Goal: Task Accomplishment & Management: Manage account settings

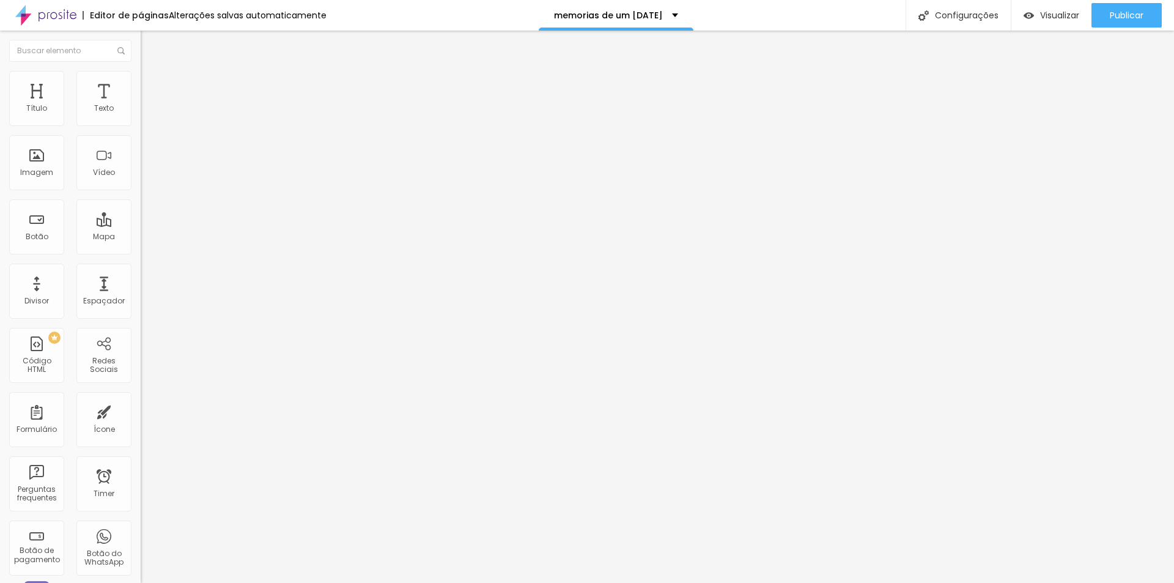
click at [150, 46] on img "button" at bounding box center [155, 45] width 10 height 10
click at [141, 246] on input "https://chat.whatsapp.com/L6qDjGvMMxg0NGRPrLTm2s" at bounding box center [214, 246] width 147 height 12
click at [141, 250] on input "https://chat.whatsapp.com/L6qDjGvMMxg0NGRPrLTm2s" at bounding box center [214, 246] width 147 height 12
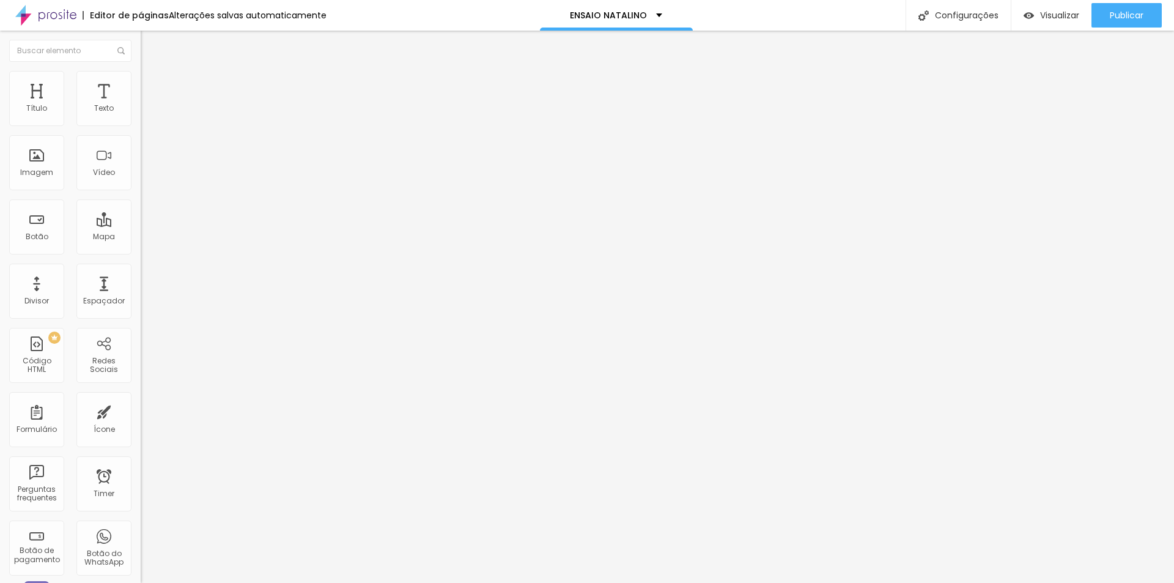
paste input "[URL][DOMAIN_NAME]"
type input "[URL][DOMAIN_NAME]"
click at [1117, 21] on div "Publicar" at bounding box center [1127, 15] width 34 height 24
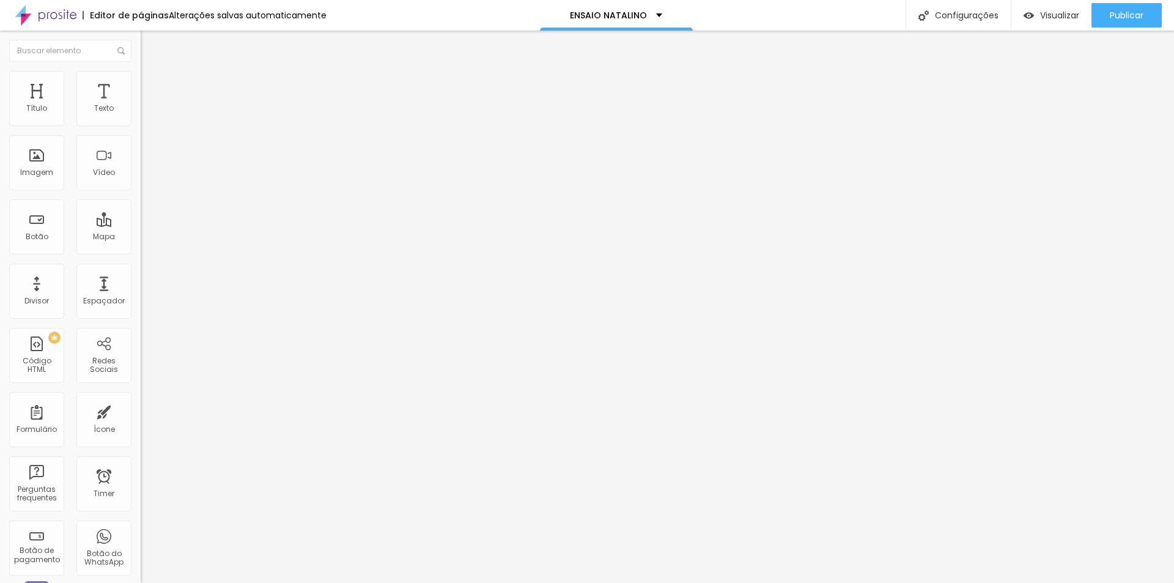
click at [150, 42] on img "button" at bounding box center [155, 45] width 10 height 10
click at [150, 41] on img "button" at bounding box center [155, 45] width 10 height 10
click at [141, 105] on span "Adicionar imagem" at bounding box center [180, 100] width 79 height 10
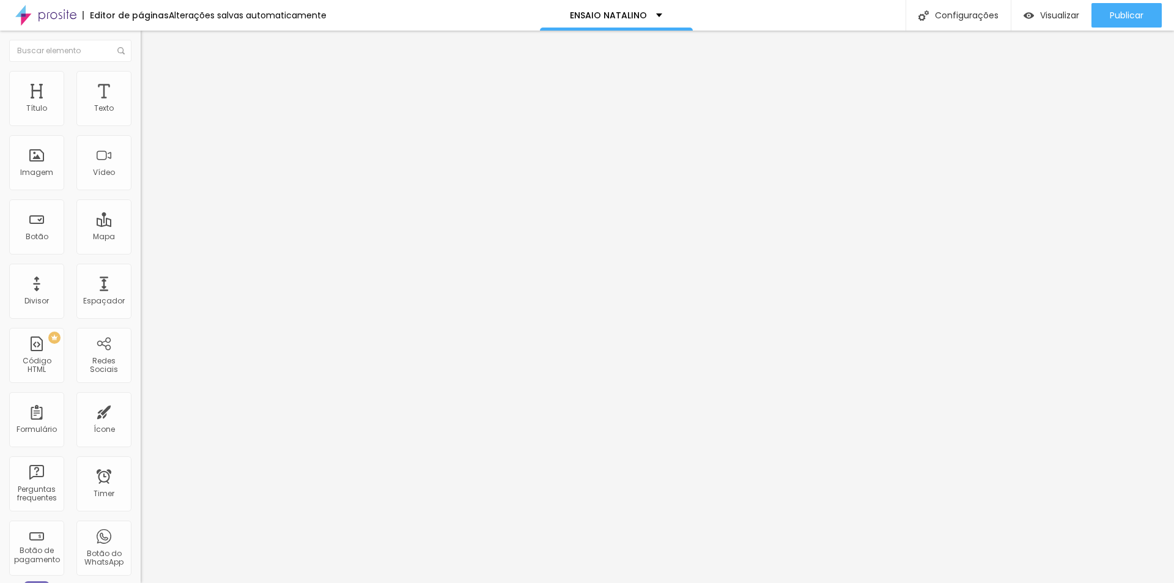
scroll to position [1257, 0]
drag, startPoint x: 968, startPoint y: 399, endPoint x: 985, endPoint y: 449, distance: 52.8
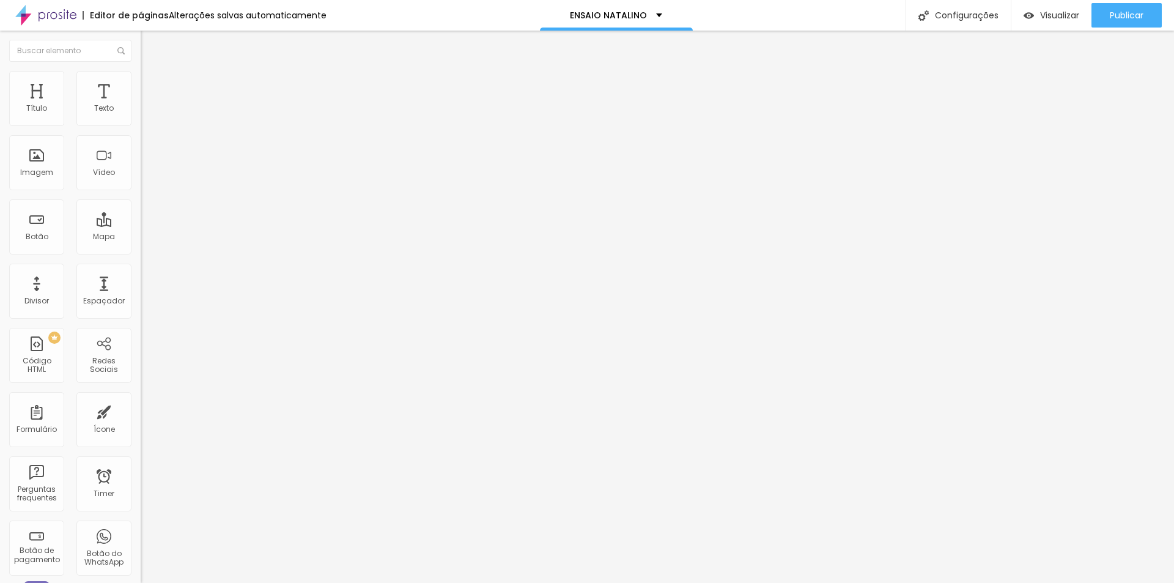
click at [141, 81] on li "Estilo" at bounding box center [211, 77] width 141 height 12
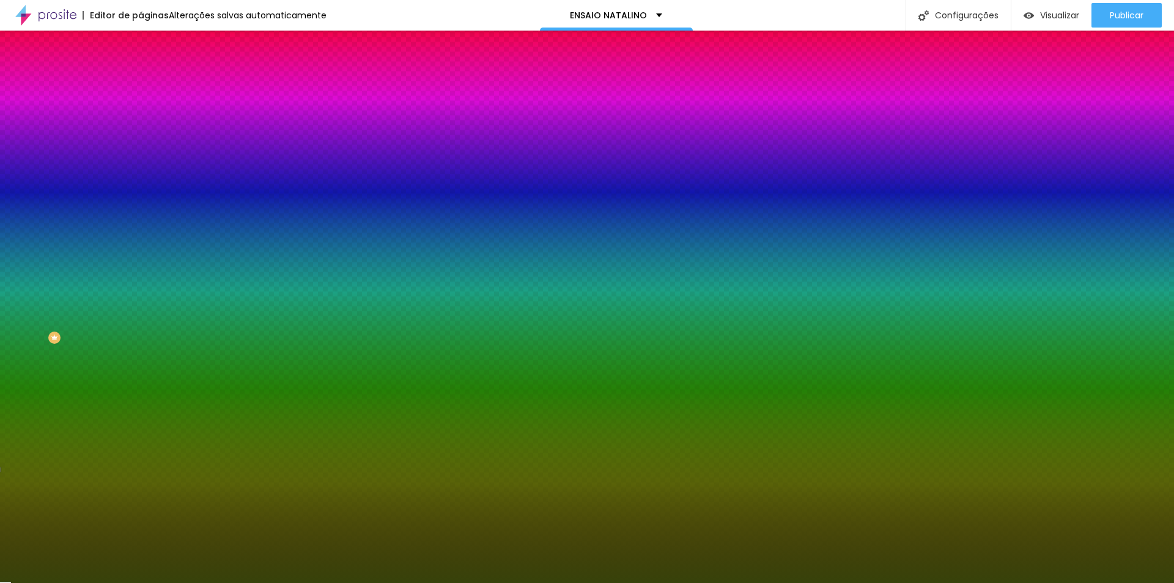
click at [141, 113] on span "Adicionar imagem" at bounding box center [180, 107] width 79 height 10
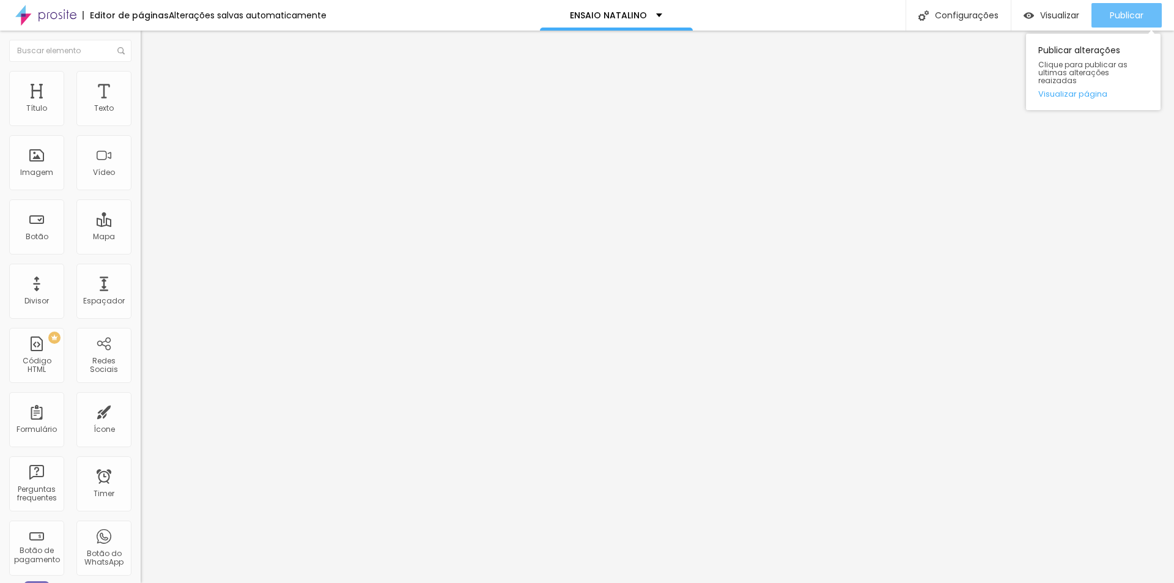
click at [1142, 17] on span "Publicar" at bounding box center [1127, 15] width 34 height 10
click at [141, 81] on ul "Conteúdo Estilo Avançado" at bounding box center [211, 77] width 141 height 37
click at [141, 81] on li "Estilo" at bounding box center [211, 77] width 141 height 12
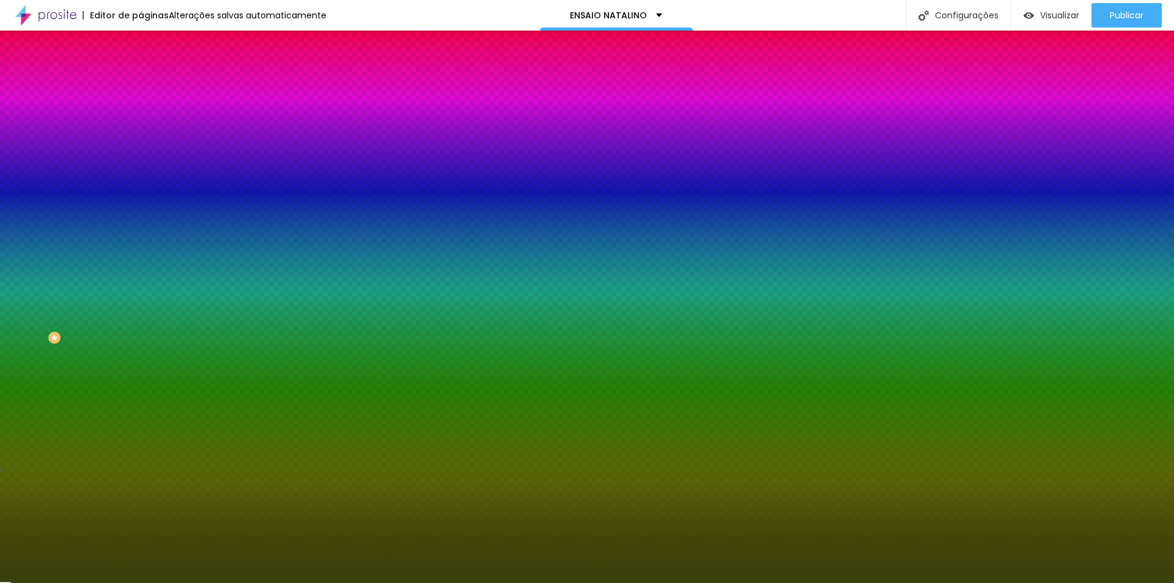
click at [141, 127] on span "Nenhum" at bounding box center [157, 122] width 32 height 10
click at [141, 146] on span "Parallax" at bounding box center [156, 141] width 30 height 10
click at [141, 166] on div at bounding box center [211, 166] width 141 height 0
drag, startPoint x: 122, startPoint y: 298, endPoint x: 123, endPoint y: 305, distance: 6.8
click at [123, 305] on div at bounding box center [587, 291] width 1174 height 583
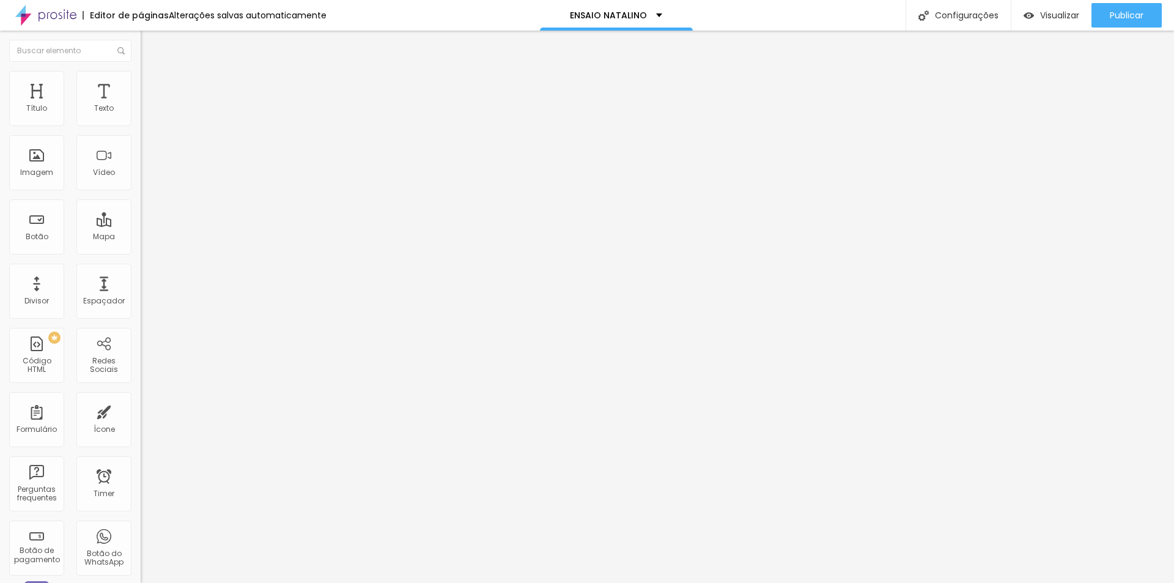
click at [141, 111] on span "Encaixotado" at bounding box center [165, 106] width 48 height 10
click at [141, 130] on span "Completo" at bounding box center [159, 125] width 37 height 10
click at [141, 71] on img at bounding box center [146, 76] width 11 height 11
click at [141, 111] on span "Encaixotado" at bounding box center [165, 106] width 48 height 10
click at [141, 130] on span "Completo" at bounding box center [159, 125] width 37 height 10
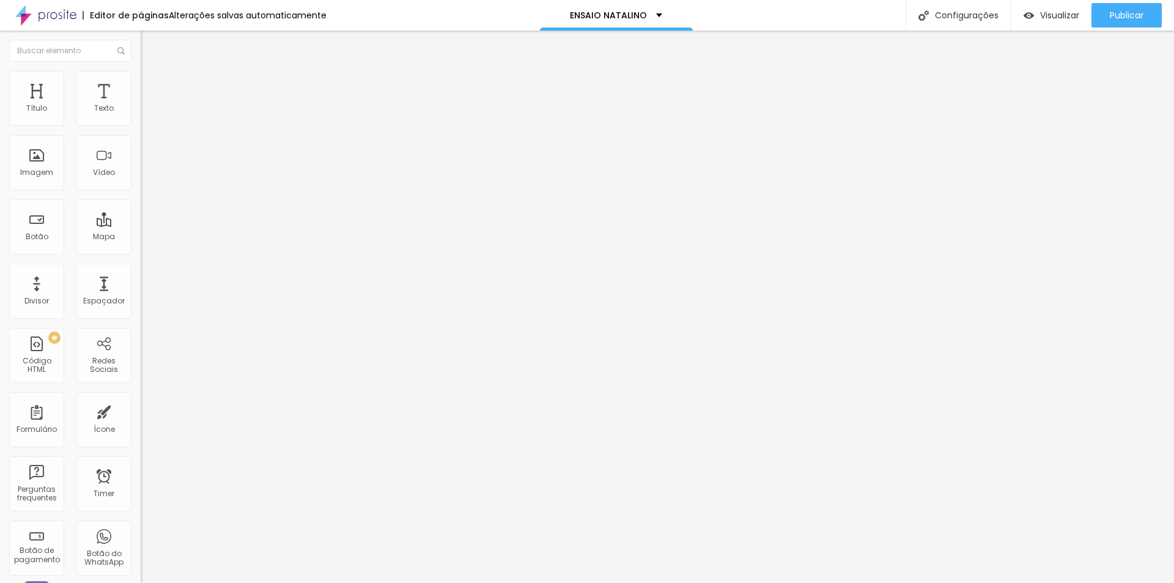
click at [141, 119] on span "Encaixotado" at bounding box center [165, 113] width 48 height 10
click at [1134, 15] on span "Publicar" at bounding box center [1127, 15] width 34 height 10
click at [1136, 10] on span "Publicar" at bounding box center [1127, 15] width 34 height 10
click at [141, 80] on li "Estilo" at bounding box center [211, 77] width 141 height 12
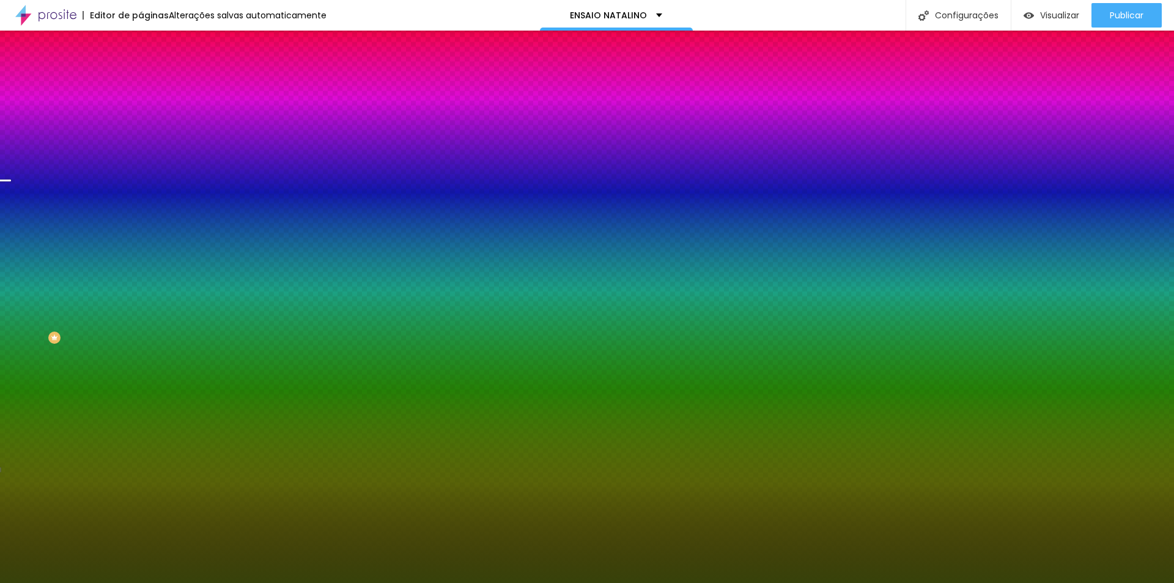
click at [141, 166] on div at bounding box center [211, 166] width 141 height 0
drag, startPoint x: 121, startPoint y: 267, endPoint x: 120, endPoint y: 283, distance: 15.3
click at [12, 286] on div at bounding box center [6, 287] width 12 height 2
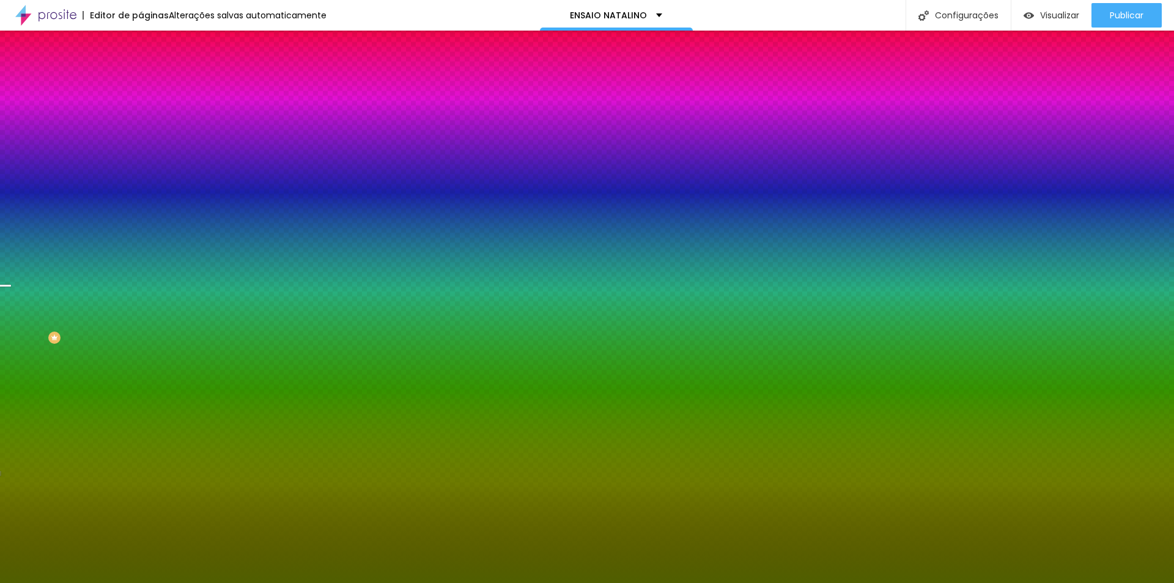
type input "#4F5E00"
drag, startPoint x: 66, startPoint y: 265, endPoint x: 104, endPoint y: 295, distance: 48.7
click at [141, 179] on div at bounding box center [211, 179] width 141 height 0
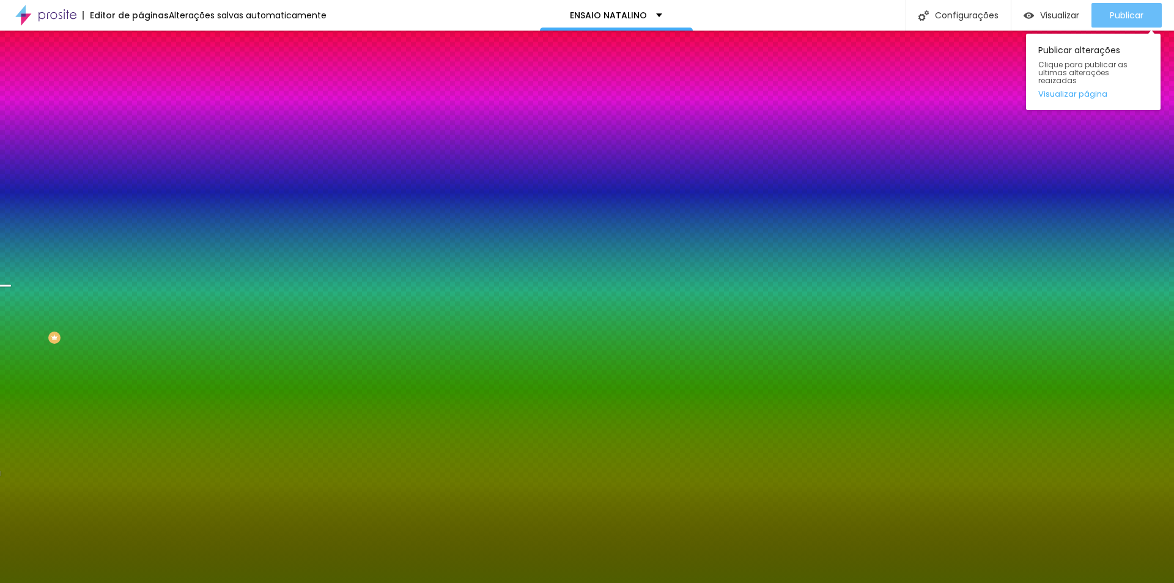
click at [1117, 12] on span "Publicar" at bounding box center [1127, 15] width 34 height 10
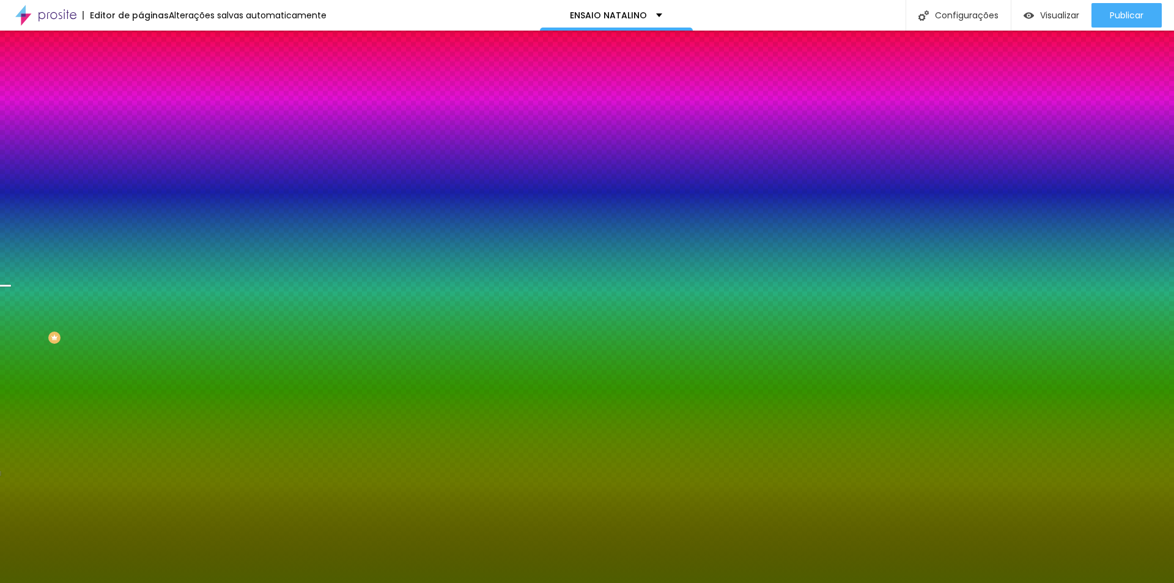
click at [141, 198] on div "Imagem de fundo Trocar imagem Efeito da Imagem Parallax Nenhum Parallax Cor de …" at bounding box center [211, 174] width 141 height 158
click at [141, 127] on span "Parallax" at bounding box center [156, 122] width 30 height 10
click at [146, 201] on icon "button" at bounding box center [146, 200] width 1 height 1
click at [147, 215] on icon "button" at bounding box center [149, 212] width 5 height 5
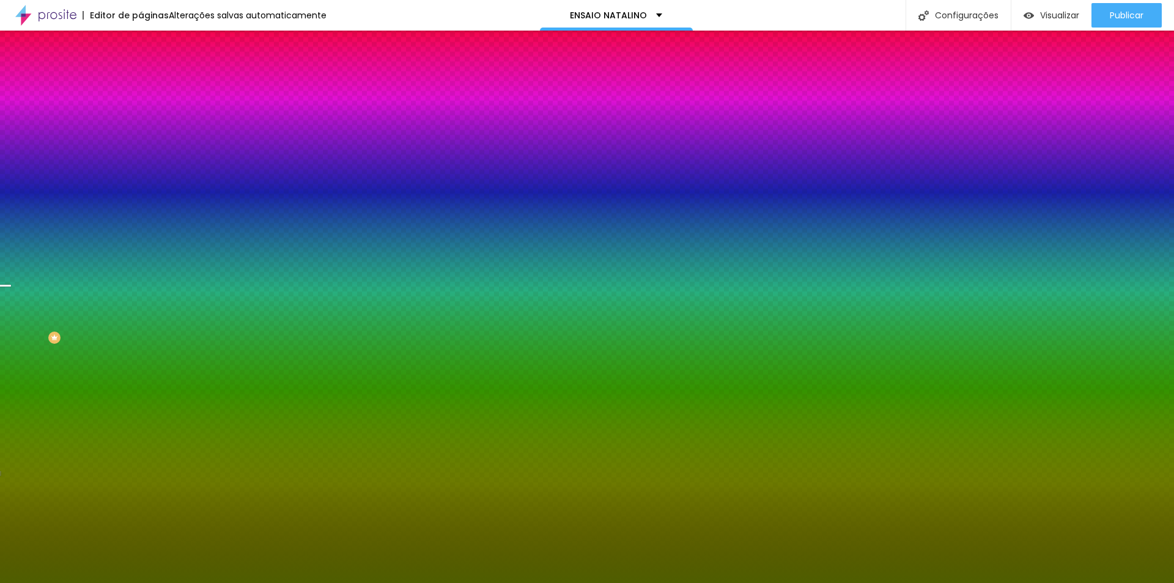
type input "190"
type input "185"
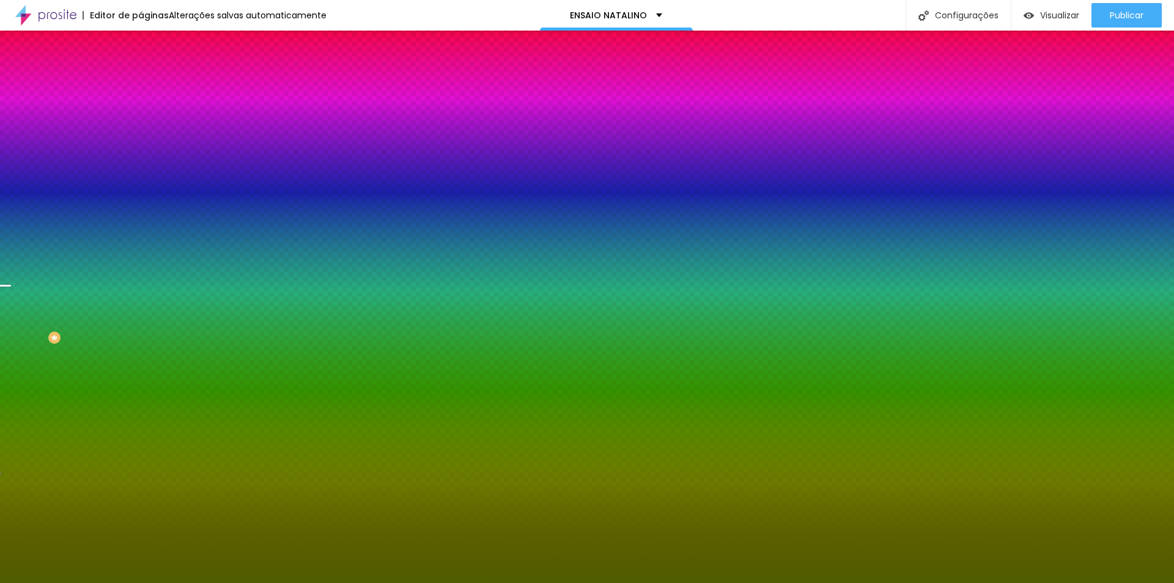
type input "185"
type input "340"
type input "355"
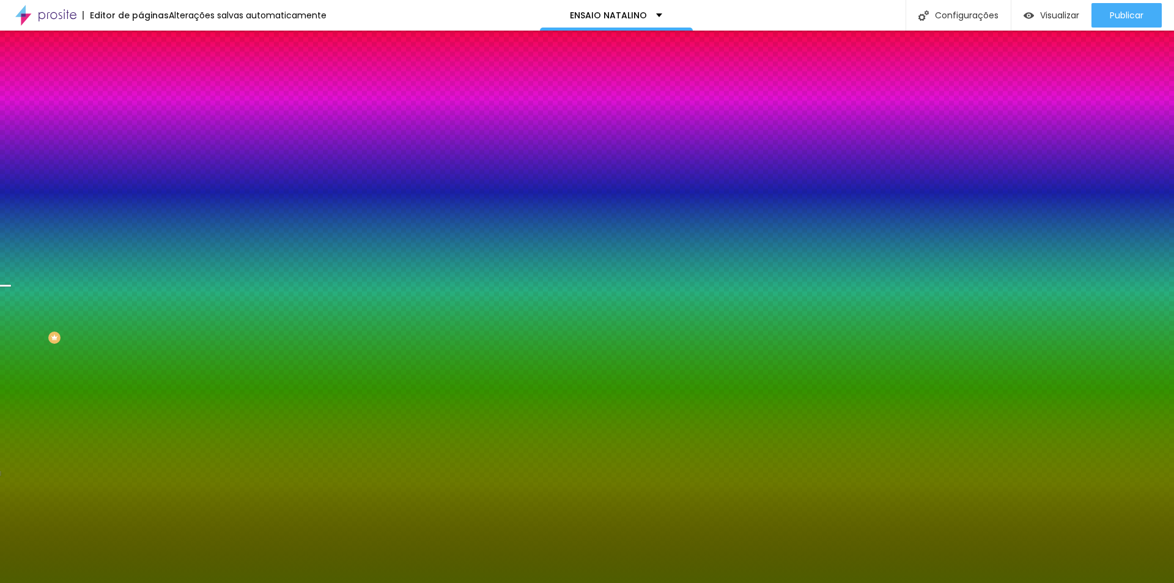
type input "205"
type input "195"
type input "185"
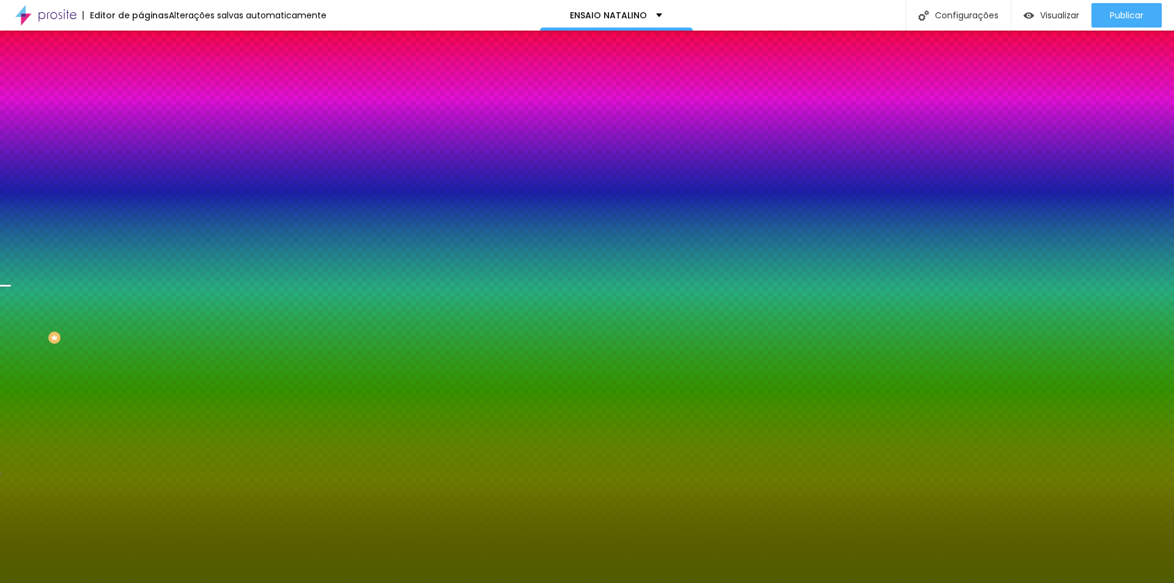
type input "185"
type input "180"
type input "135"
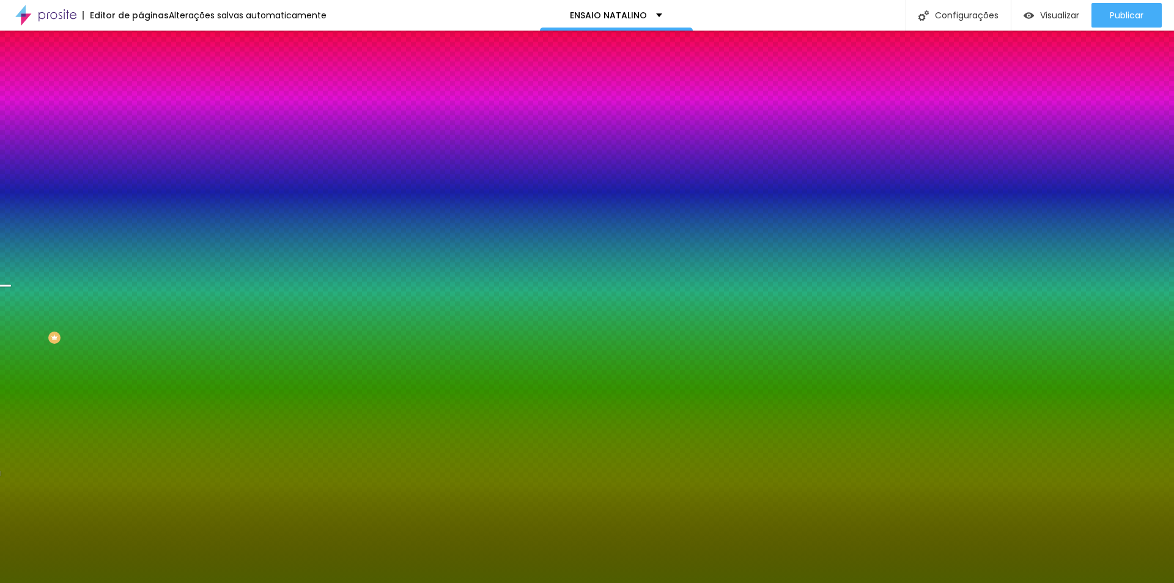
type input "130"
type input "125"
type input "120"
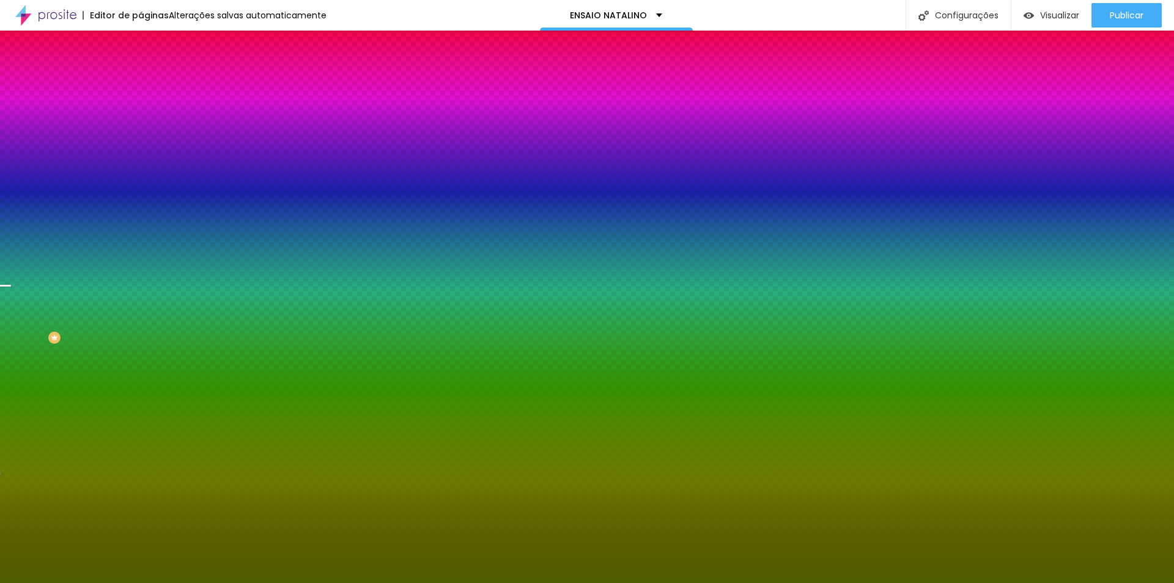
type input "120"
type input "115"
type input "100"
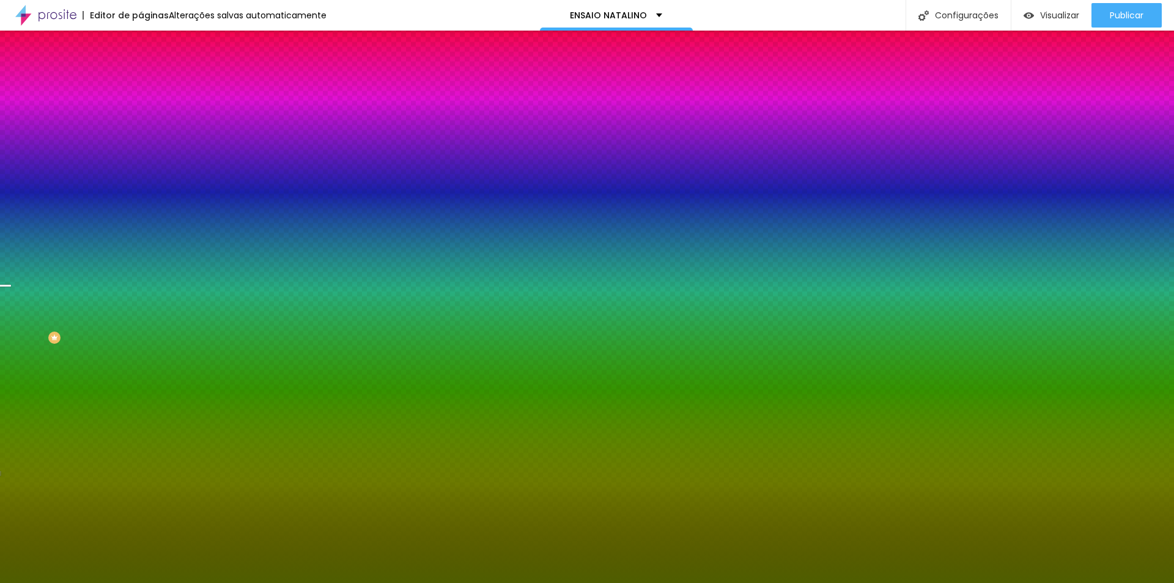
type input "105"
type input "130"
type input "150"
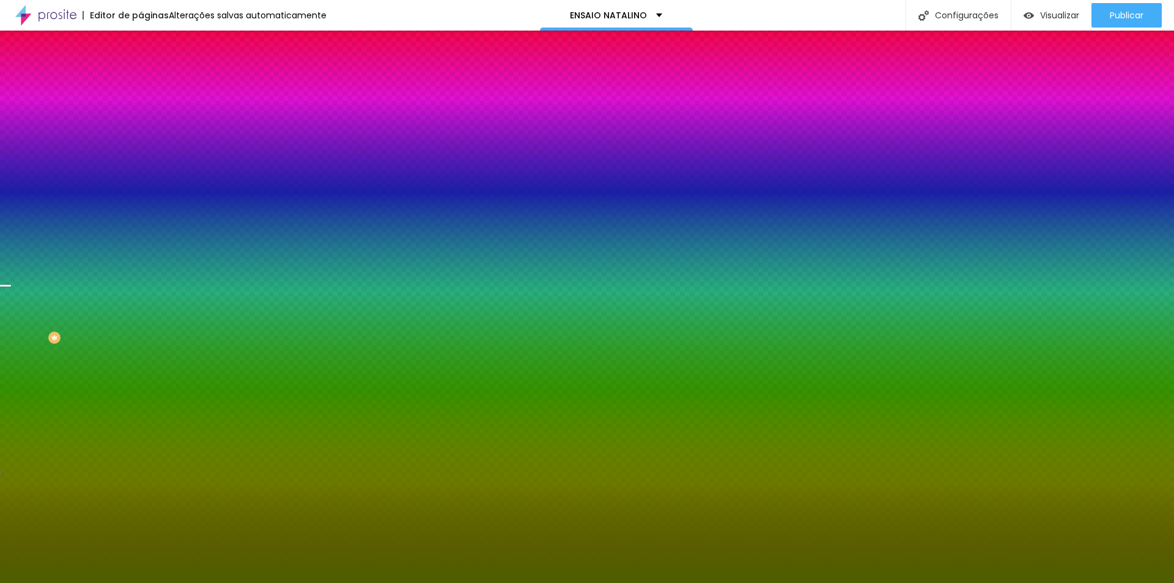
type input "150"
type input "170"
type input "185"
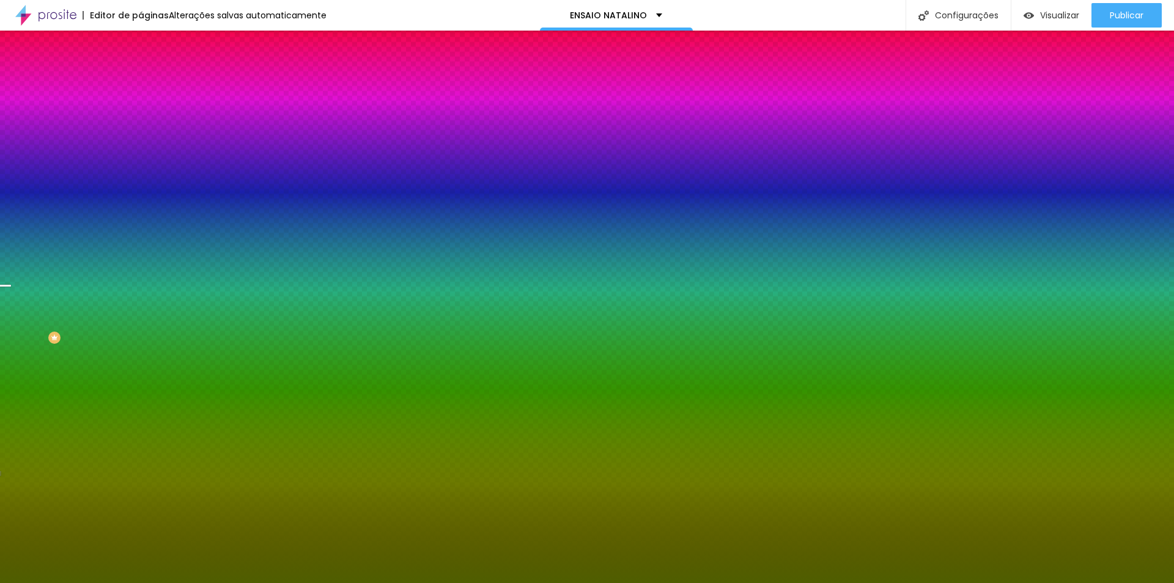
type input "245"
type input "250"
type input "255"
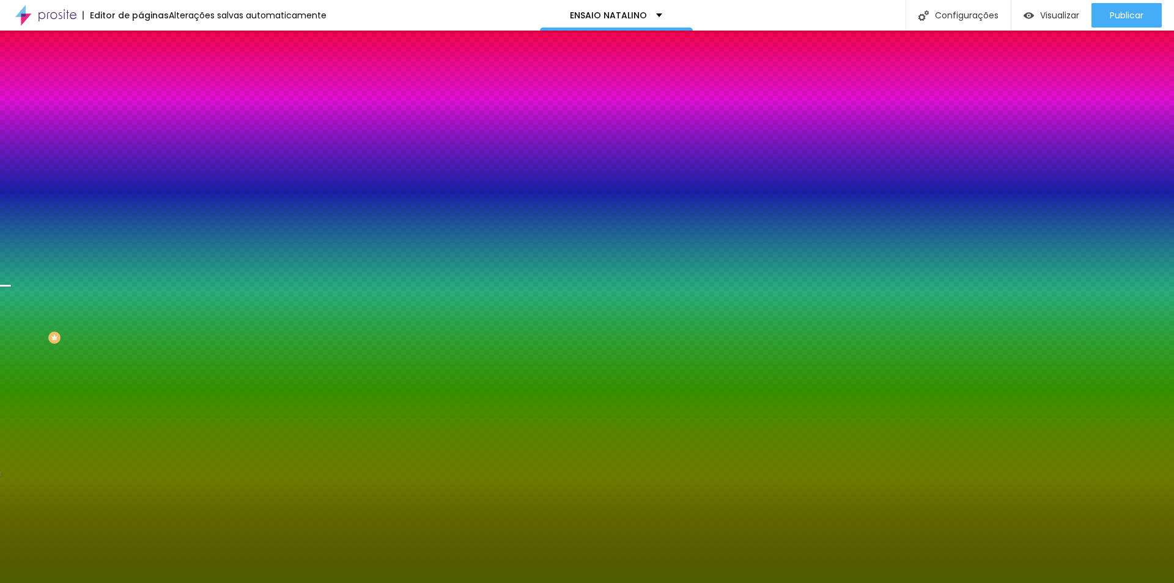
type input "255"
type input "260"
type input "265"
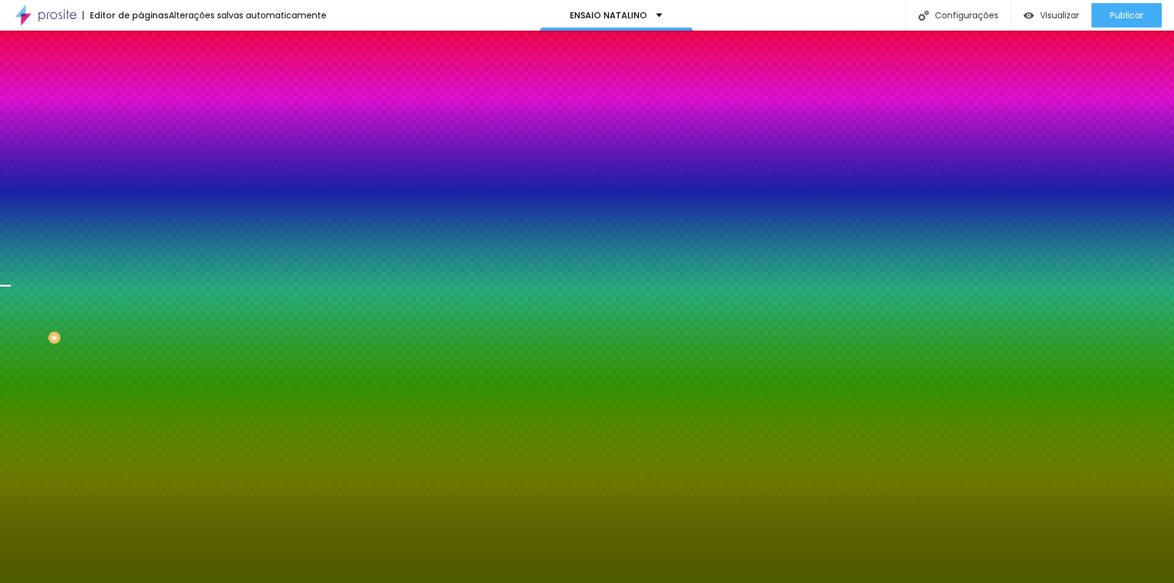
type input "270"
type input "275"
type input "280"
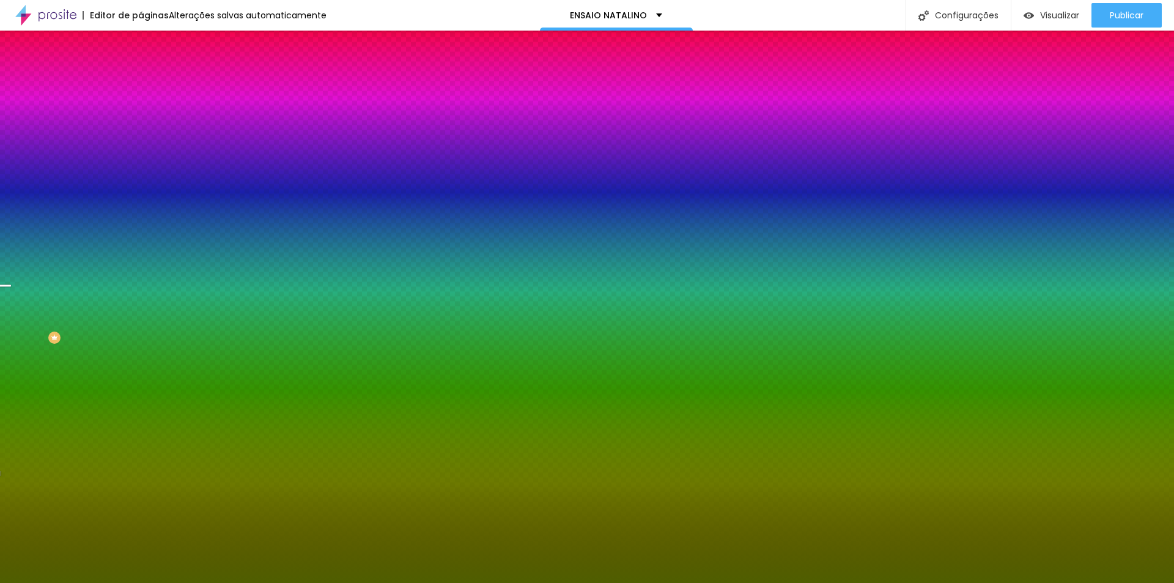
type input "280"
type input "295"
type input "320"
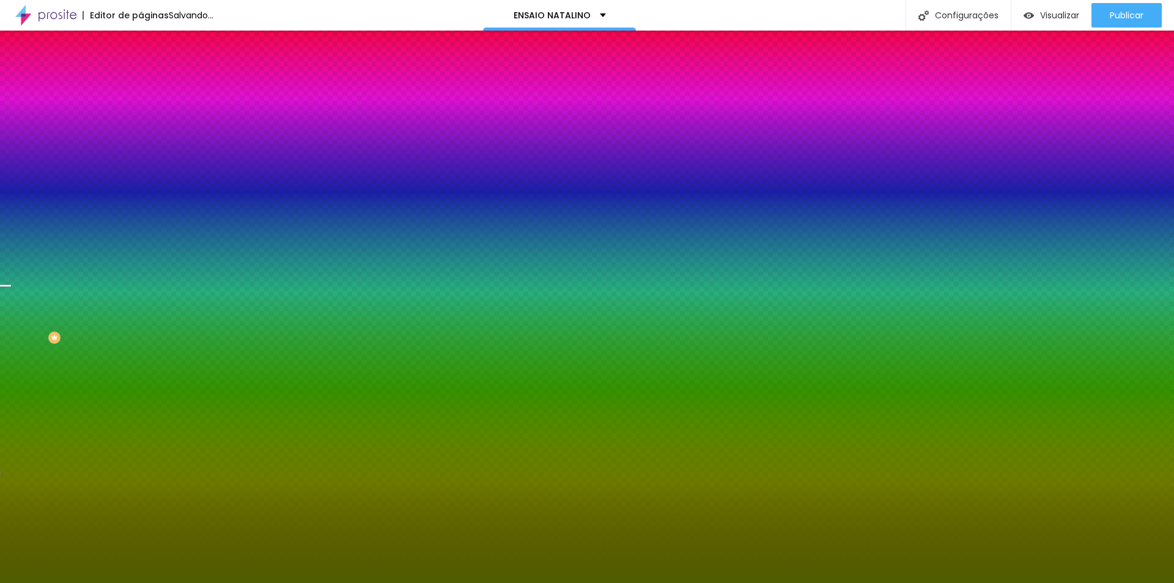
type input "325"
type input "330"
type input "335"
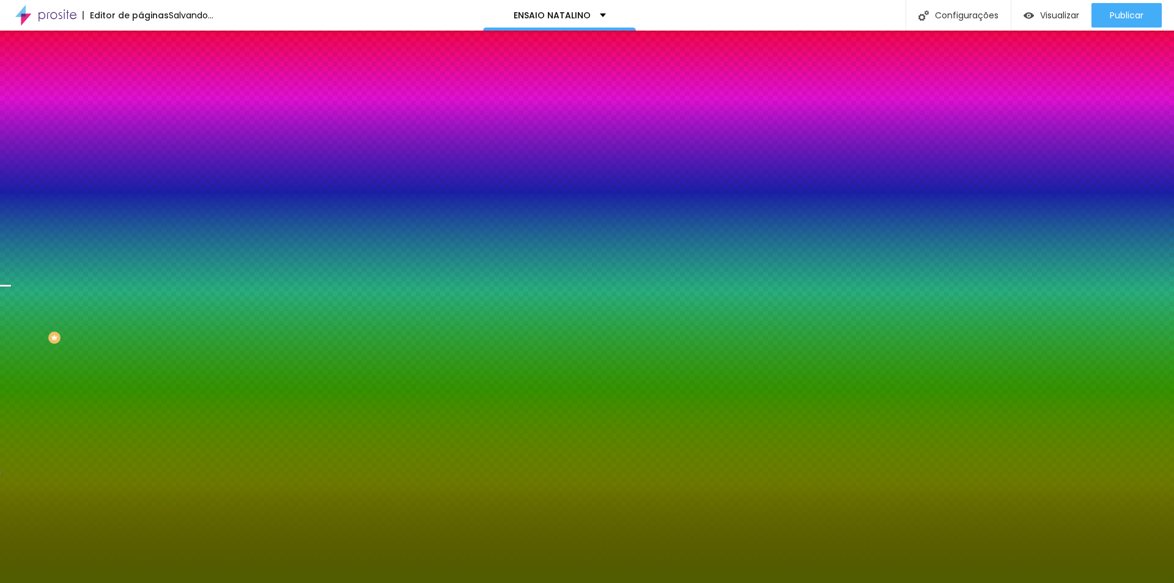
type input "335"
type input "340"
type input "345"
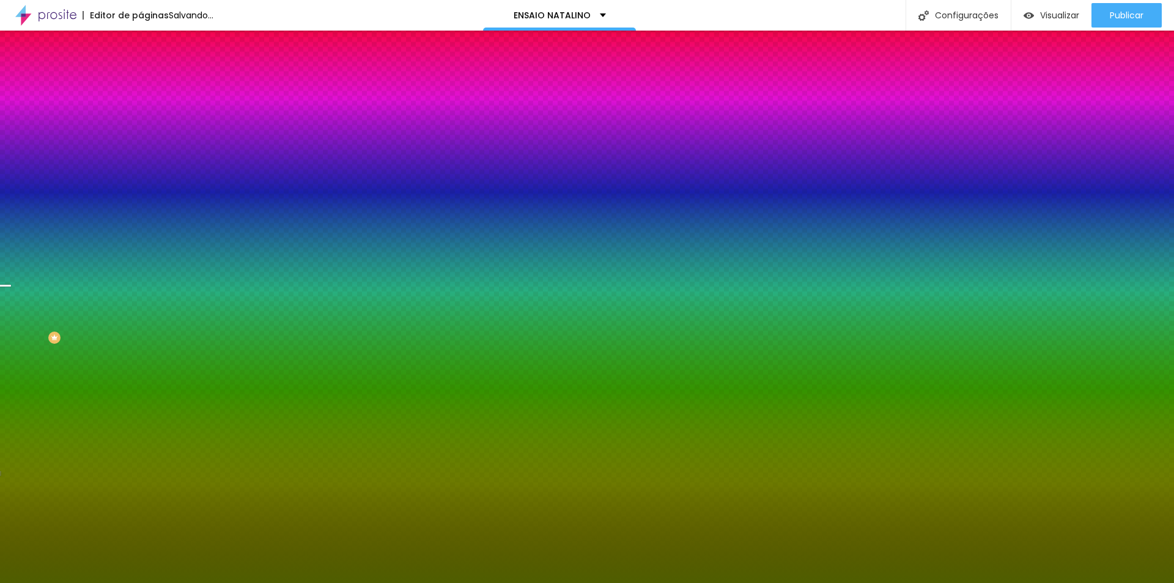
type input "355"
type input "360"
type input "370"
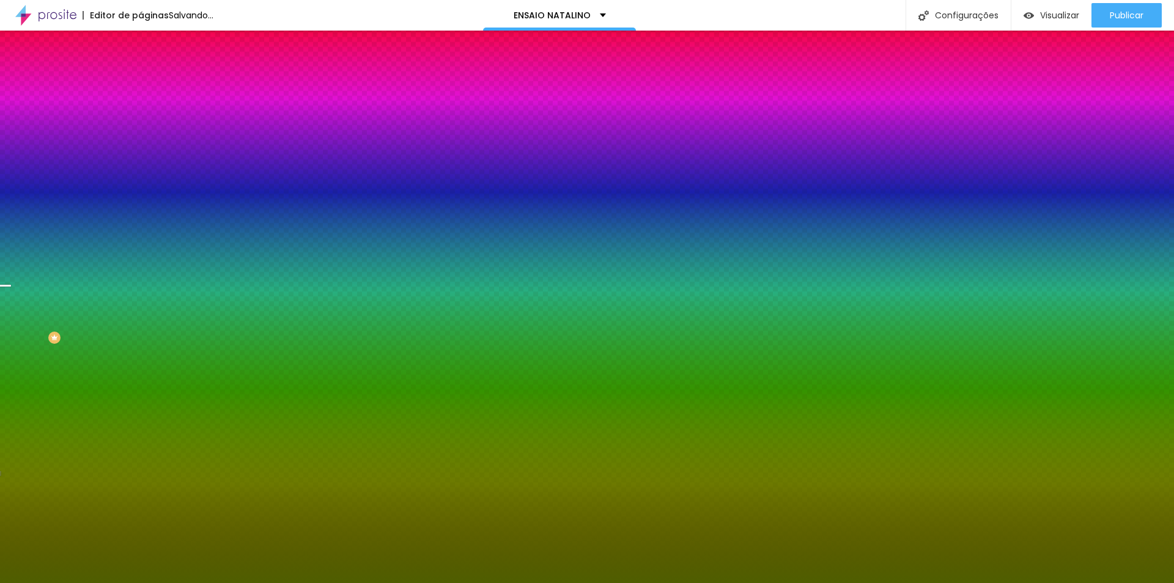
type input "370"
type input "410"
type input "415"
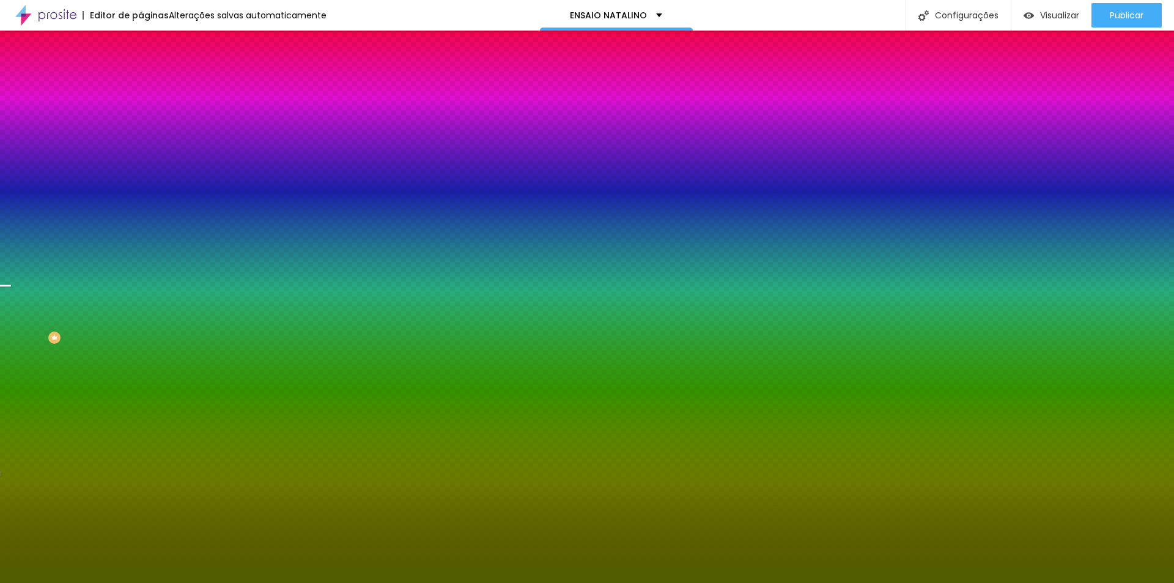
type input "420"
type input "425"
type input "440"
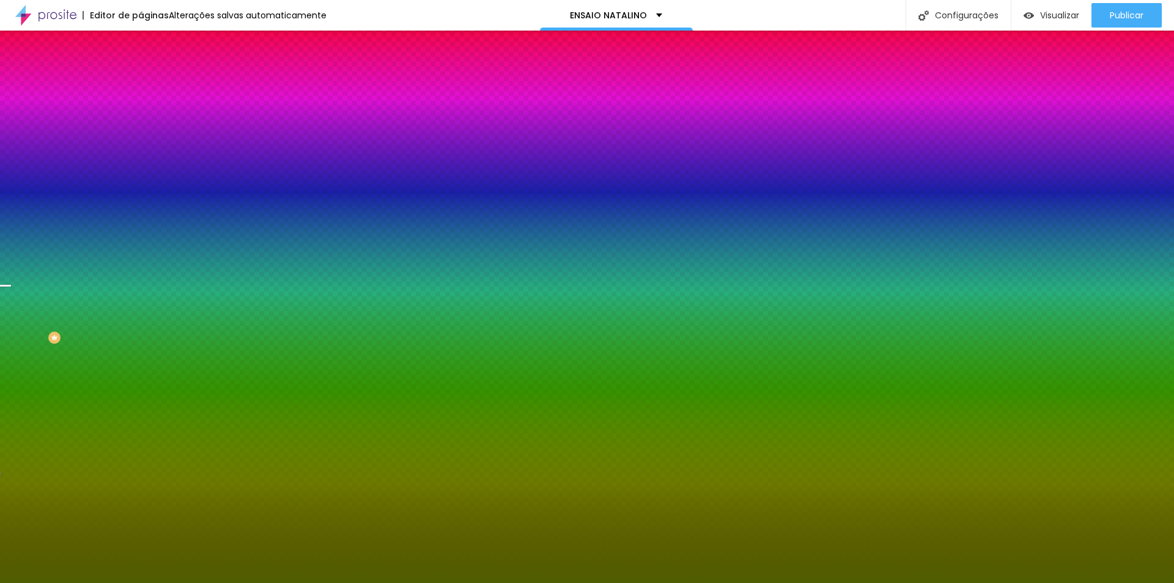
type input "440"
type input "455"
type input "460"
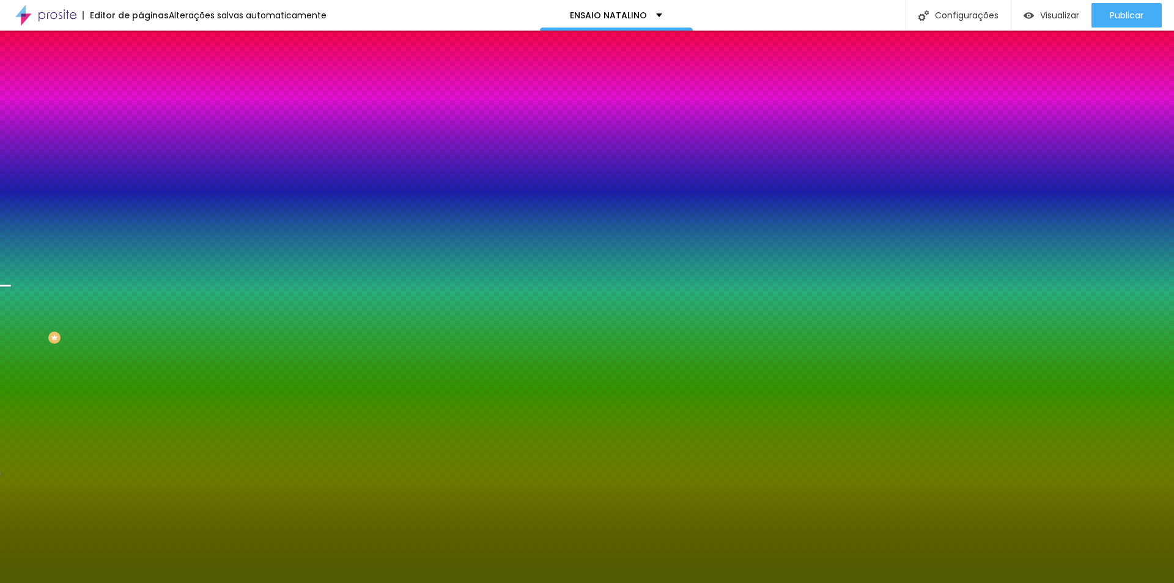
type input "465"
type input "470"
type input "480"
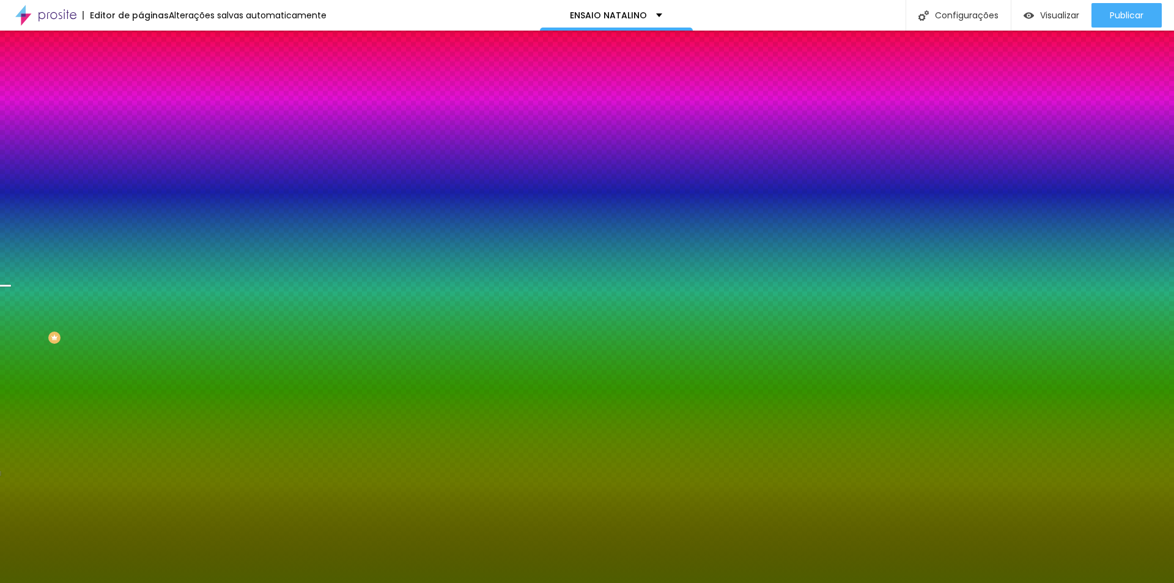
type input "480"
type input "485"
type input "495"
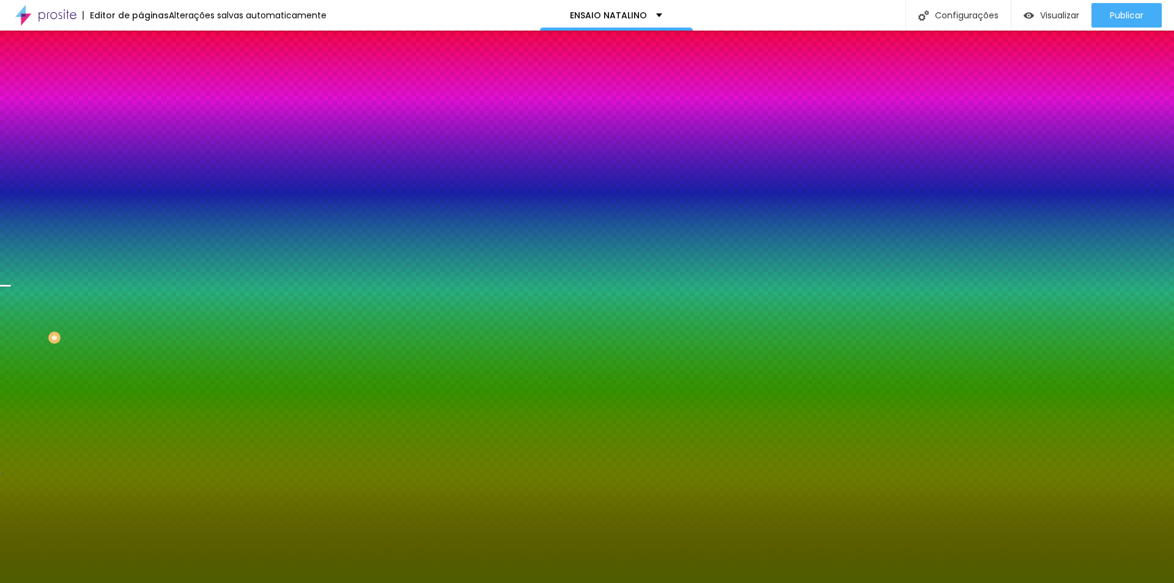
type input "500"
type input "300"
type input "295"
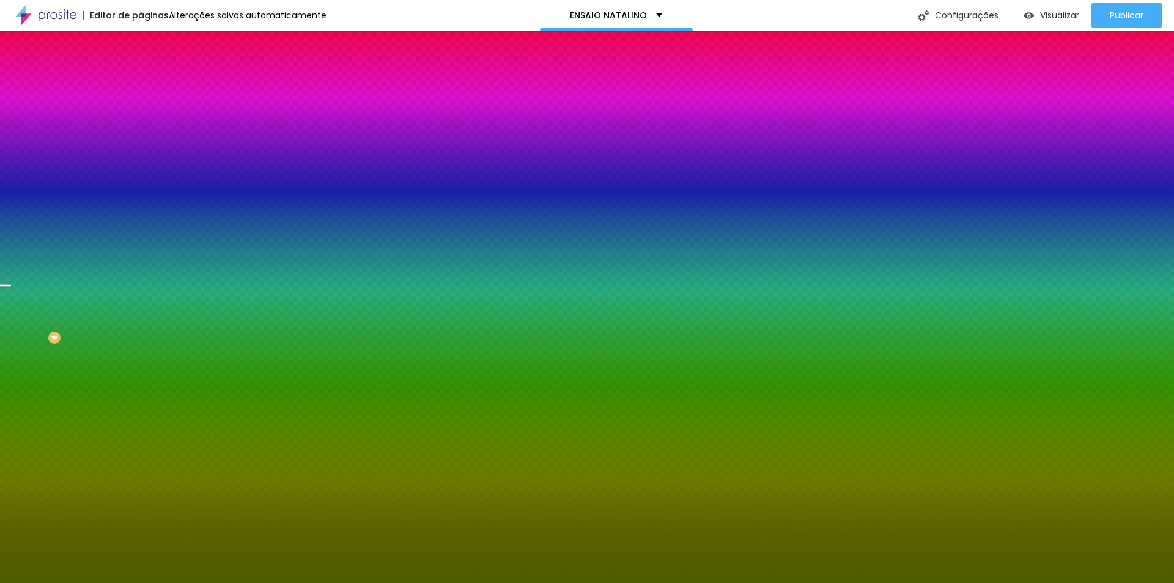
type input "295"
type input "290"
type input "230"
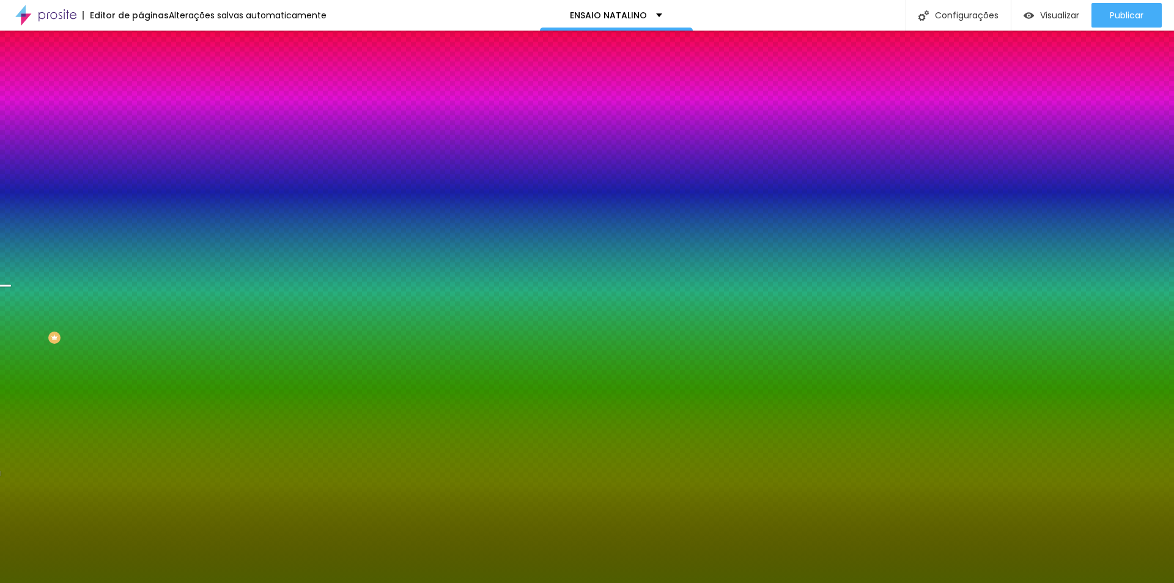
type input "225"
type input "220"
type input "215"
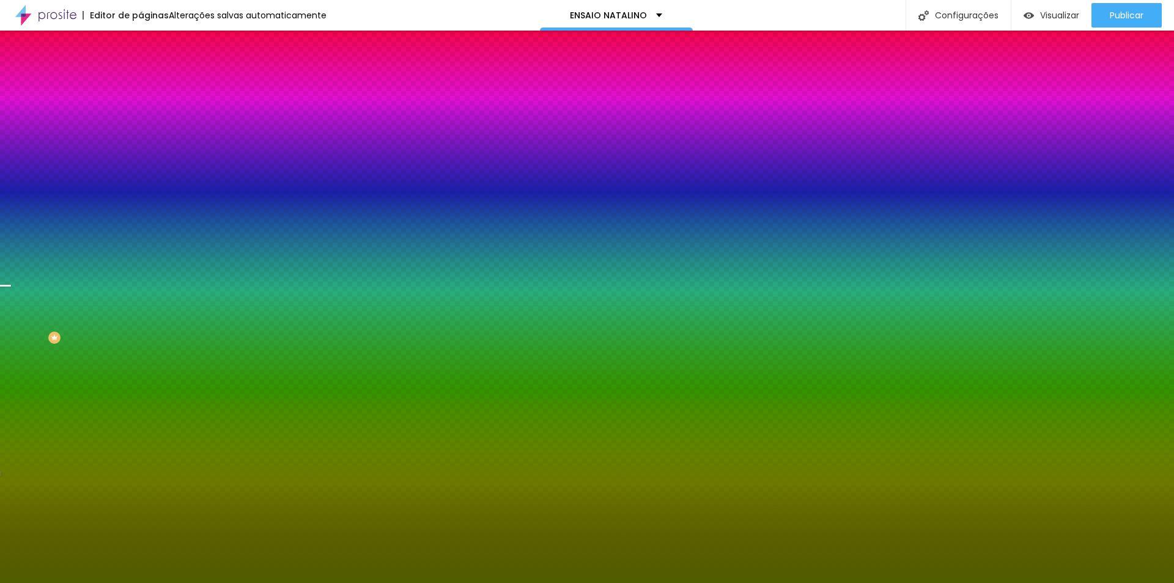
type input "215"
type input "205"
type input "195"
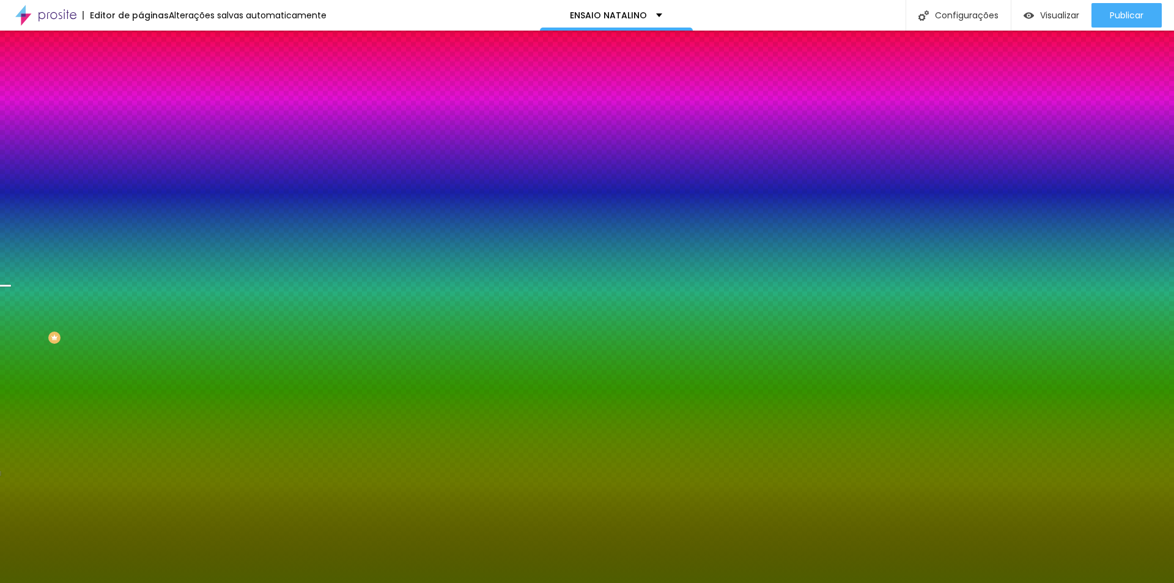
type input "190"
type input "185"
type input "180"
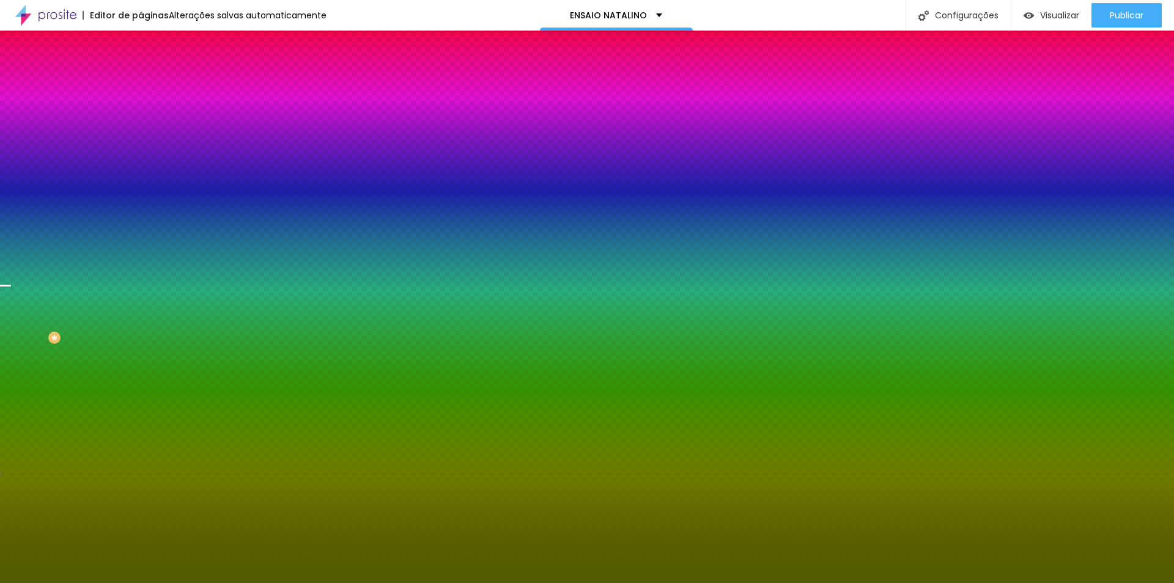
type input "180"
type input "175"
type input "165"
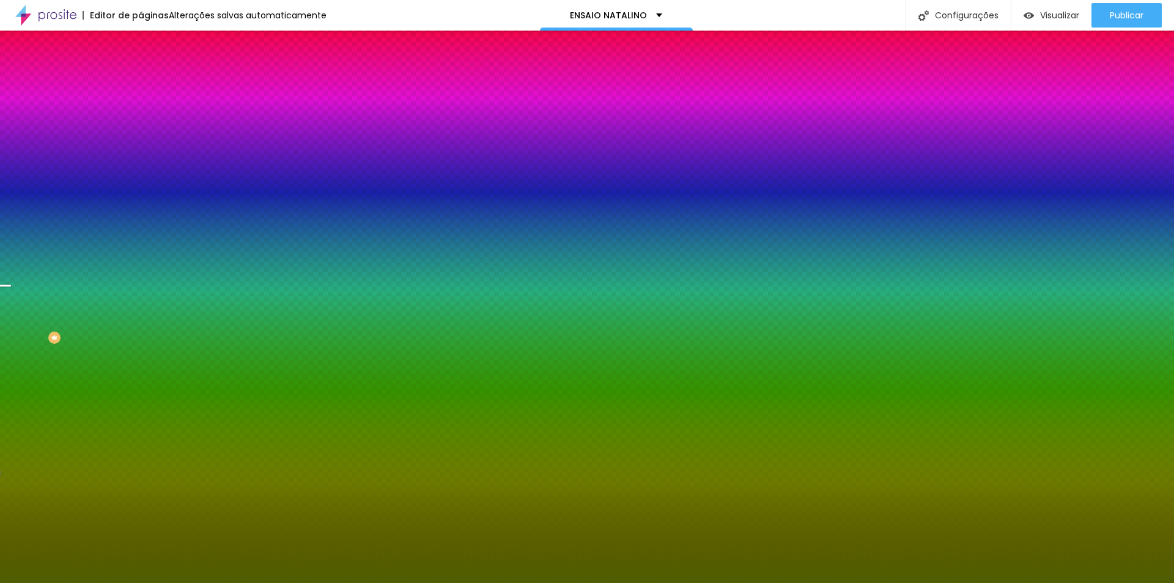
type input "160"
type input "155"
type input "150"
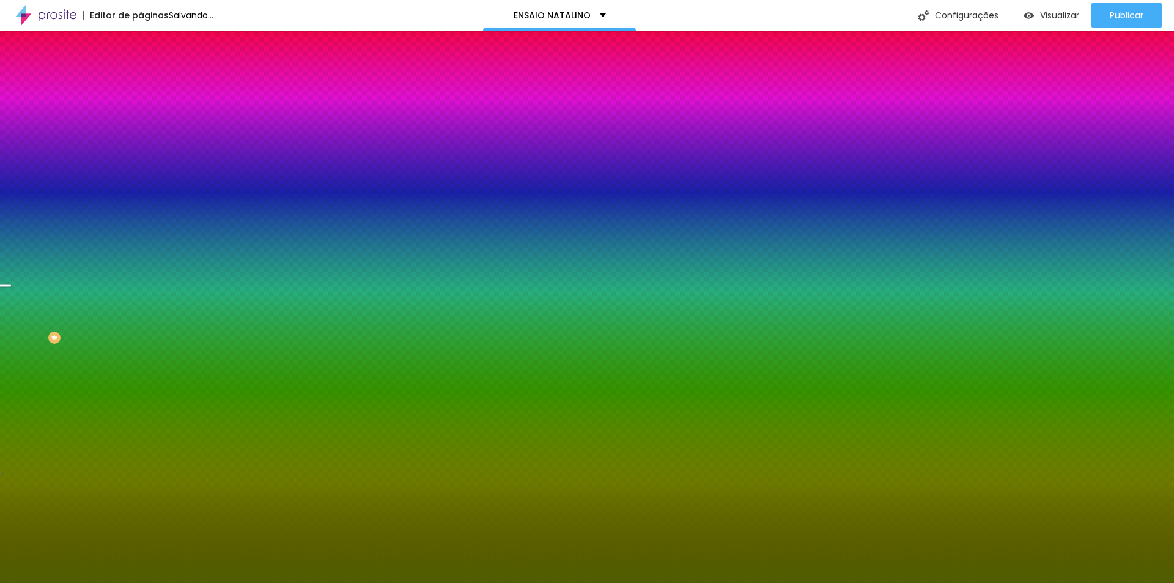
type input "150"
type input "145"
type input "135"
drag, startPoint x: 163, startPoint y: 470, endPoint x: 145, endPoint y: 478, distance: 19.4
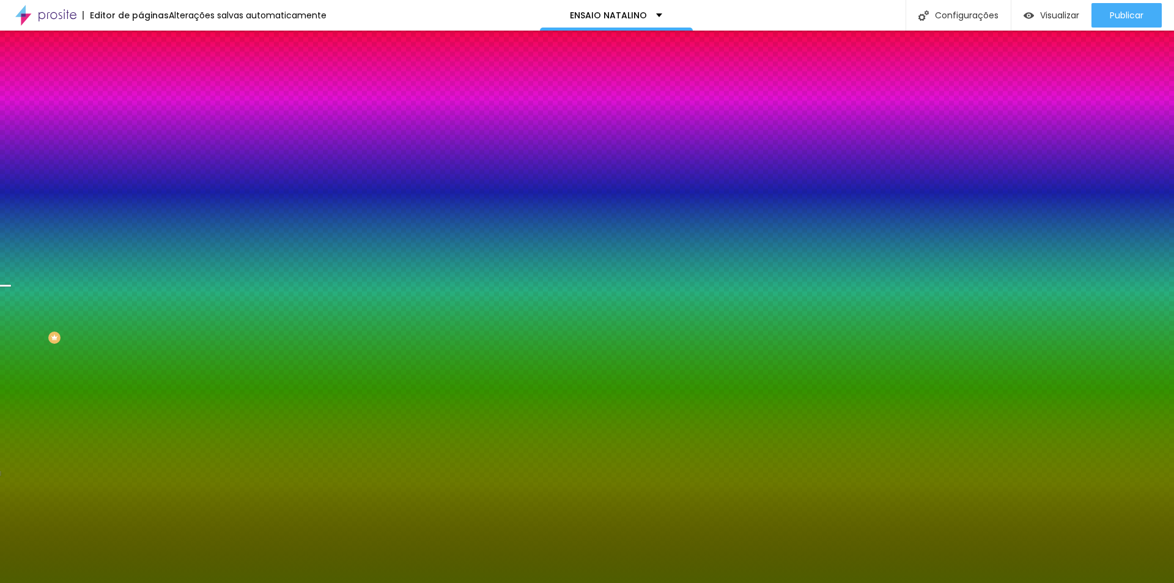
type input "135"
click at [103, 582] on div at bounding box center [587, 583] width 1174 height 0
click at [146, 237] on icon "button" at bounding box center [150, 233] width 9 height 9
click at [141, 241] on button "Voltar ao padrão" at bounding box center [182, 234] width 83 height 14
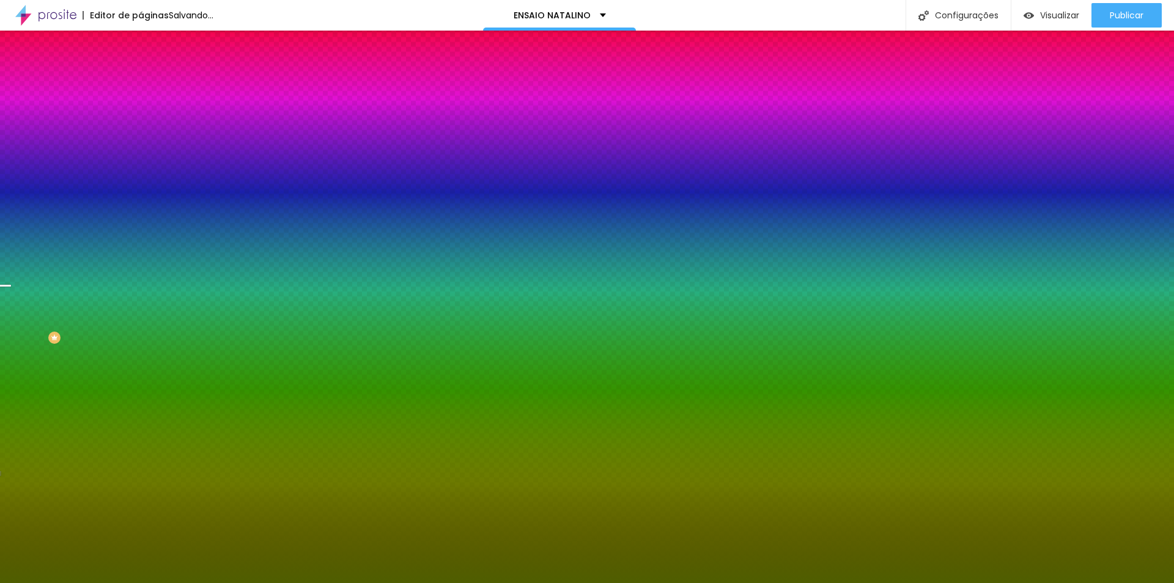
click at [141, 254] on button "button" at bounding box center [149, 247] width 17 height 13
type input "140"
type input "180"
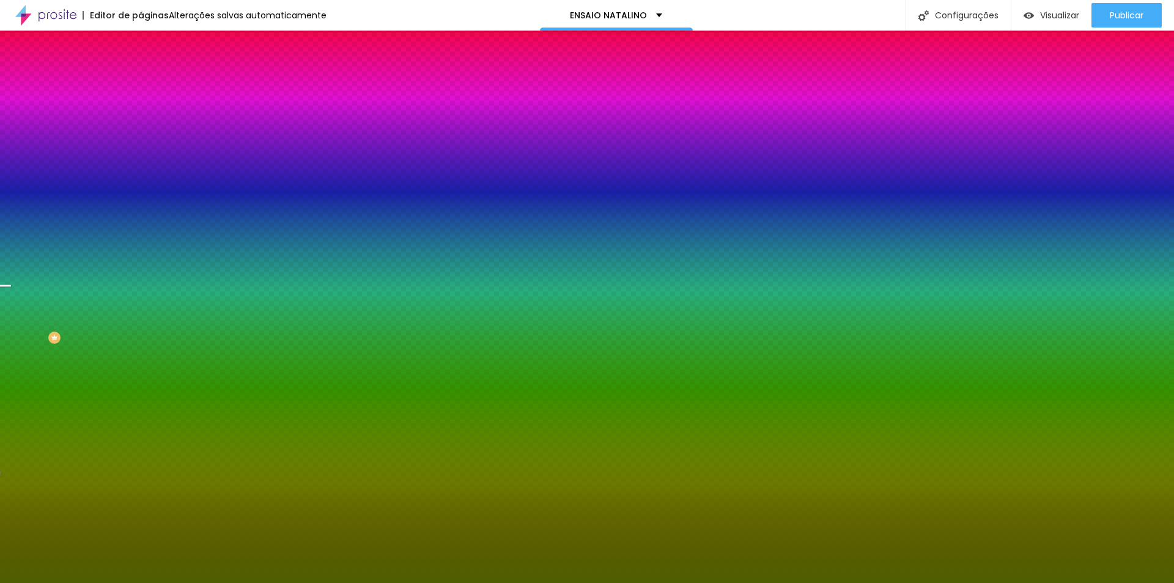
type input "185"
type input "190"
type input "195"
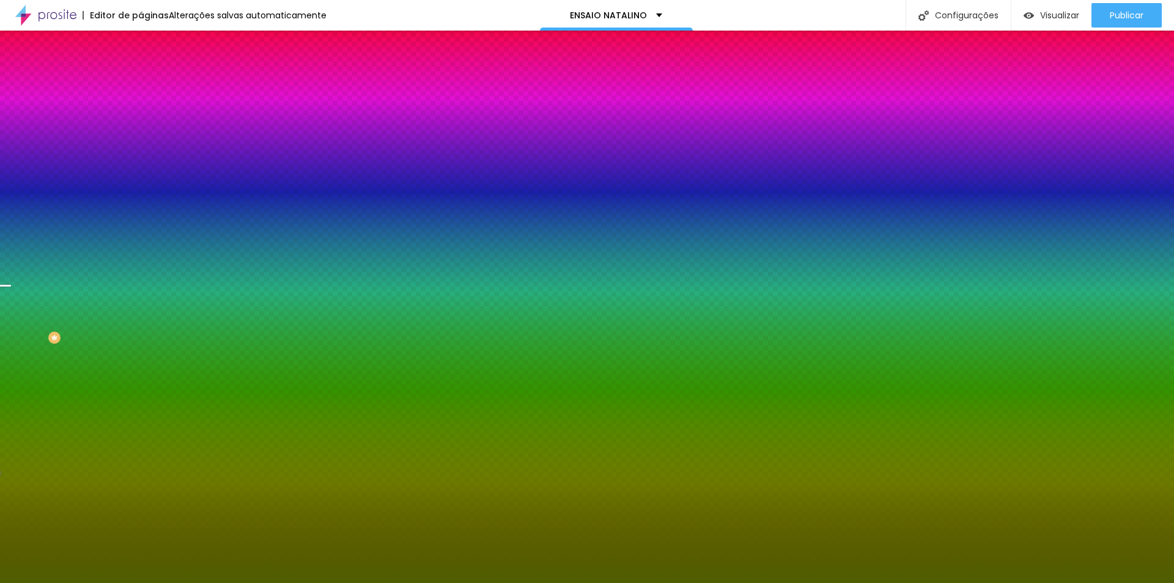
type input "195"
type input "190"
type input "170"
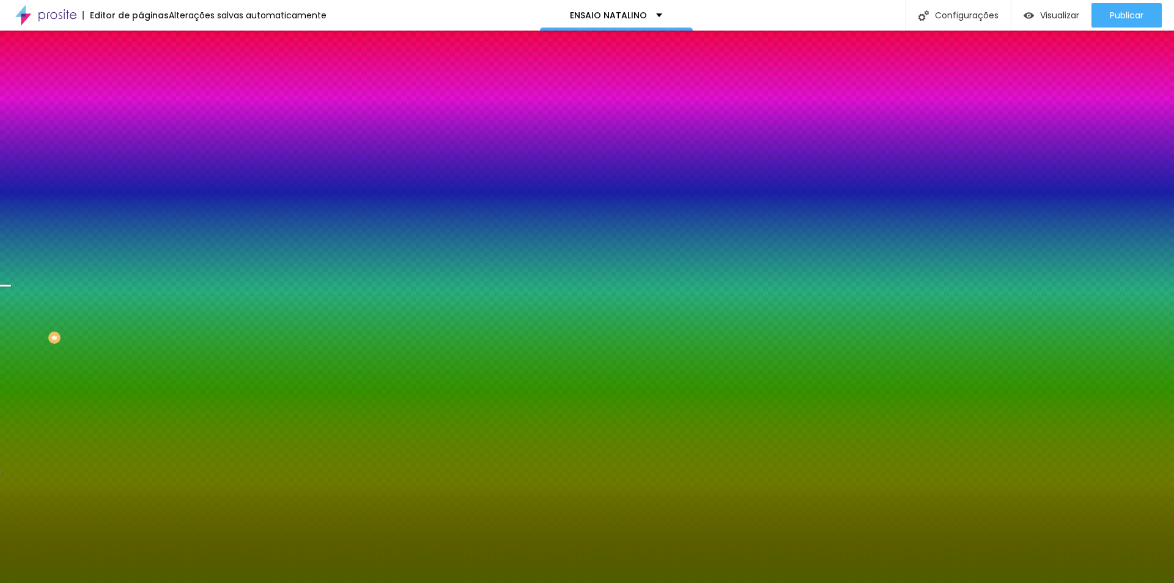
type input "165"
type input "160"
type input "155"
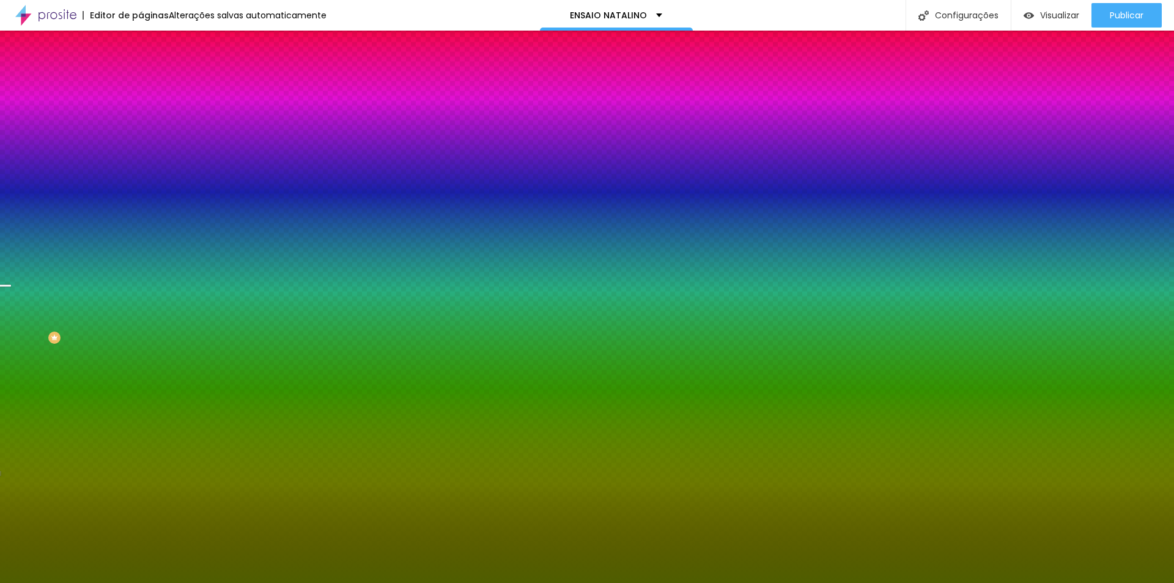
type input "155"
type input "150"
type input "140"
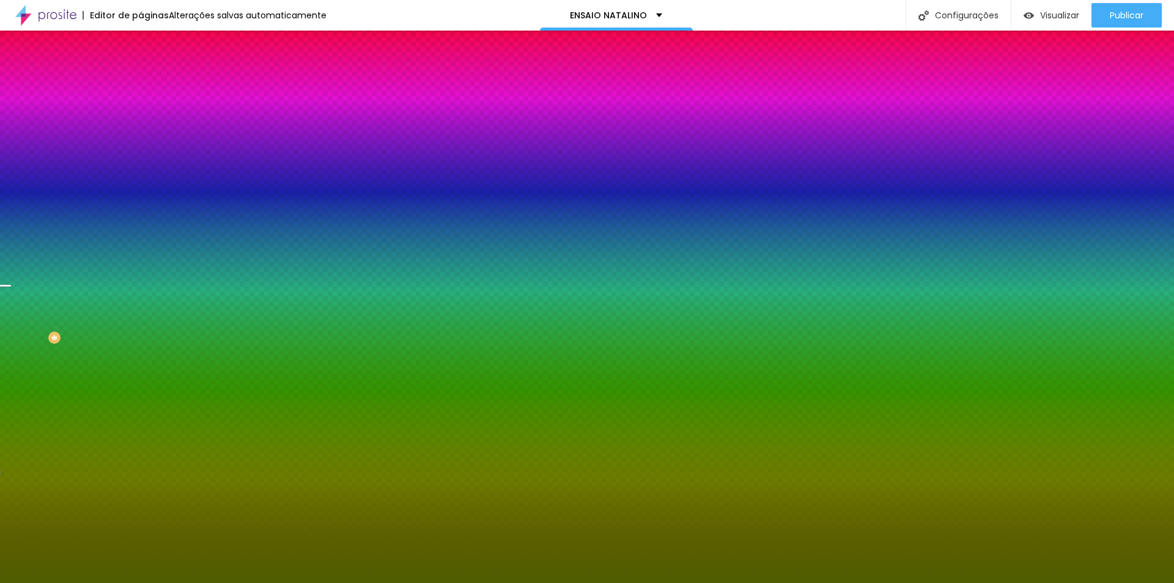
type input "135"
type input "130"
type input "125"
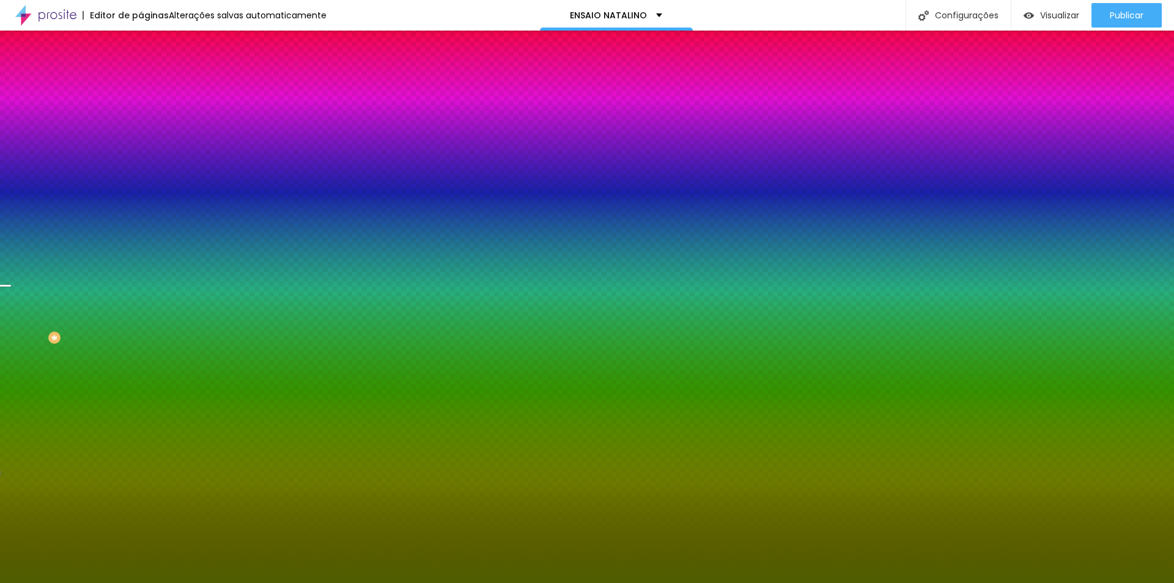
type input "125"
type input "120"
type input "115"
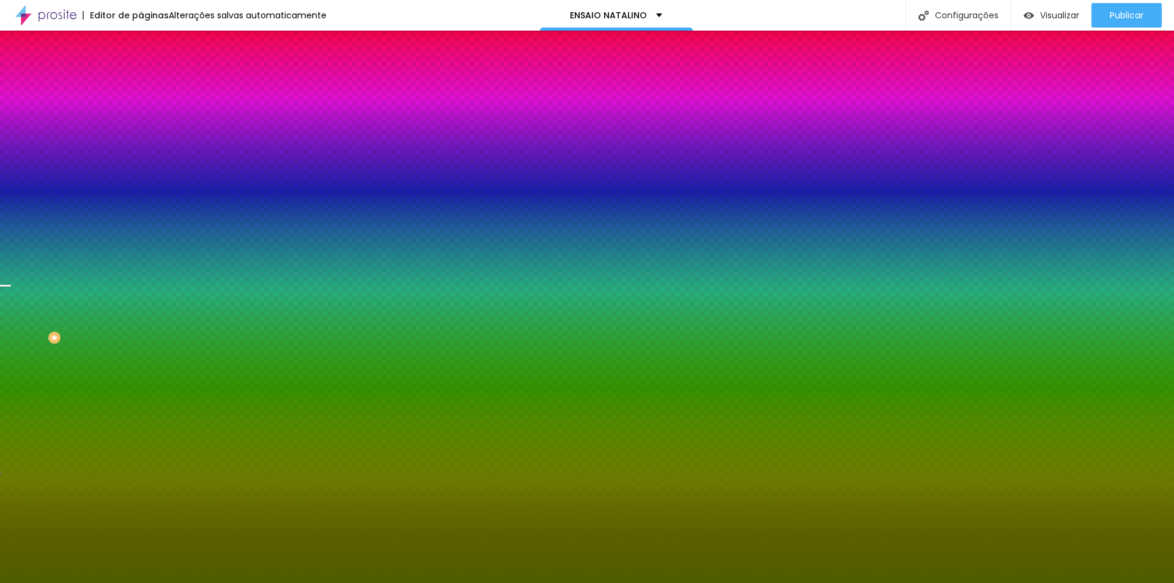
type input "110"
type input "105"
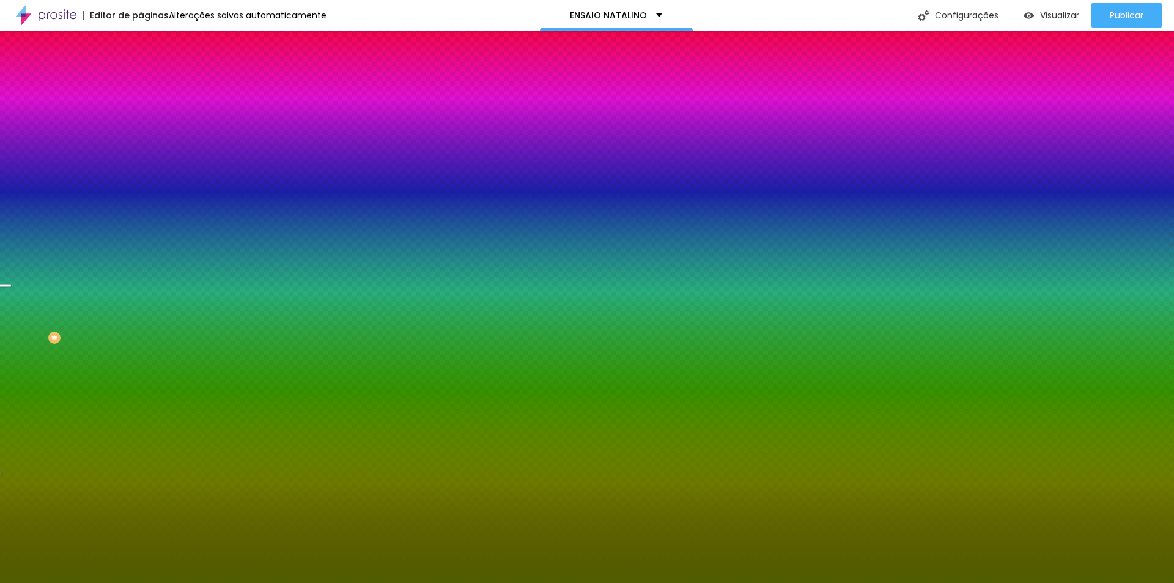
click at [89, 582] on div at bounding box center [587, 583] width 1174 height 0
click at [141, 166] on button "Voltar ao padrão" at bounding box center [182, 159] width 83 height 14
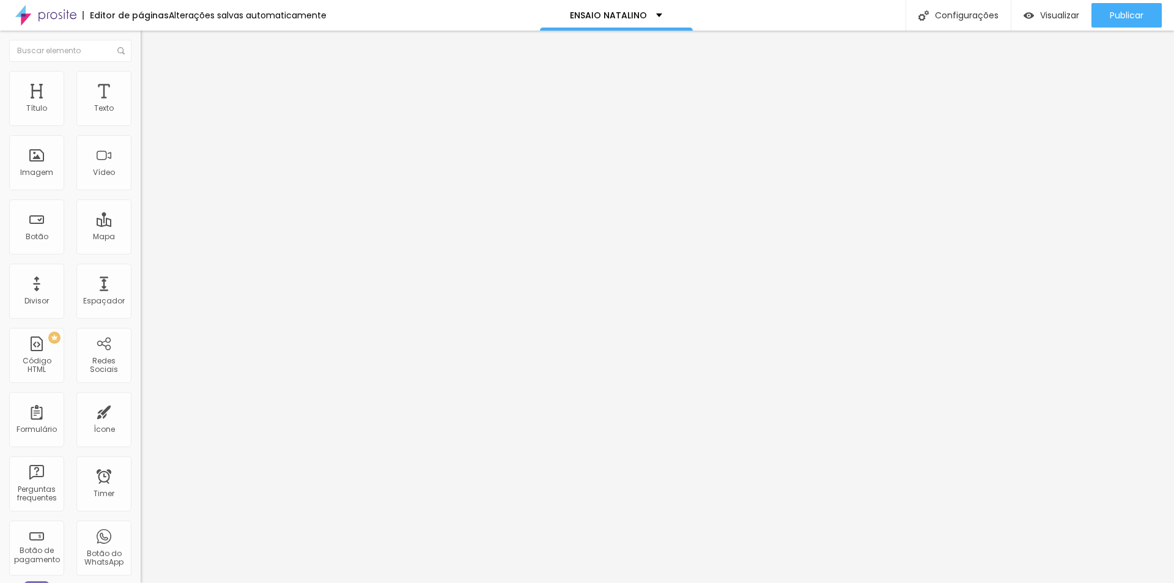
click at [141, 81] on li "Estilo" at bounding box center [211, 77] width 141 height 12
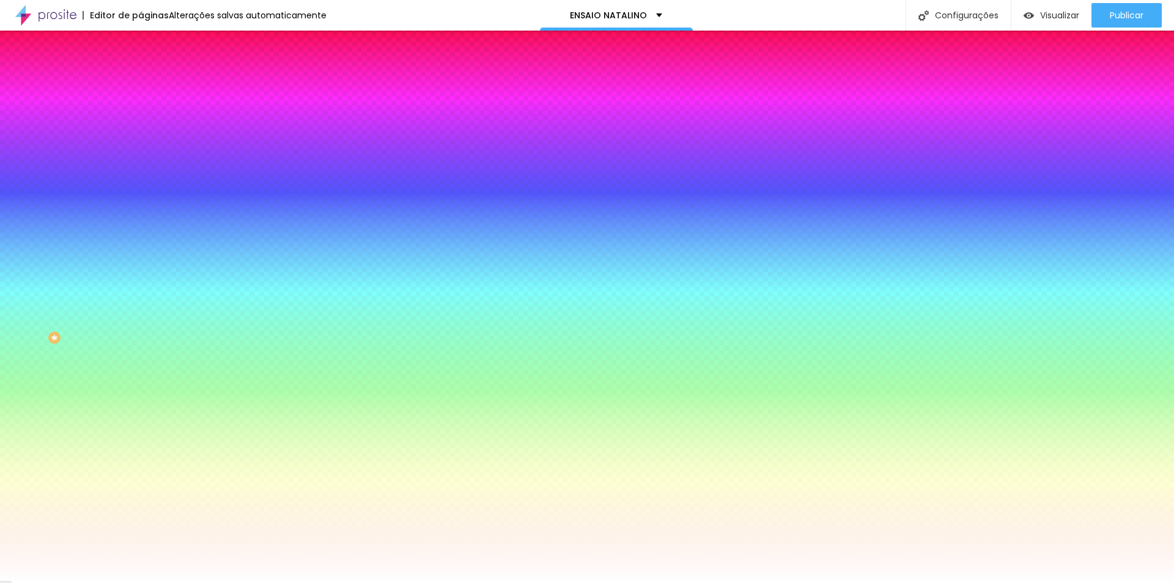
click at [141, 166] on div at bounding box center [211, 166] width 141 height 0
drag, startPoint x: 119, startPoint y: 276, endPoint x: 123, endPoint y: 223, distance: 53.3
click at [141, 179] on div "Cor de fundo Voltar ao padrão #FFFFFF" at bounding box center [211, 162] width 141 height 34
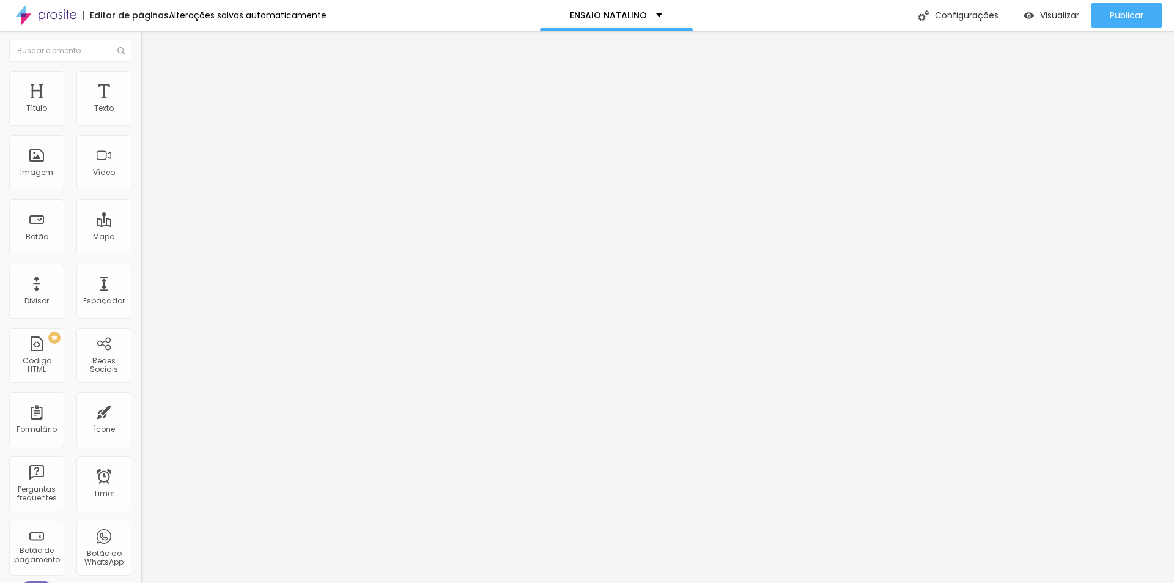
click at [141, 81] on li "Avançado" at bounding box center [211, 77] width 141 height 12
click at [141, 46] on button "Editar Título" at bounding box center [211, 45] width 141 height 28
click at [1114, 20] on span "Publicar" at bounding box center [1127, 15] width 34 height 10
type input "39"
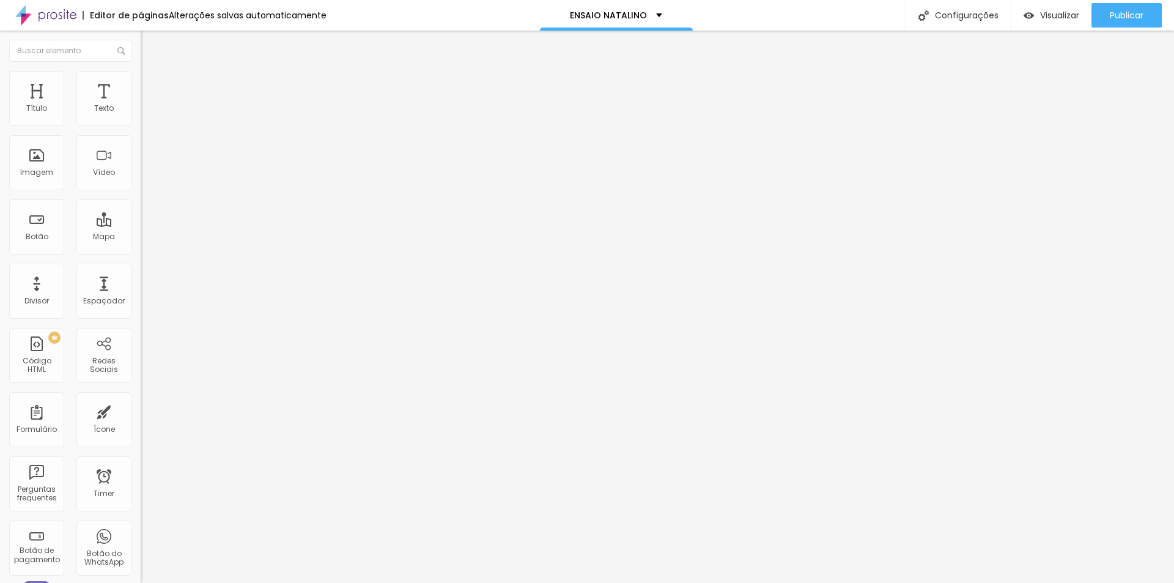
type input "38"
type input "37"
type input "36"
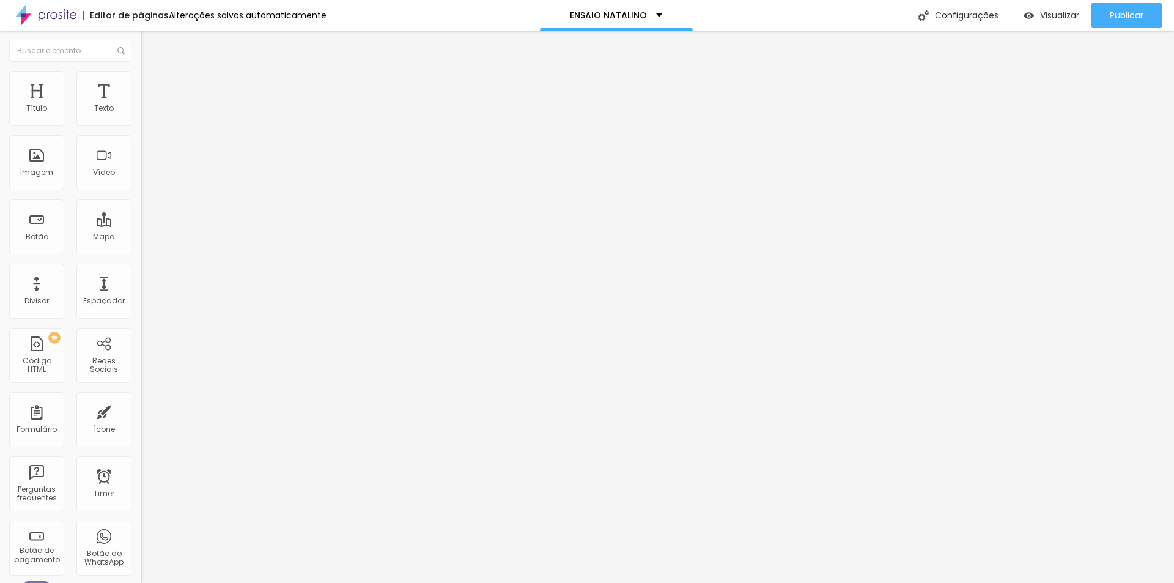
type input "36"
type input "35"
type input "34"
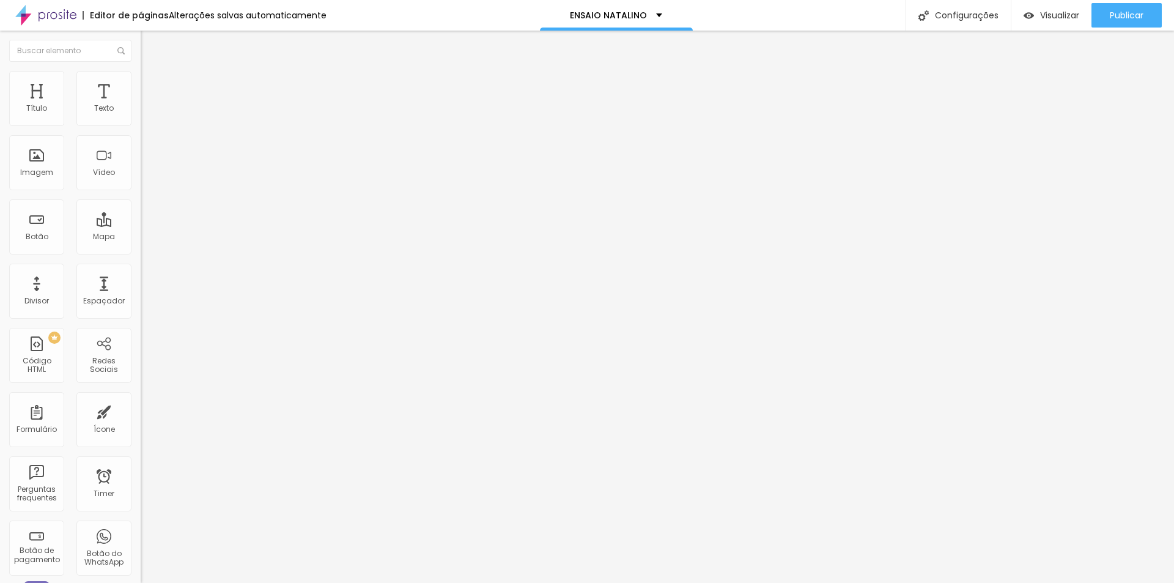
type input "32"
type input "33"
type input "34"
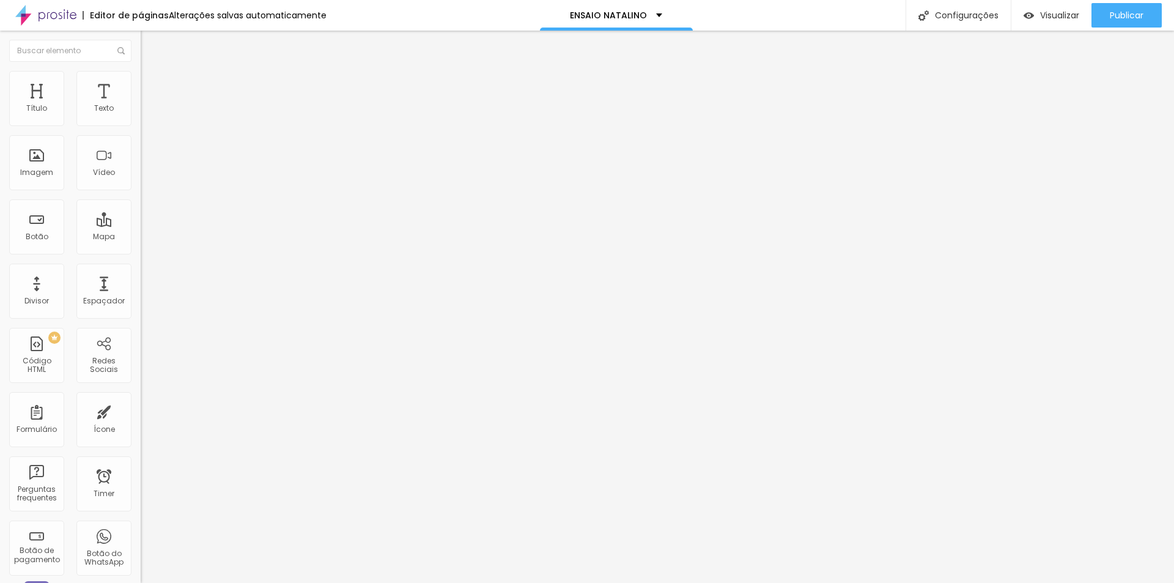
type input "34"
type input "35"
click at [141, 289] on input "range" at bounding box center [180, 294] width 79 height 10
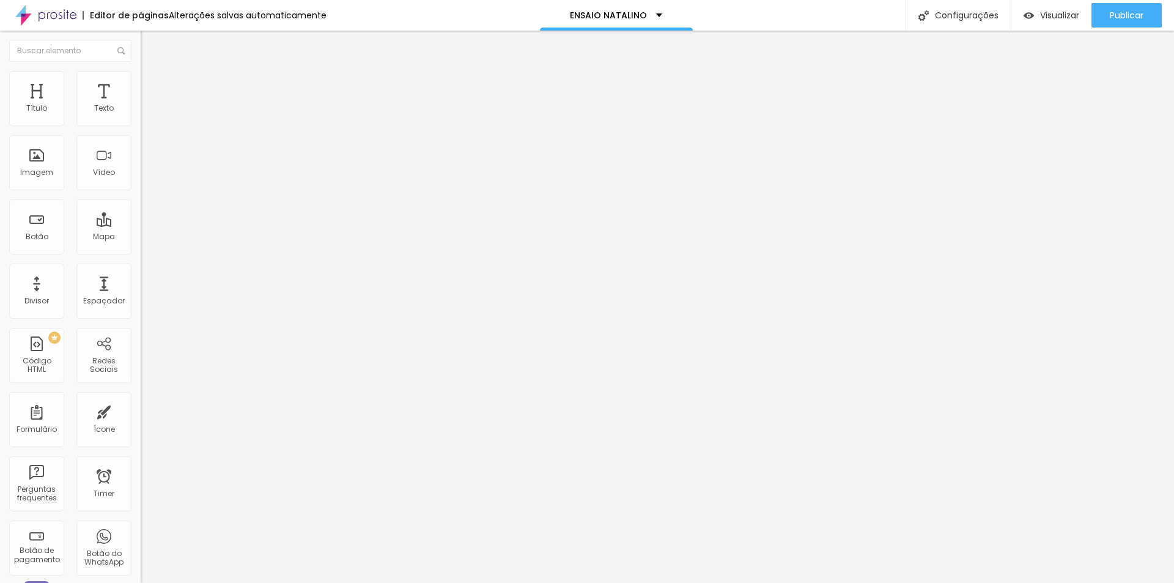
drag, startPoint x: 88, startPoint y: 141, endPoint x: 0, endPoint y: 120, distance: 90.5
click at [141, 120] on div "Texto GRUPO VIP Alinhamento Tamanho Grande Pequeno Normal Grande Link URL https…" at bounding box center [211, 184] width 141 height 178
type input "Entrar agora!"
click at [1103, 11] on button "Publicar" at bounding box center [1127, 15] width 70 height 24
click at [1118, 7] on div "Publicar" at bounding box center [1127, 15] width 34 height 24
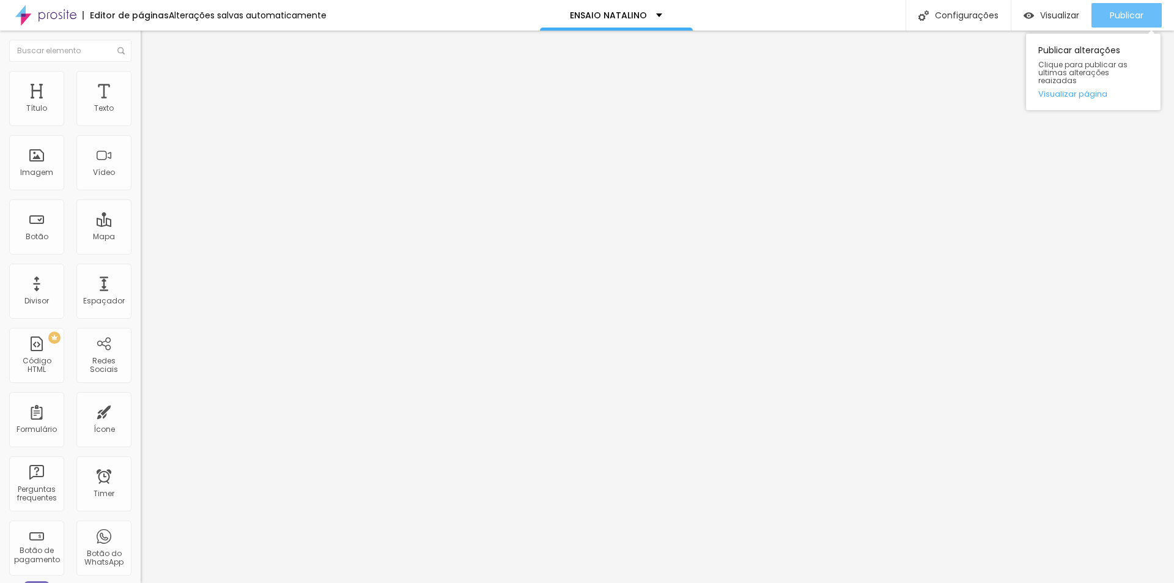
click at [1140, 10] on span "Publicar" at bounding box center [1127, 15] width 34 height 10
click at [150, 40] on img "button" at bounding box center [155, 45] width 10 height 10
click at [141, 52] on button "Editar Seção" at bounding box center [211, 45] width 141 height 28
drag, startPoint x: 60, startPoint y: 78, endPoint x: 132, endPoint y: 103, distance: 76.6
click at [141, 78] on li "Estilo" at bounding box center [211, 77] width 141 height 12
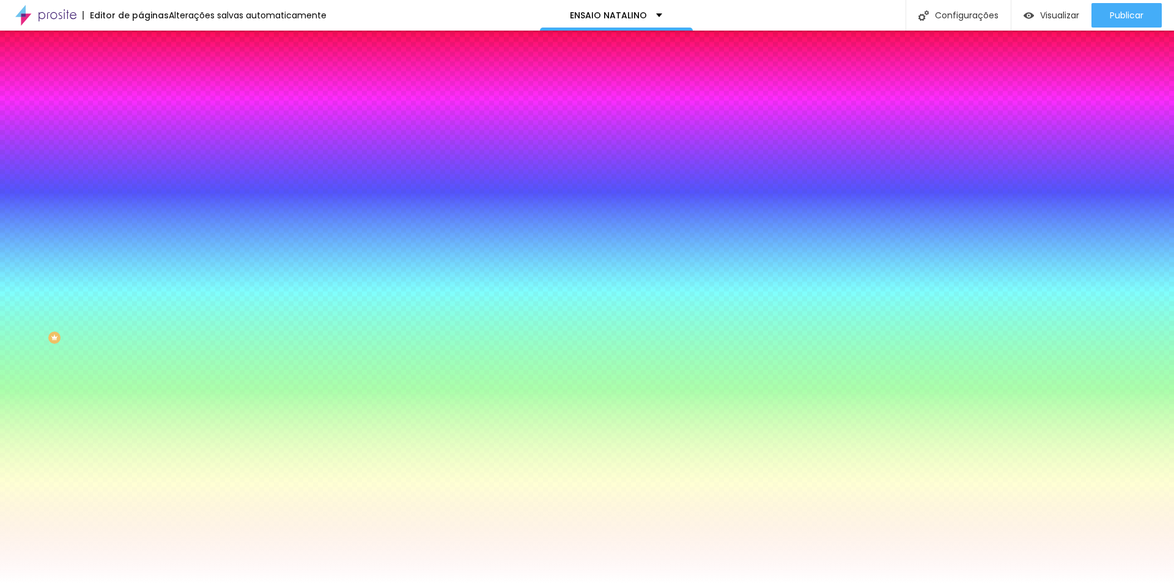
click at [141, 113] on span "Trocar imagem" at bounding box center [174, 107] width 67 height 10
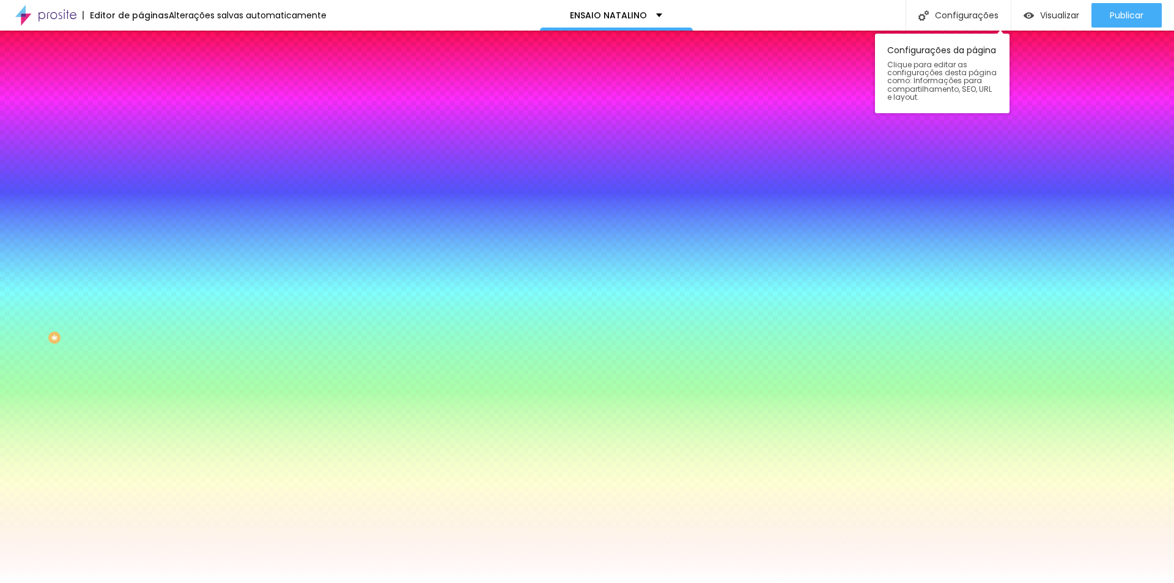
click at [922, 61] on span "Clique para editar as configurações desta página como: Informações para compart…" at bounding box center [942, 81] width 110 height 40
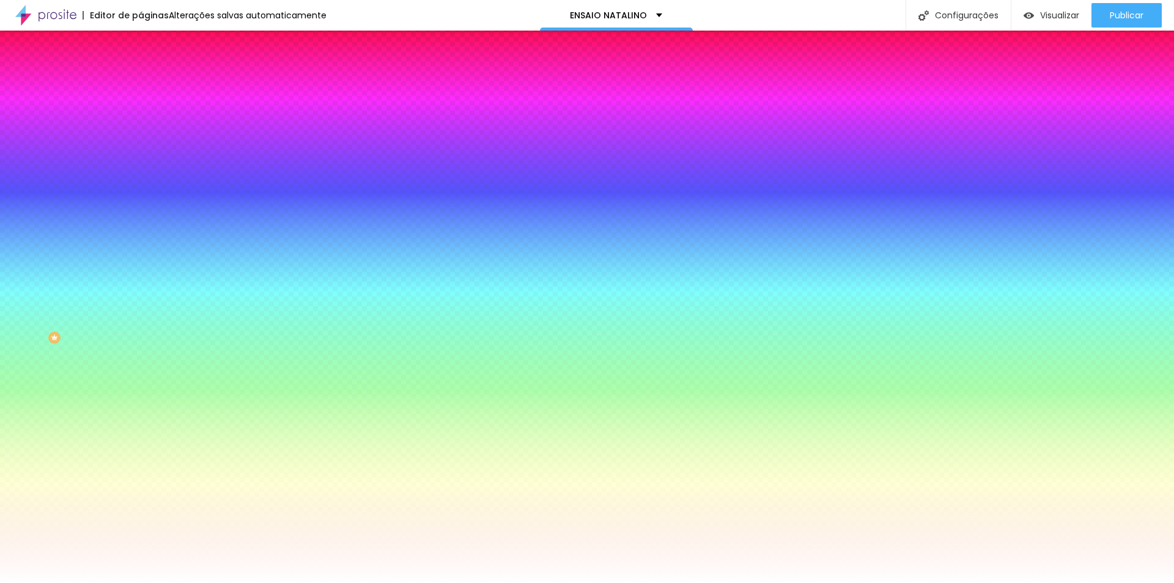
click at [146, 204] on icon "button" at bounding box center [150, 199] width 9 height 9
click at [146, 237] on icon "button" at bounding box center [150, 233] width 9 height 9
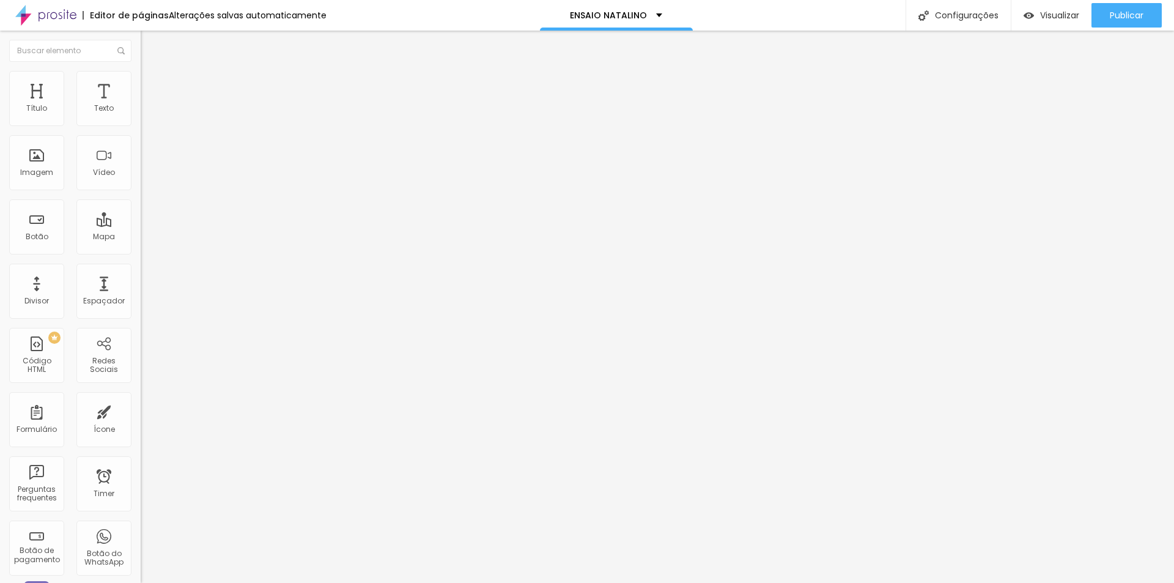
click at [150, 43] on img "button" at bounding box center [155, 45] width 10 height 10
click at [1141, 18] on span "Publicar" at bounding box center [1127, 15] width 34 height 10
click at [141, 105] on span "Trocar imagem" at bounding box center [174, 100] width 67 height 10
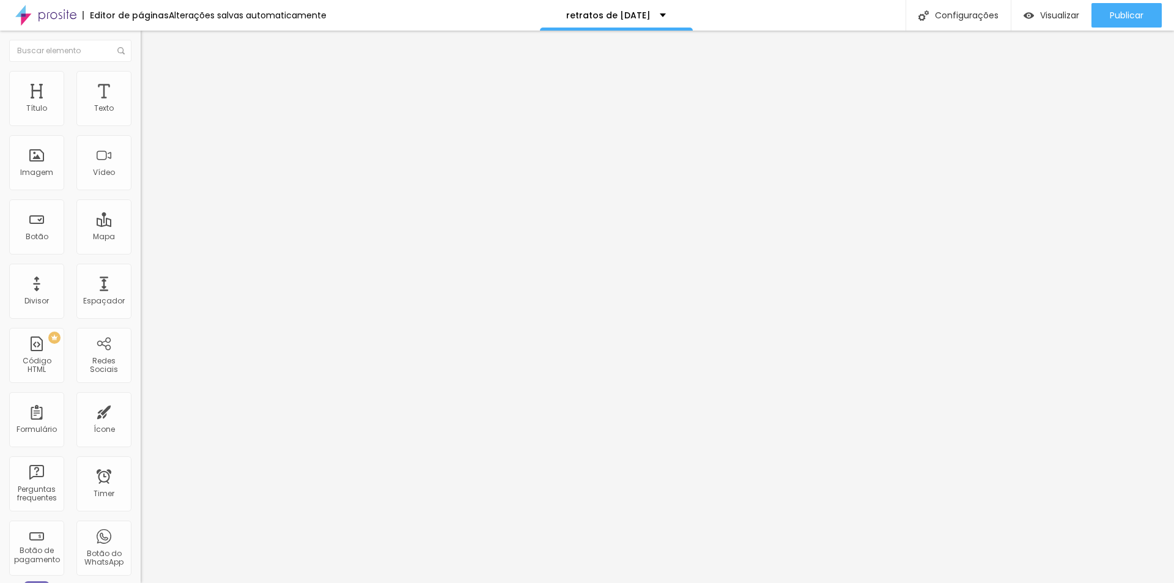
click at [141, 191] on span "4:3 Padrão" at bounding box center [161, 186] width 40 height 10
click at [141, 225] on span "Original" at bounding box center [155, 220] width 29 height 10
click at [141, 199] on span "Cinema" at bounding box center [156, 193] width 31 height 10
click at [141, 225] on span "Original" at bounding box center [155, 220] width 29 height 10
click at [141, 105] on span "Trocar imagem" at bounding box center [174, 100] width 67 height 10
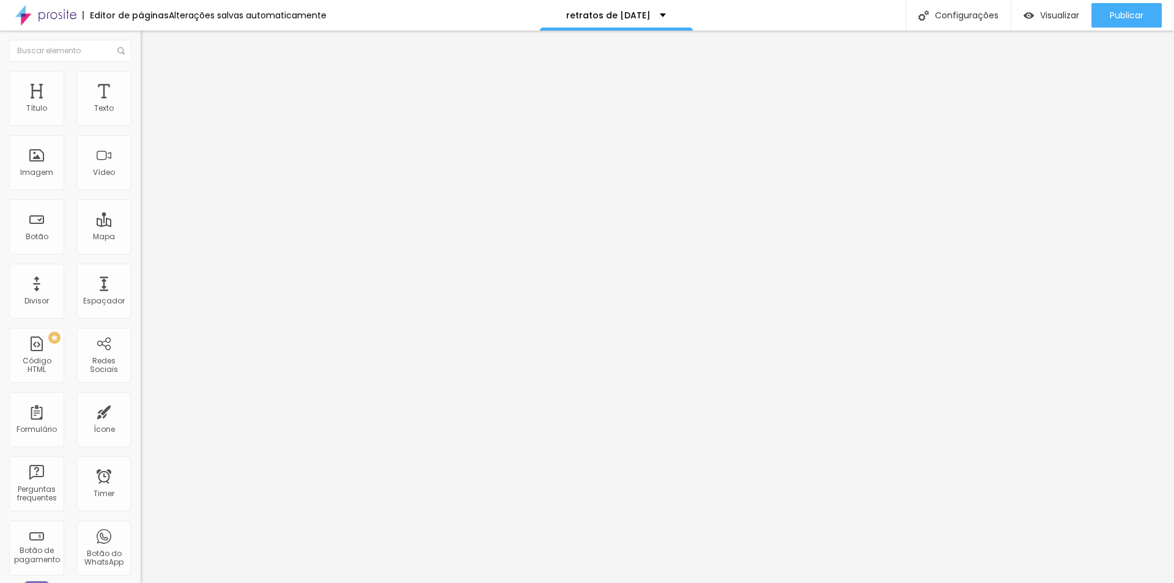
click at [141, 191] on span "4:3 Padrão" at bounding box center [161, 186] width 40 height 10
click at [141, 225] on span "Original" at bounding box center [155, 220] width 29 height 10
click at [152, 84] on span "Estilo" at bounding box center [161, 79] width 19 height 10
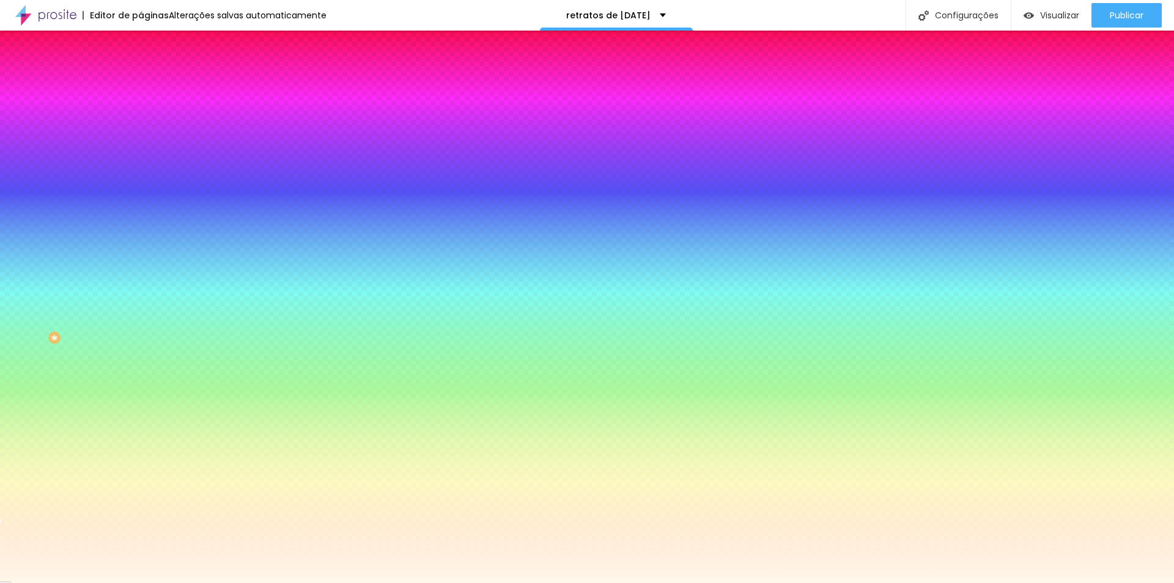
click at [141, 113] on span "Trocar imagem" at bounding box center [174, 107] width 67 height 10
click at [141, 166] on div at bounding box center [211, 166] width 141 height 0
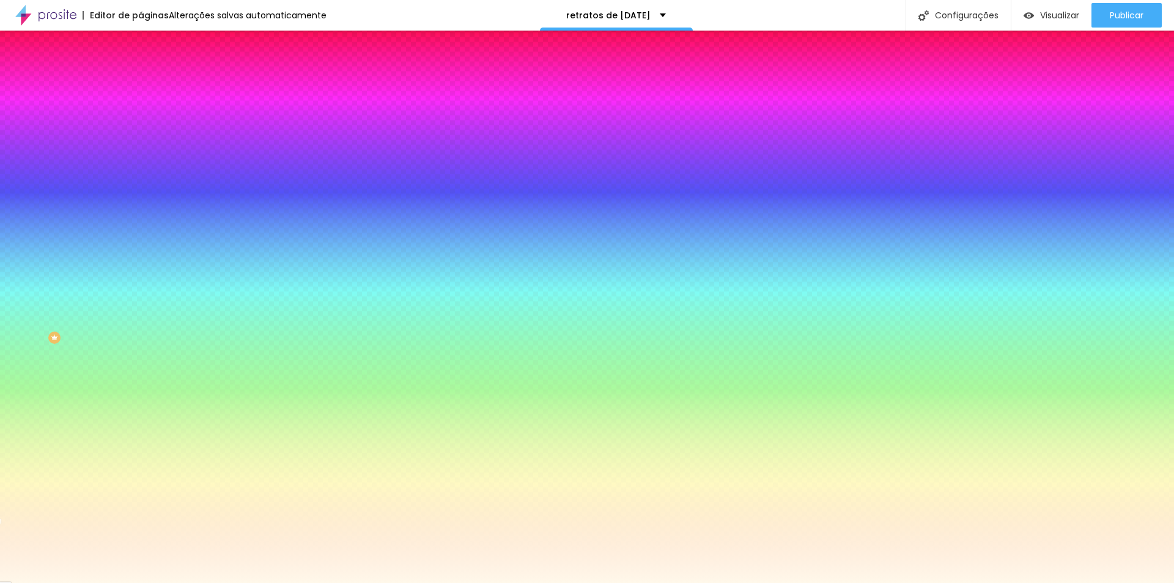
click at [141, 166] on div at bounding box center [211, 166] width 141 height 0
drag, startPoint x: 123, startPoint y: 288, endPoint x: 120, endPoint y: 300, distance: 12.6
click at [120, 300] on div at bounding box center [587, 291] width 1174 height 583
click at [150, 41] on img "button" at bounding box center [155, 45] width 10 height 10
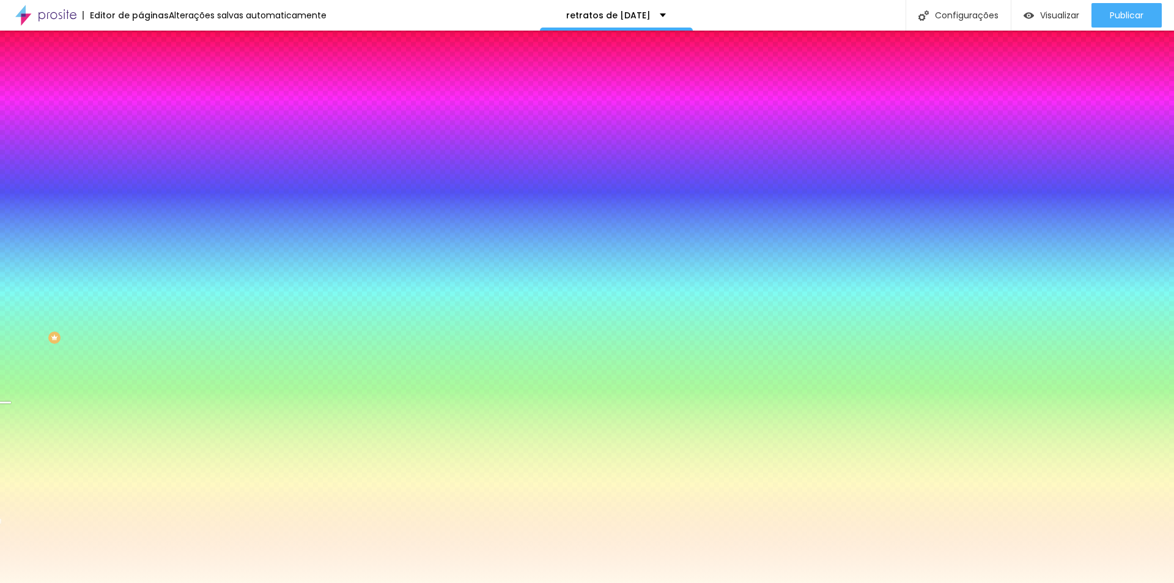
click at [150, 41] on img "button" at bounding box center [155, 45] width 10 height 10
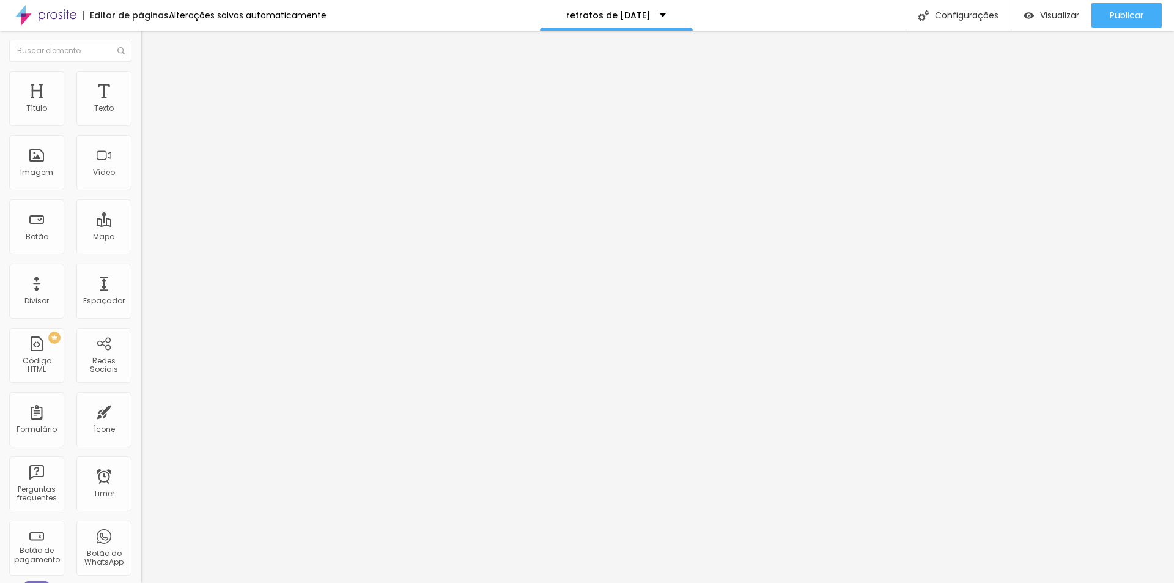
click at [141, 105] on span "Trocar imagem" at bounding box center [174, 100] width 67 height 10
click at [141, 251] on input "https://wa.me/message/7LHTKXBURZJDI1" at bounding box center [214, 245] width 147 height 12
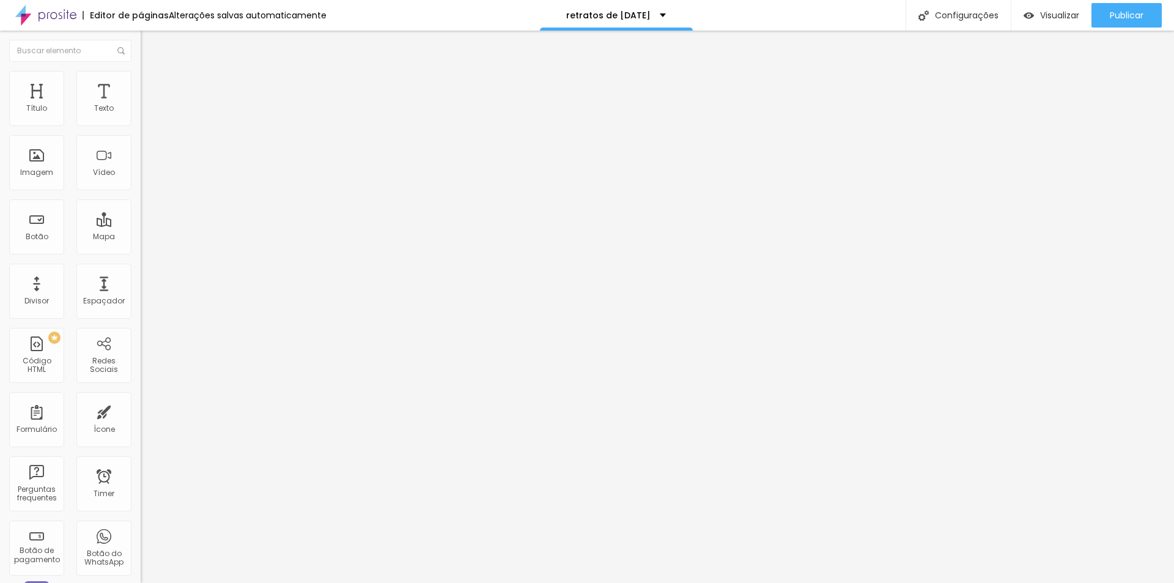
click at [141, 251] on input "https://wa.me/message/7LHTKXBURZJDI1" at bounding box center [214, 245] width 147 height 12
paste input "Pré-lançamento"
click at [141, 239] on div "URL" at bounding box center [211, 234] width 141 height 7
click at [141, 251] on input "Pré-lançamento" at bounding box center [214, 245] width 147 height 12
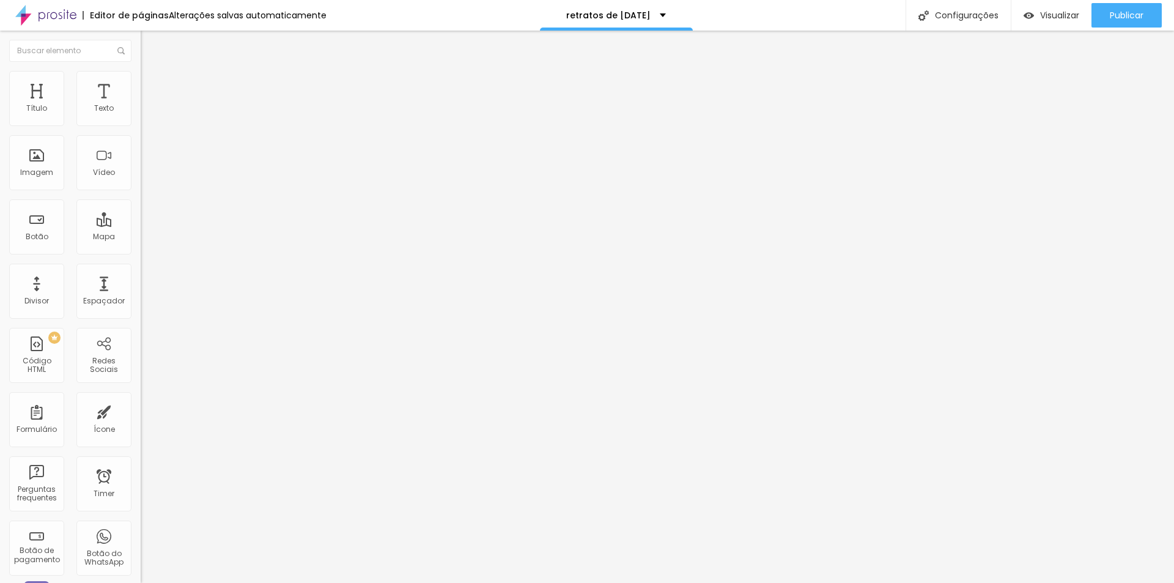
click at [141, 261] on div "URL Pré-lançamento" at bounding box center [211, 246] width 141 height 30
click at [141, 251] on input "Pré-lançamento" at bounding box center [214, 245] width 147 height 12
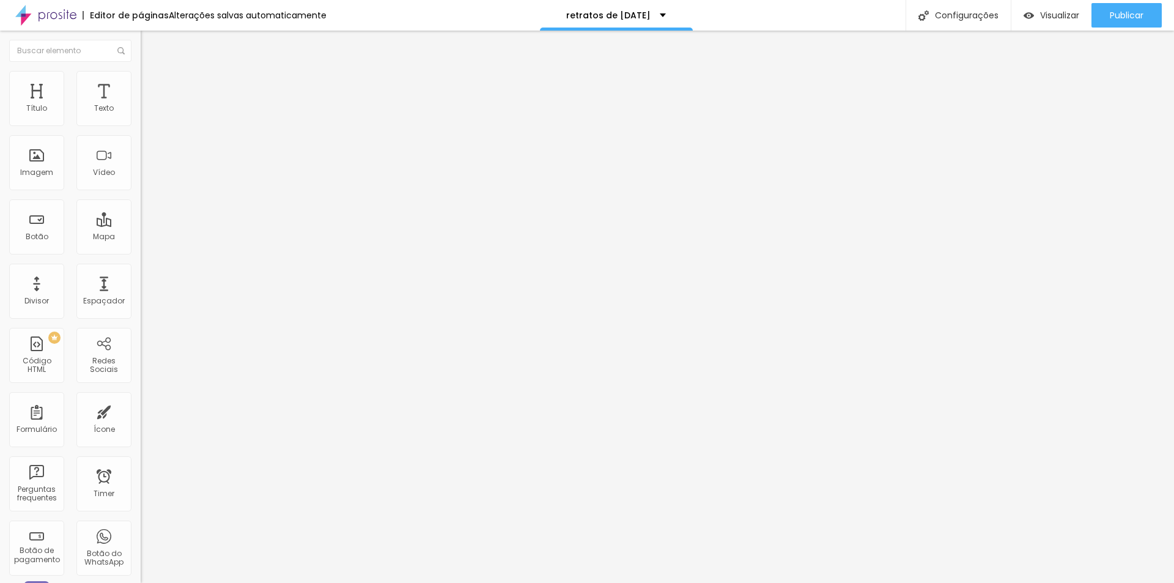
click at [141, 251] on input "Pré-lançamento" at bounding box center [214, 245] width 147 height 12
paste input "https://chat.whatsapp.com/L6qDjGvMMxg0NGRPrLTm2s?mode=ems_copy_t"
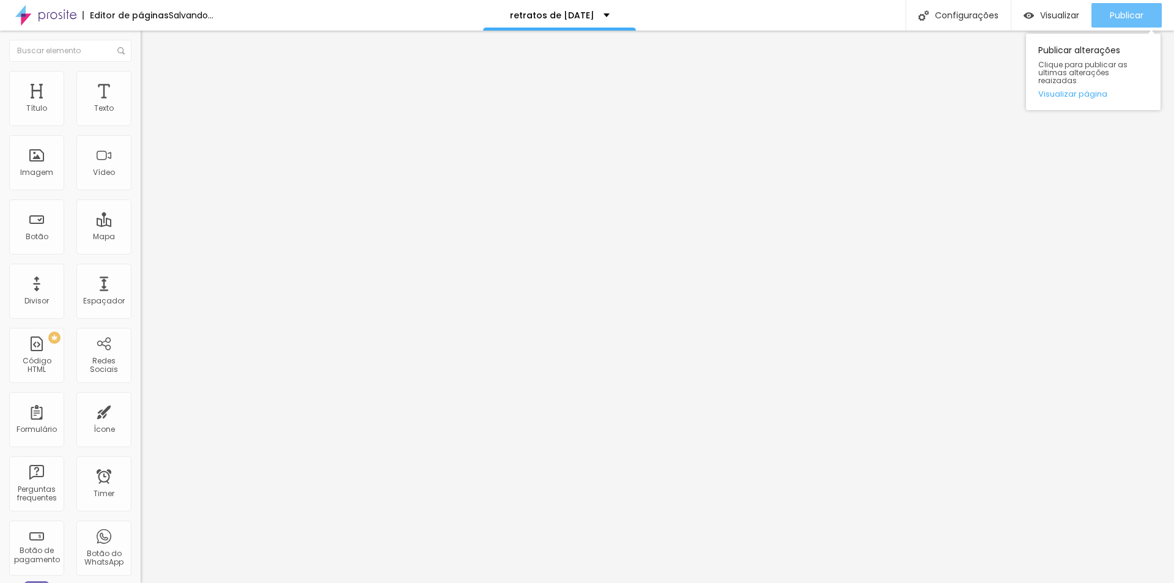
type input "https://chat.whatsapp.com/L6qDjGvMMxg0NGRPrLTm2s?mode=ems_copy_t"
click at [1140, 13] on span "Publicar" at bounding box center [1127, 15] width 34 height 10
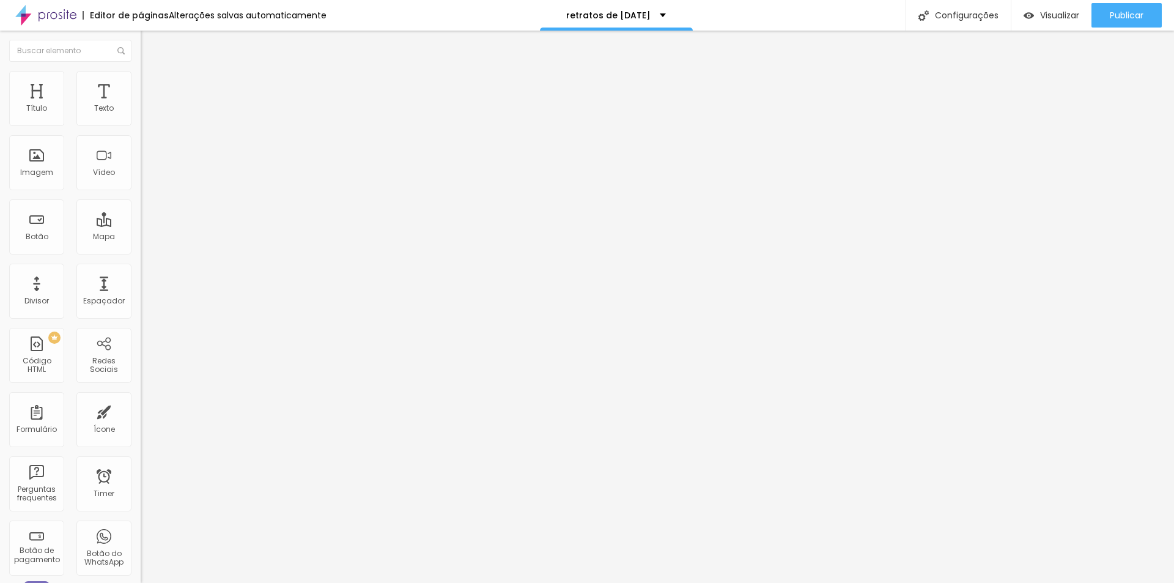
click at [150, 43] on img "button" at bounding box center [155, 45] width 10 height 10
click at [141, 80] on li "Estilo" at bounding box center [211, 77] width 141 height 12
click at [141, 83] on img at bounding box center [146, 88] width 11 height 11
click at [141, 526] on div at bounding box center [211, 526] width 141 height 0
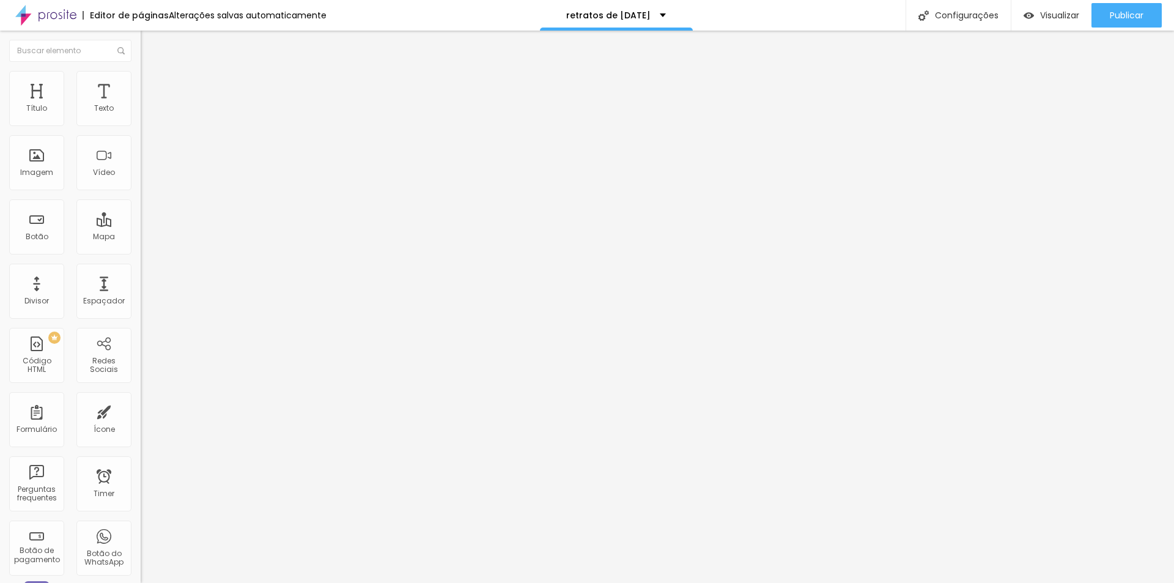
type input "7"
type input "16"
type input "100"
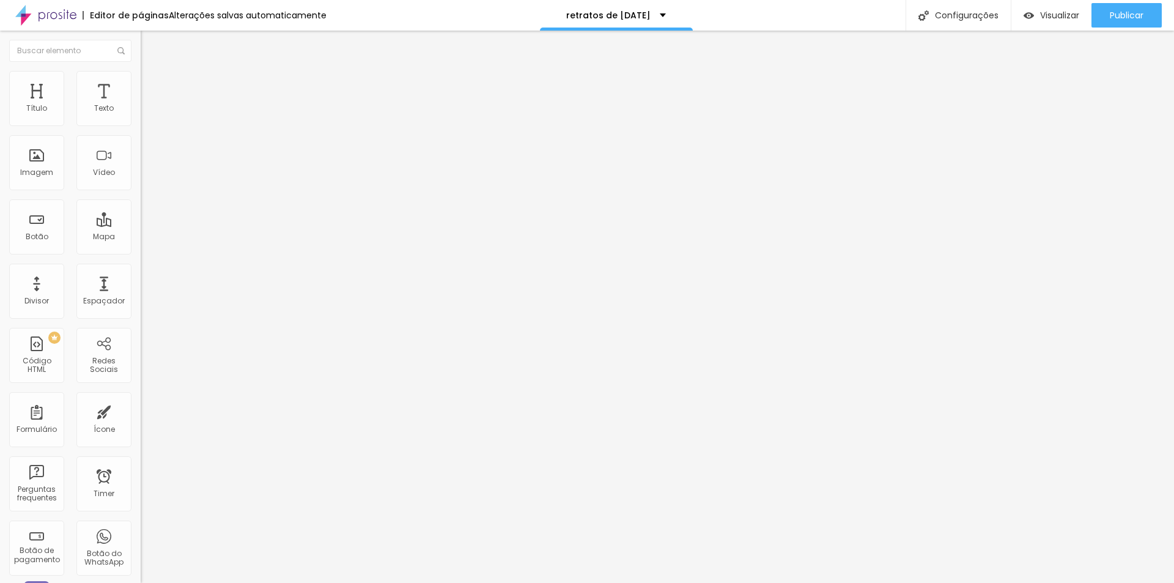
type input "100"
type input "93"
type input "78"
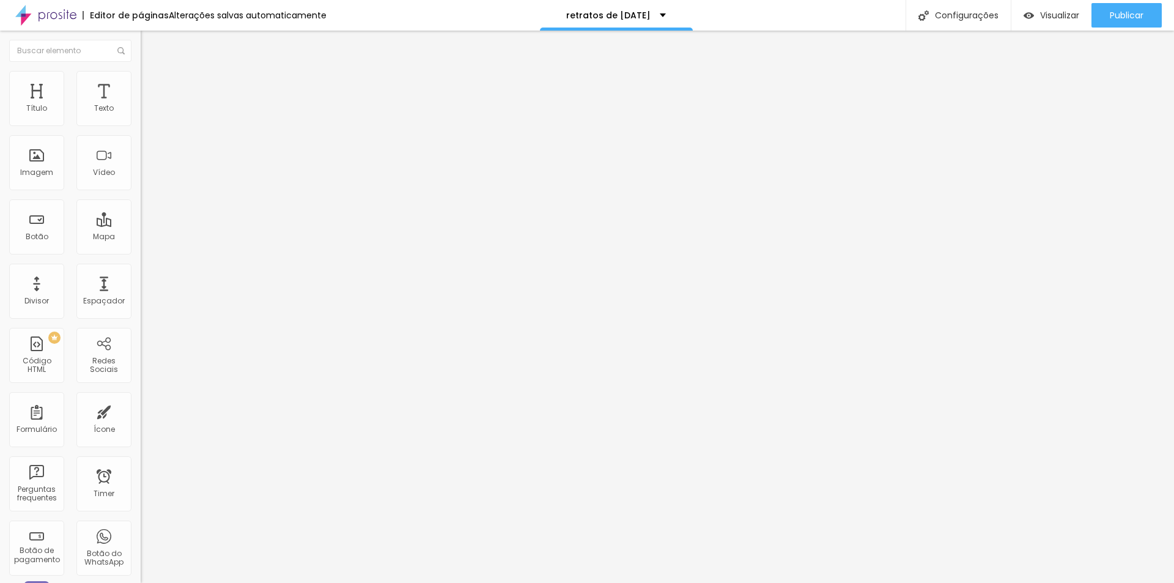
type input "77"
type input "76"
type input "72"
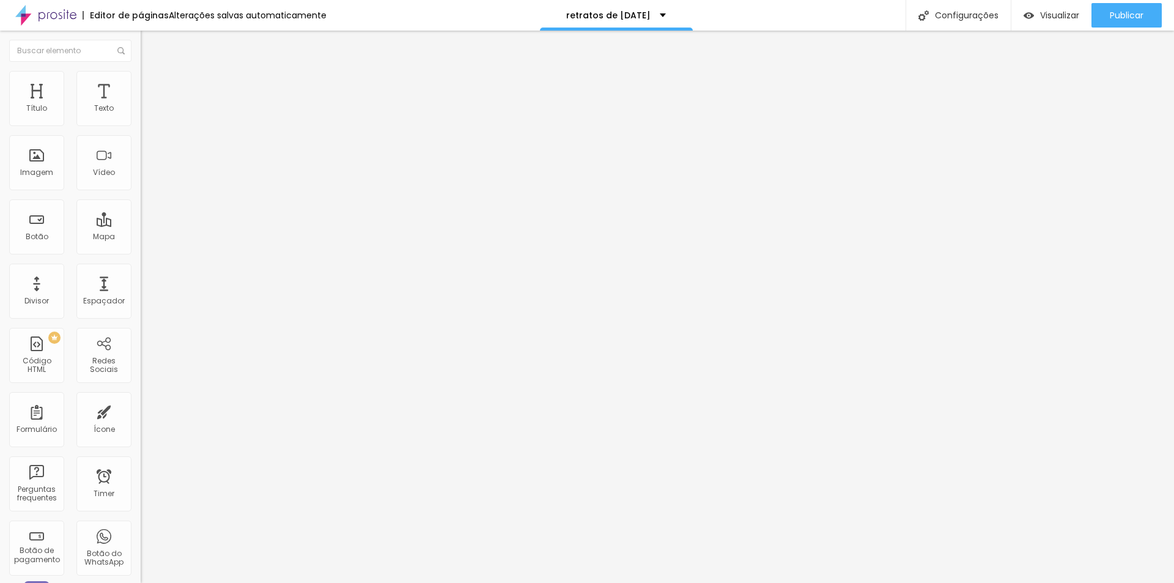
type input "72"
type input "70"
type input "68"
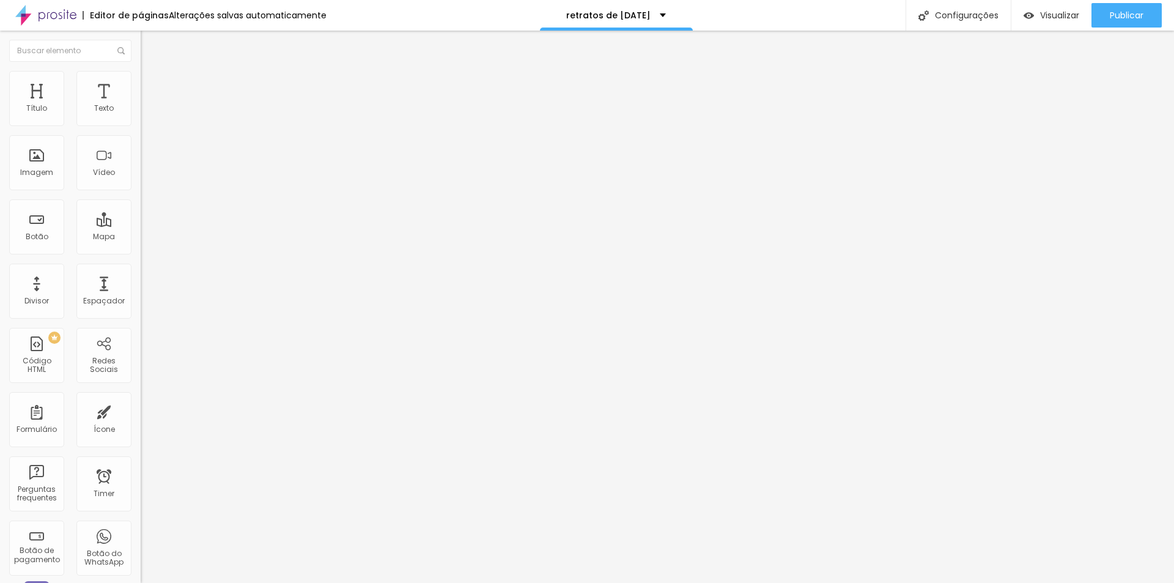
type input "67"
type input "65"
type input "63"
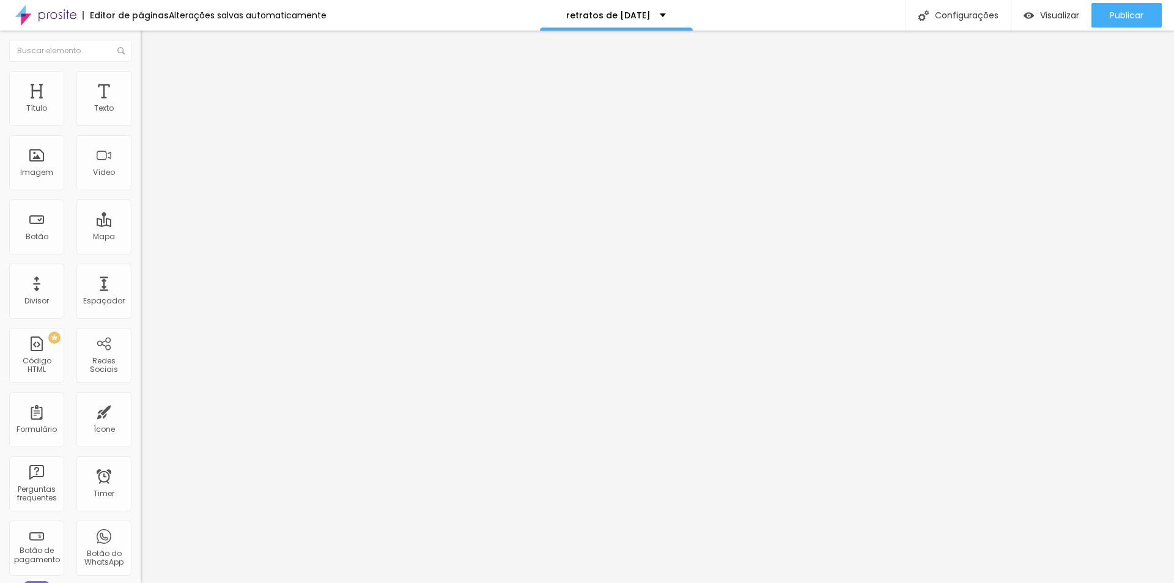
type input "63"
type input "60"
type input "56"
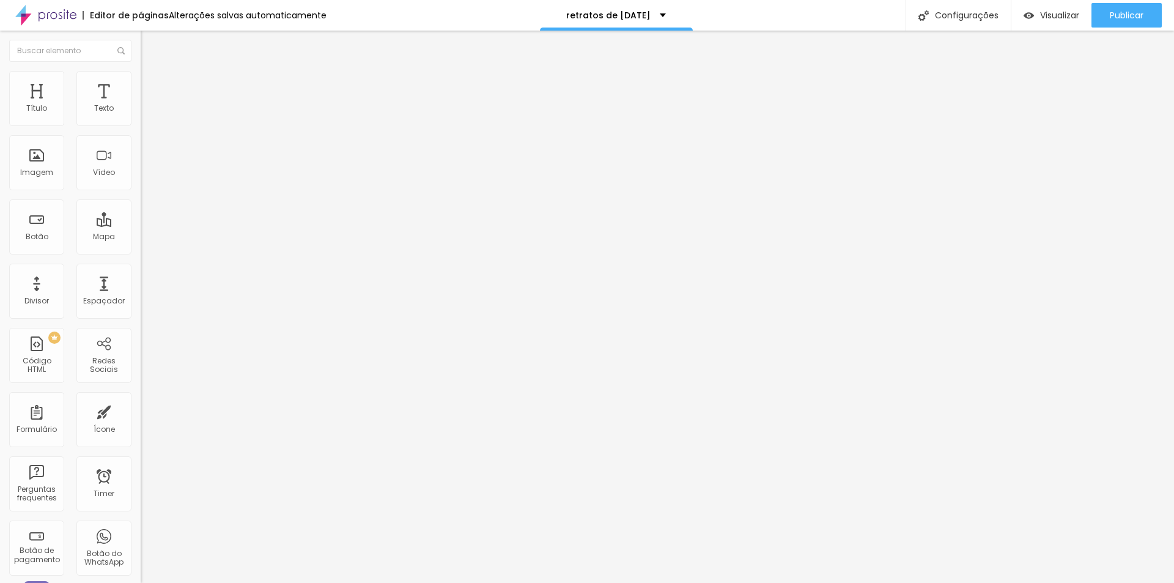
type input "55"
type input "54"
type input "53"
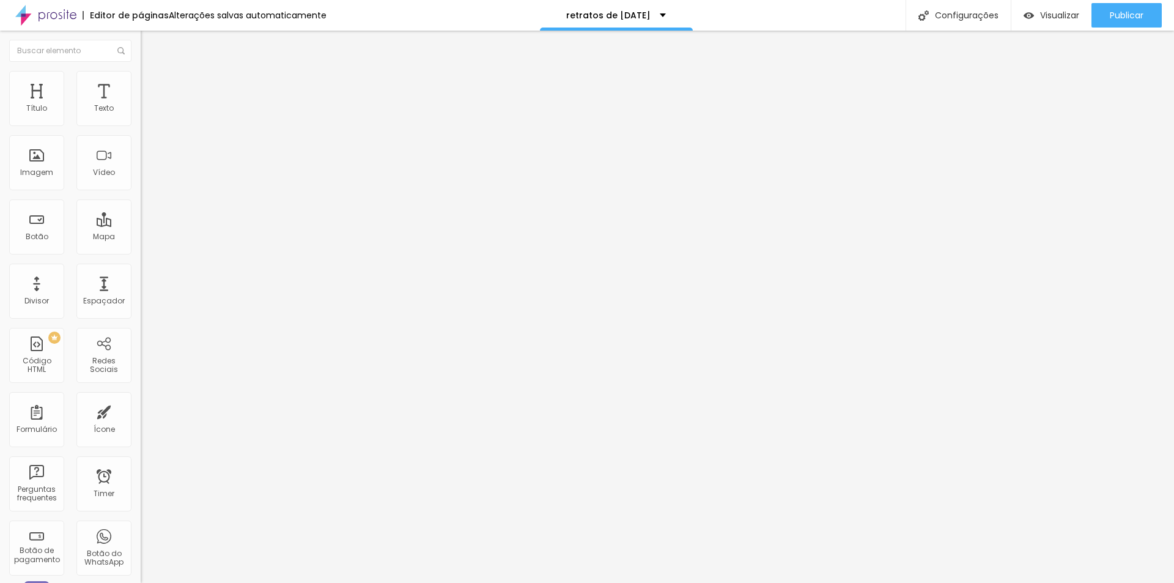
type input "53"
type input "55"
type input "62"
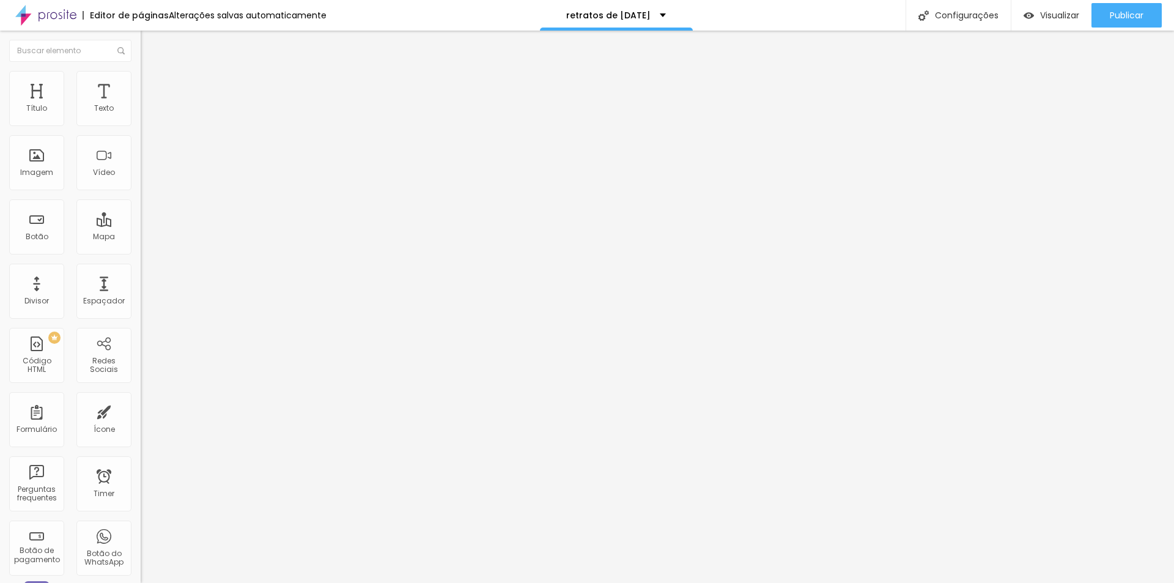
type input "90"
type input "100"
type input "98"
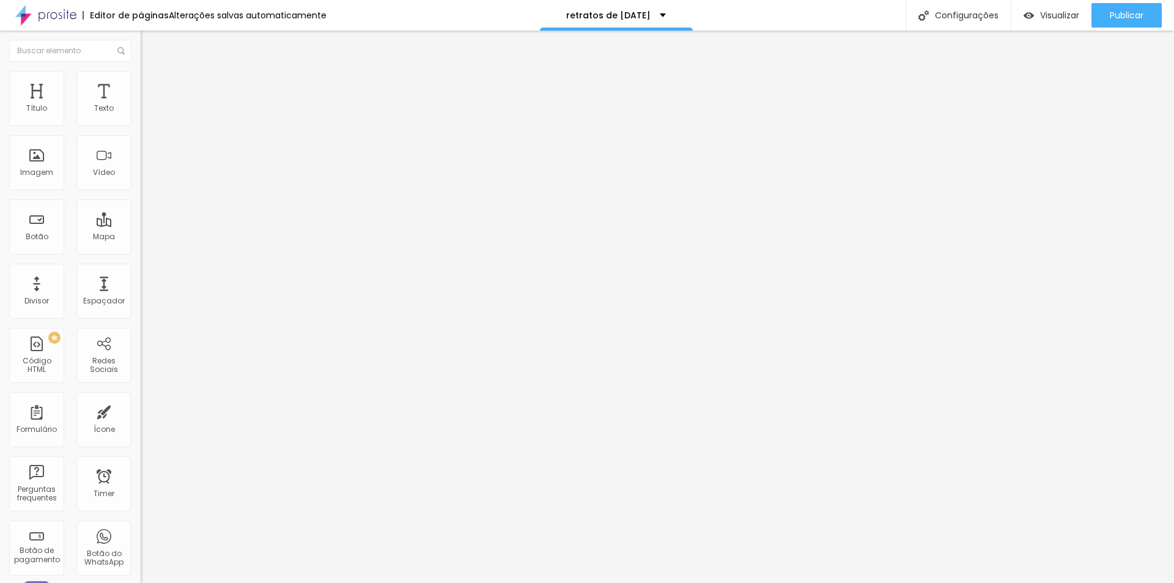
type input "98"
type input "95"
type input "80"
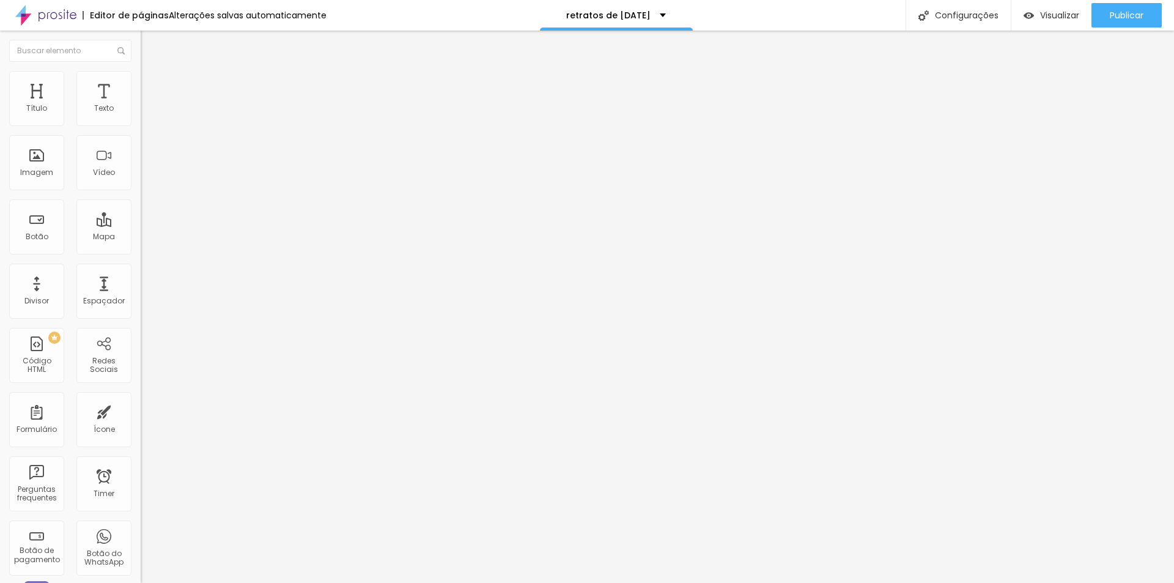
type input "78"
type input "72"
type input "67"
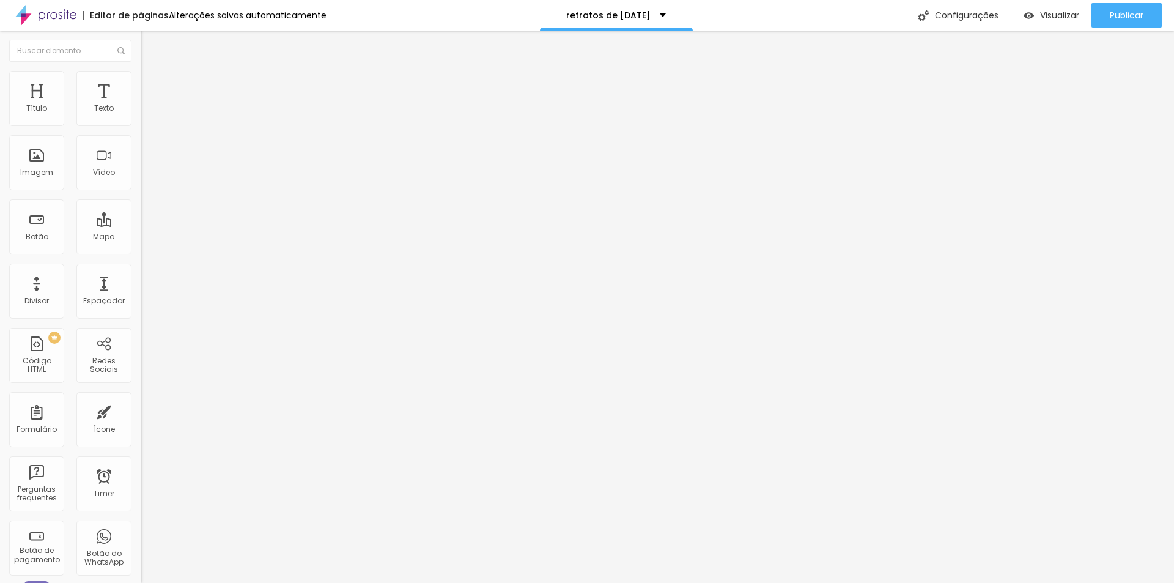
type input "67"
type input "60"
type input "53"
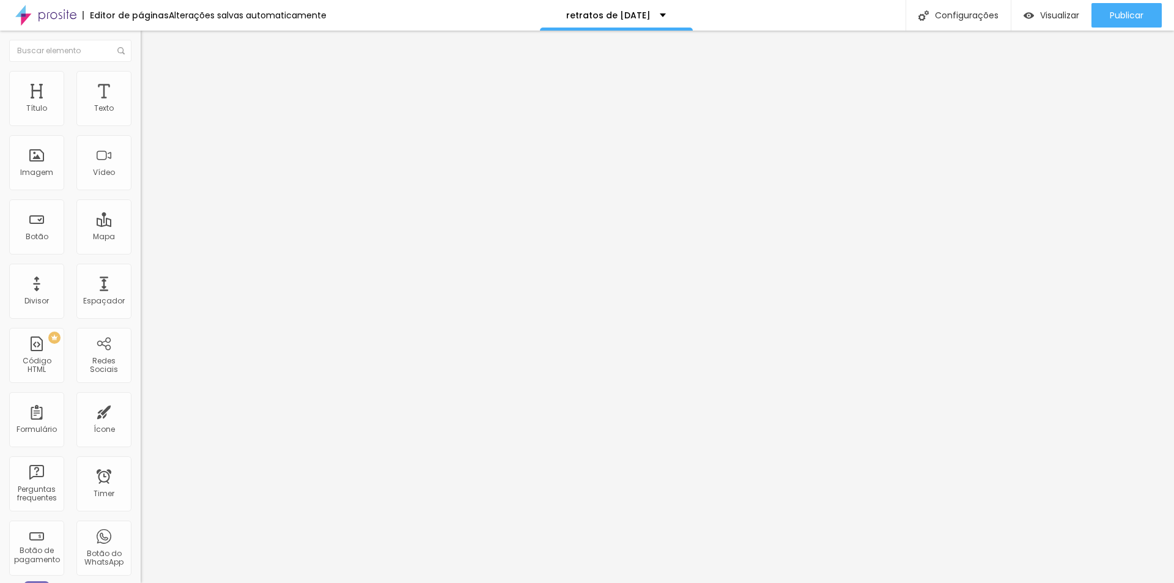
type input "48"
type input "47"
type input "45"
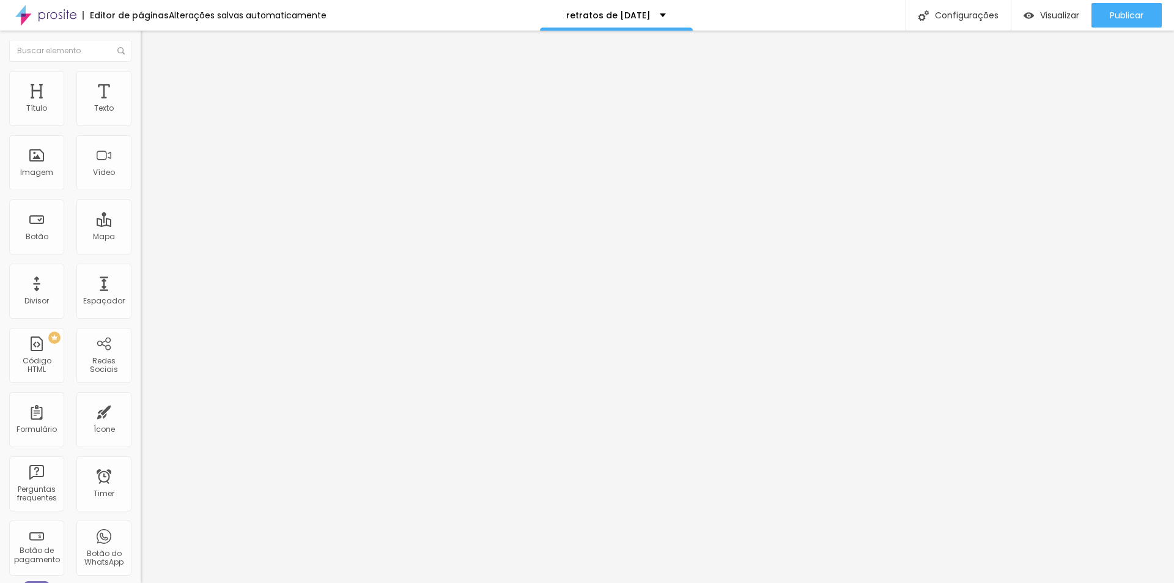
type input "45"
type input "44"
drag, startPoint x: 33, startPoint y: 120, endPoint x: 62, endPoint y: 137, distance: 33.5
type input "44"
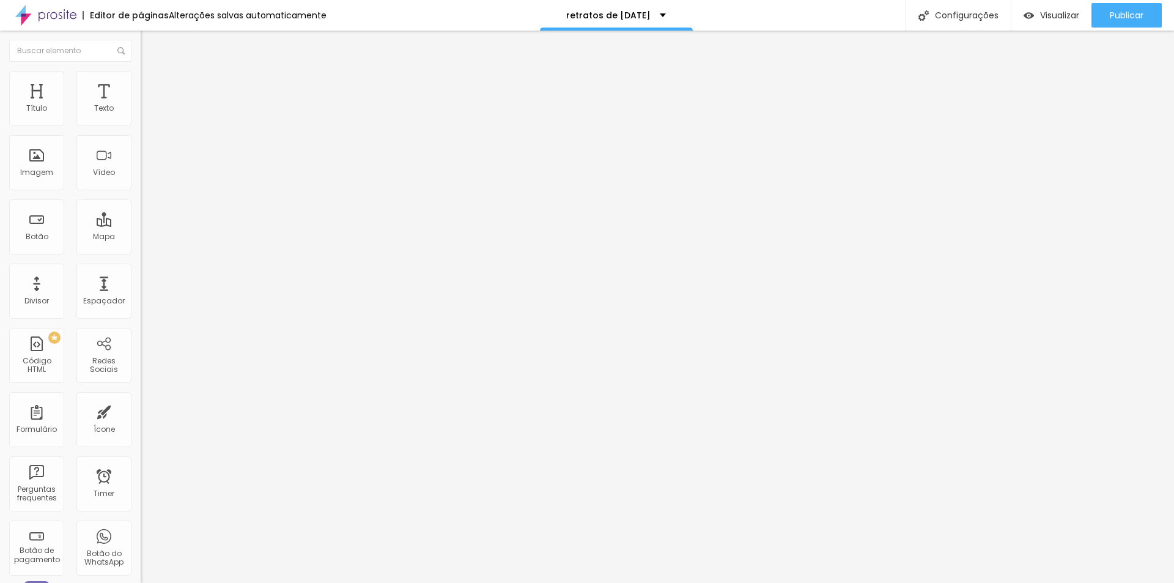
click at [141, 237] on input "range" at bounding box center [180, 242] width 79 height 10
type input "11"
type input "100"
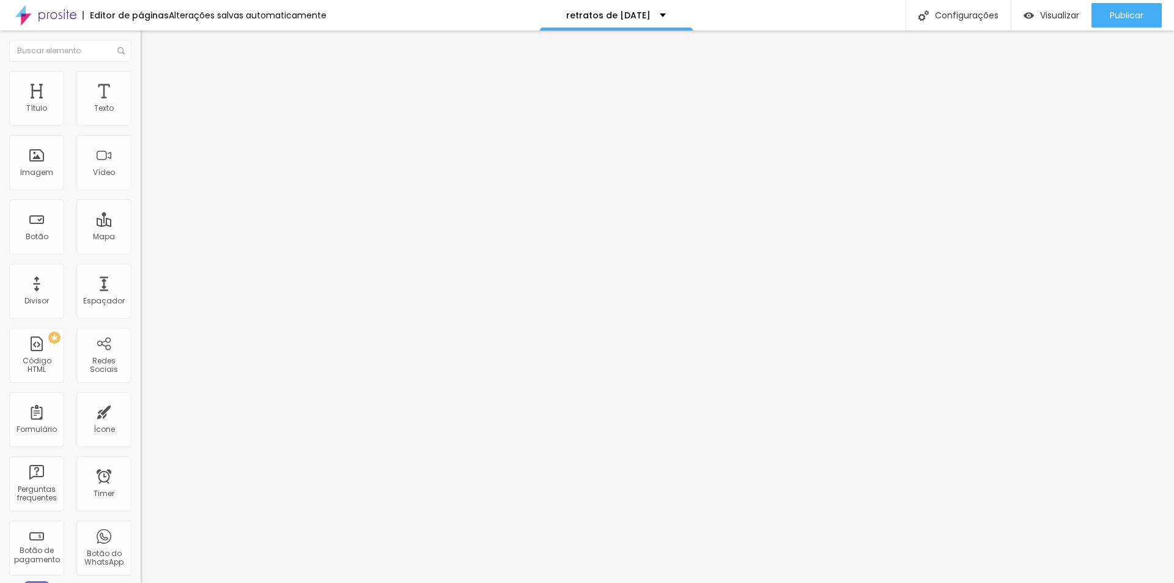
type input "79"
type input "36"
type input "0"
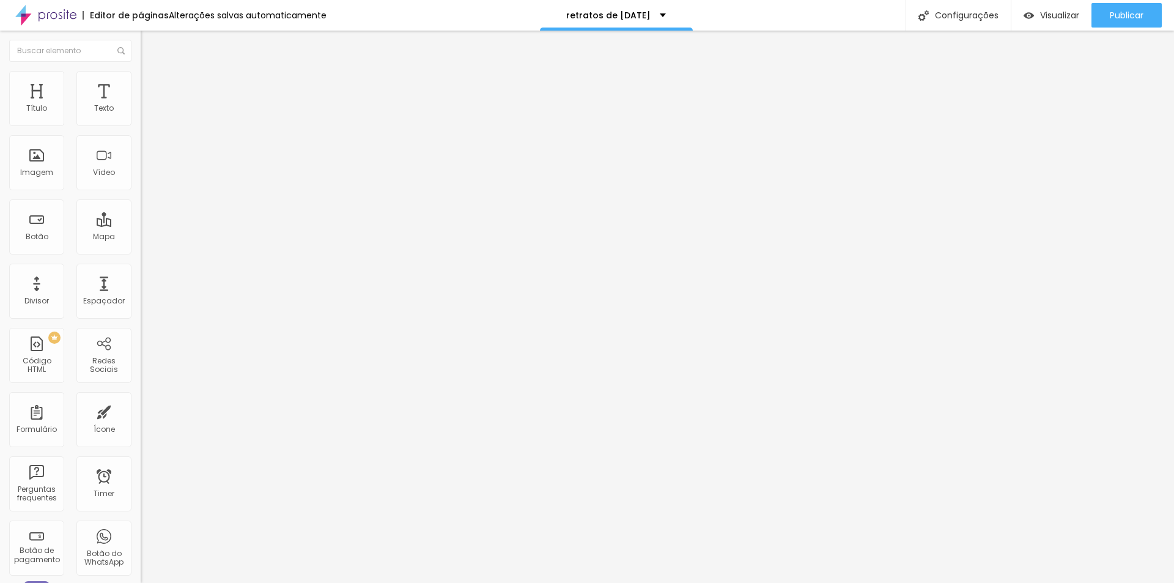
type input "0"
drag, startPoint x: 31, startPoint y: 145, endPoint x: 0, endPoint y: 143, distance: 30.6
click at [141, 410] on input "range" at bounding box center [180, 415] width 79 height 10
click at [141, 79] on img at bounding box center [146, 76] width 11 height 11
click at [141, 71] on li "Conteúdo" at bounding box center [211, 65] width 141 height 12
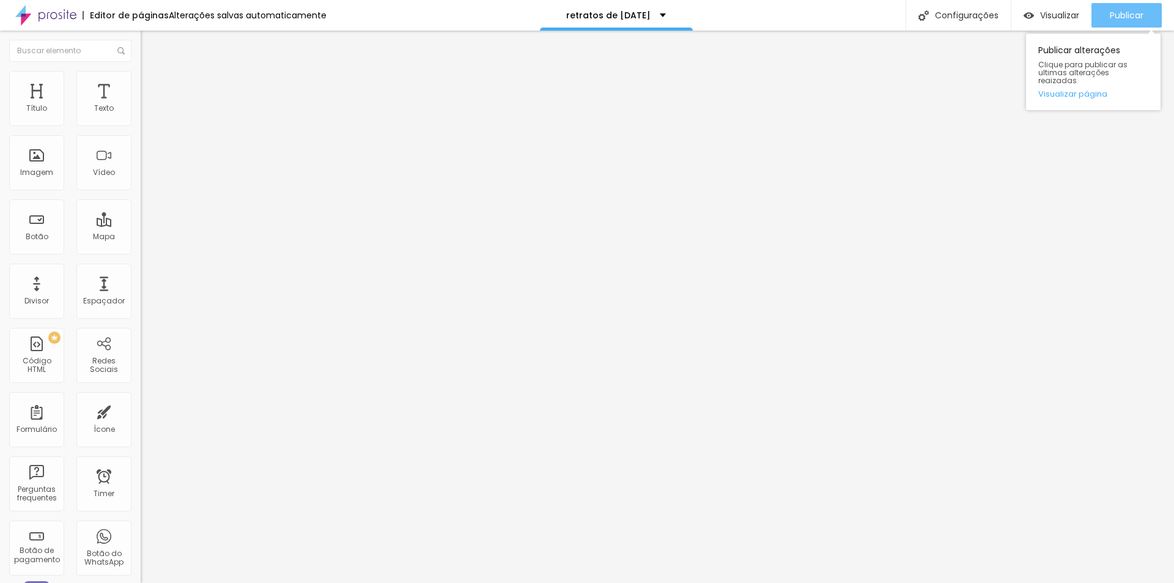
click at [1133, 17] on span "Publicar" at bounding box center [1127, 15] width 34 height 10
click at [141, 105] on span "Trocar imagem" at bounding box center [174, 100] width 67 height 10
click at [1143, 12] on span "Publicar" at bounding box center [1127, 15] width 34 height 10
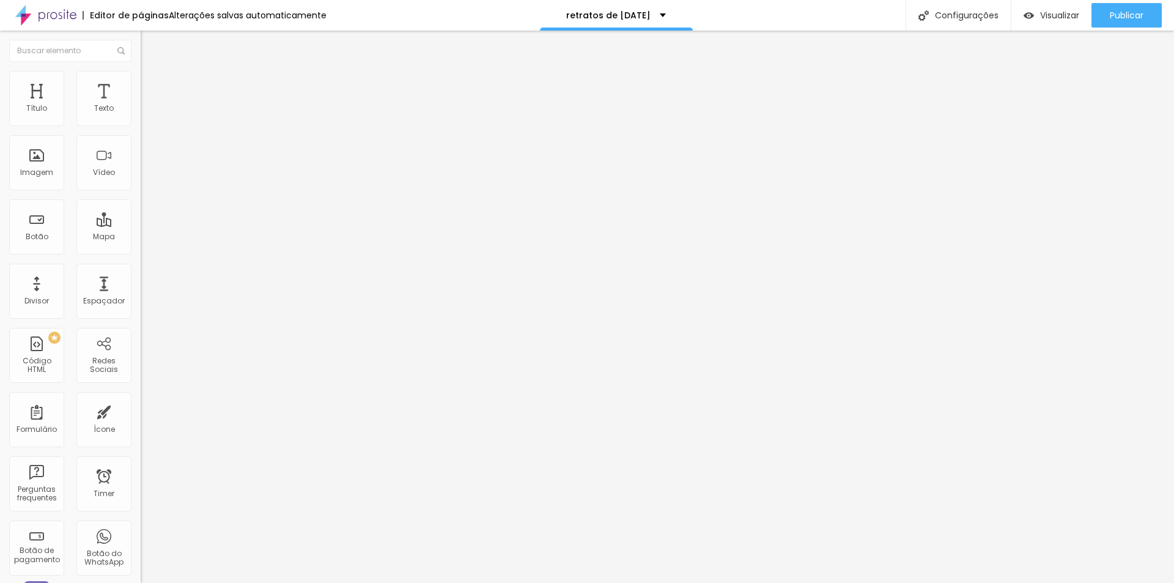
click at [141, 105] on span "Trocar imagem" at bounding box center [174, 100] width 67 height 10
drag, startPoint x: 978, startPoint y: 236, endPoint x: 980, endPoint y: 259, distance: 23.3
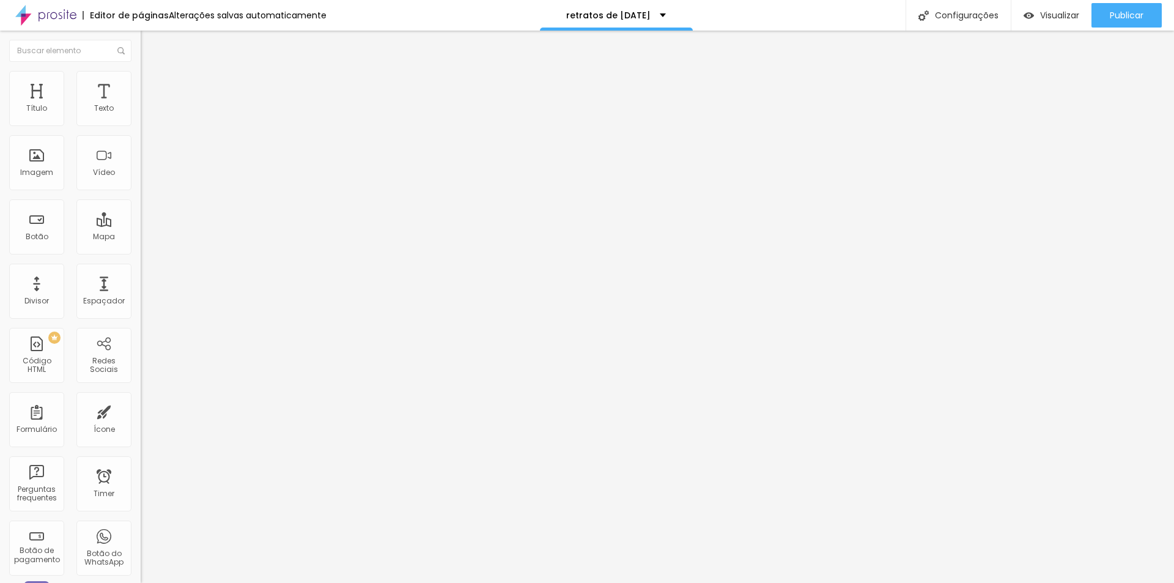
click at [141, 105] on span "Trocar imagem" at bounding box center [174, 100] width 67 height 10
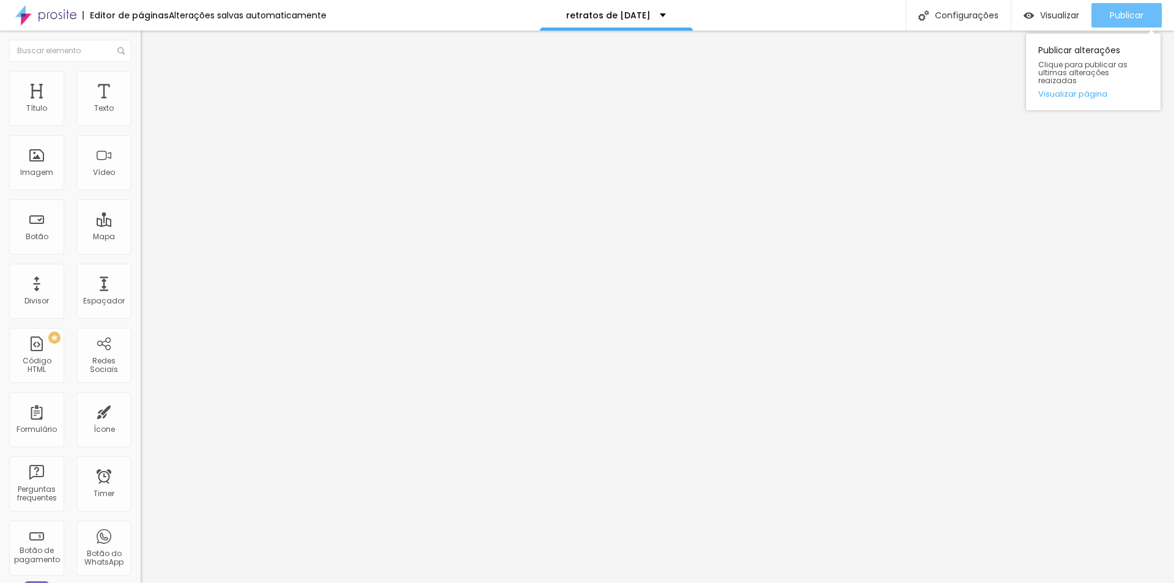
click at [1128, 10] on span "Publicar" at bounding box center [1127, 15] width 34 height 10
click at [141, 80] on li "Estilo" at bounding box center [211, 77] width 141 height 12
type input "95"
type input "45"
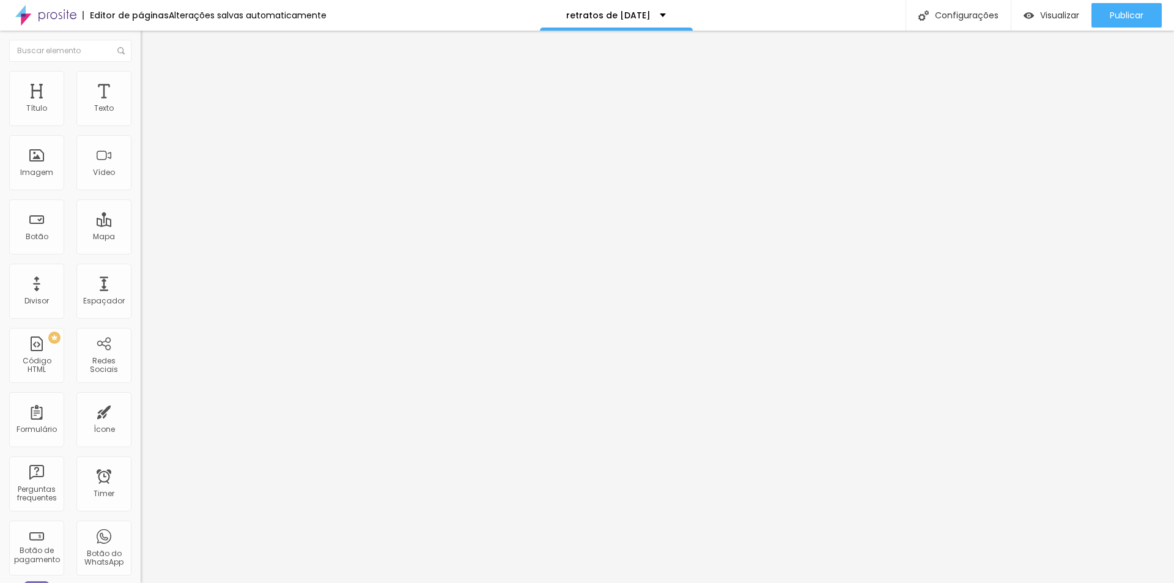
type input "45"
type input "25"
type input "20"
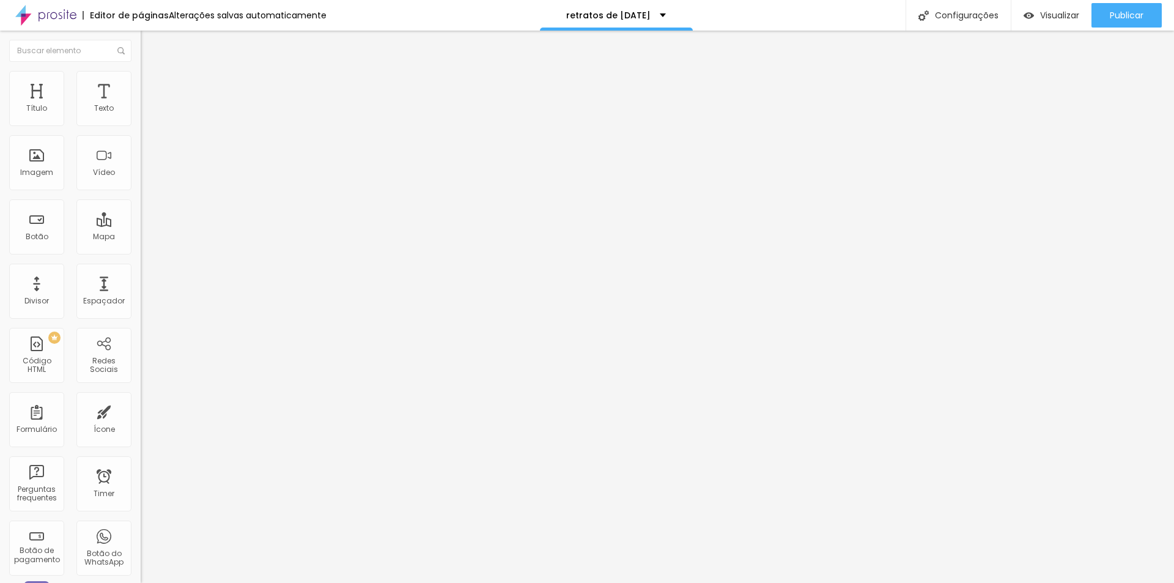
type input "15"
type input "20"
type input "30"
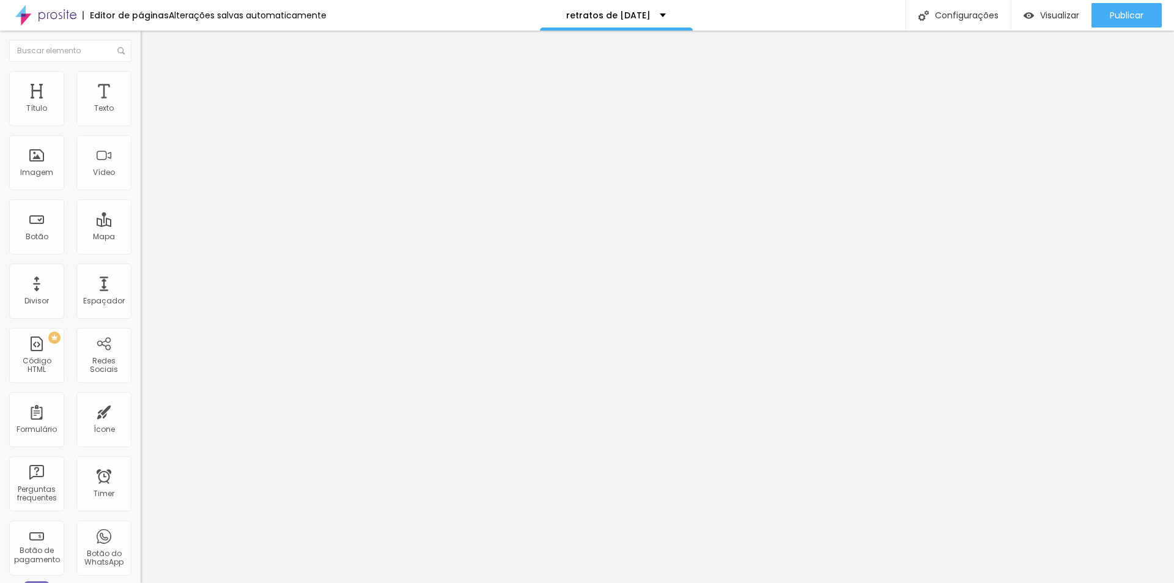
type input "30"
type input "100"
drag, startPoint x: 126, startPoint y: 134, endPoint x: 283, endPoint y: 154, distance: 157.8
click at [220, 125] on input "range" at bounding box center [180, 121] width 79 height 10
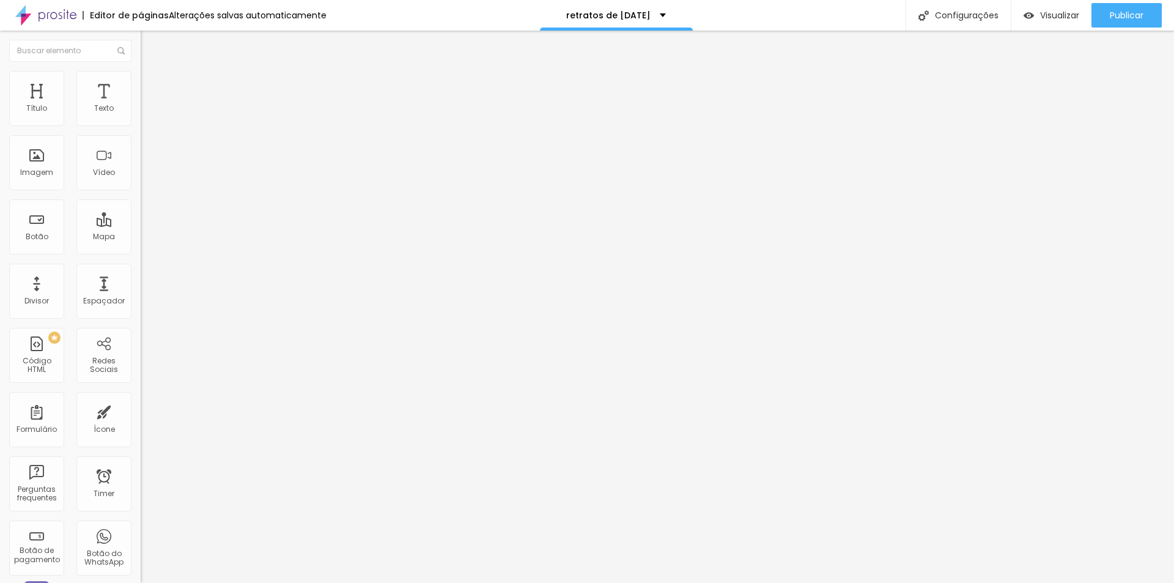
type input "5"
type input "16"
type input "125"
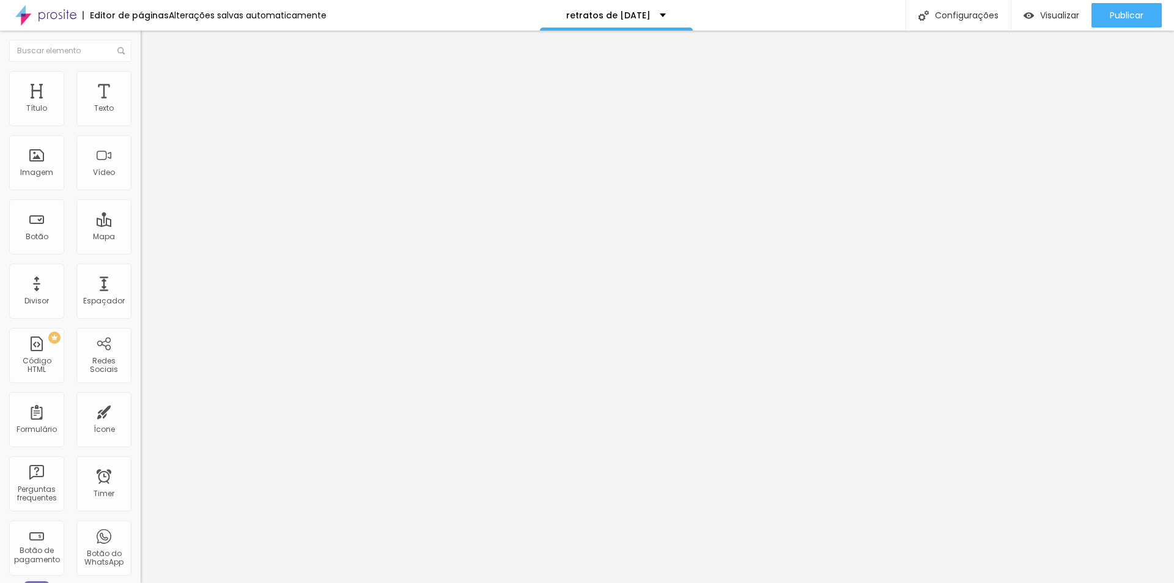
type input "125"
type input "135"
type input "142"
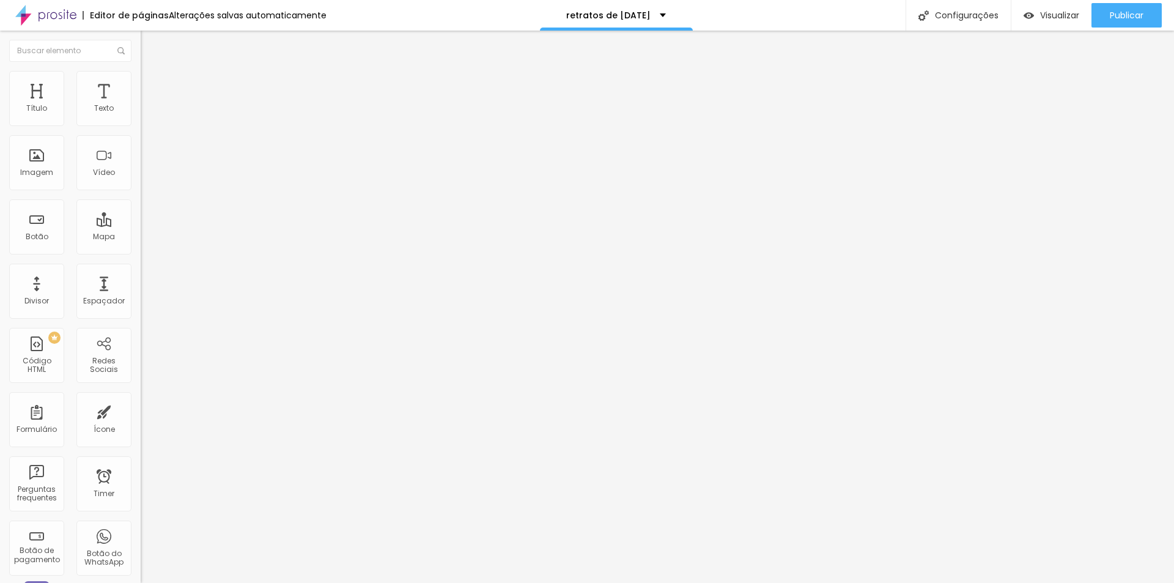
type input "151"
type input "163"
type input "170"
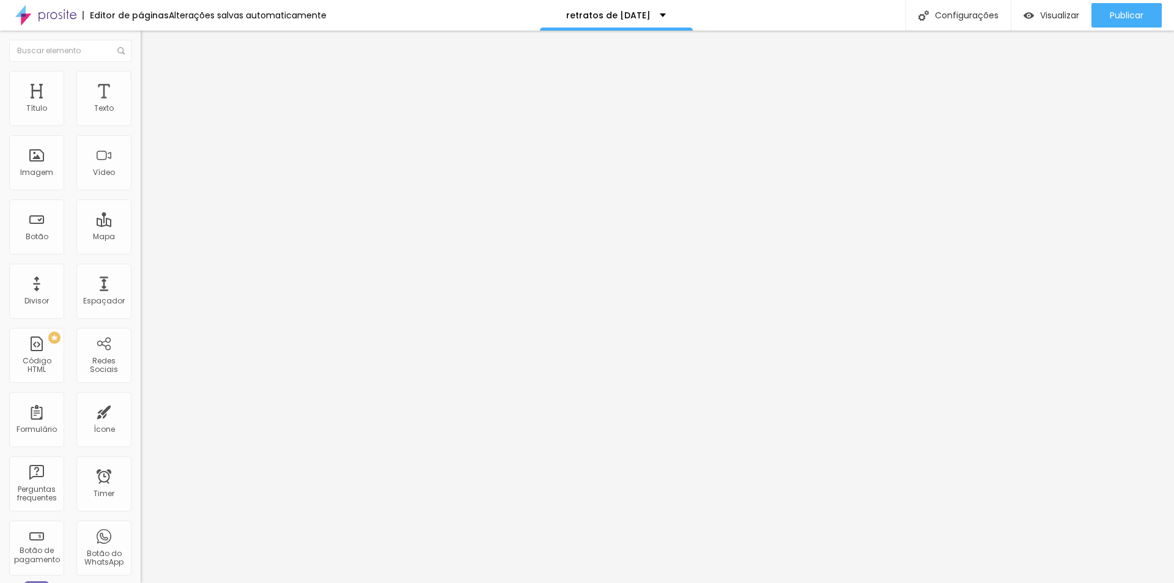
type input "170"
type input "179"
type input "183"
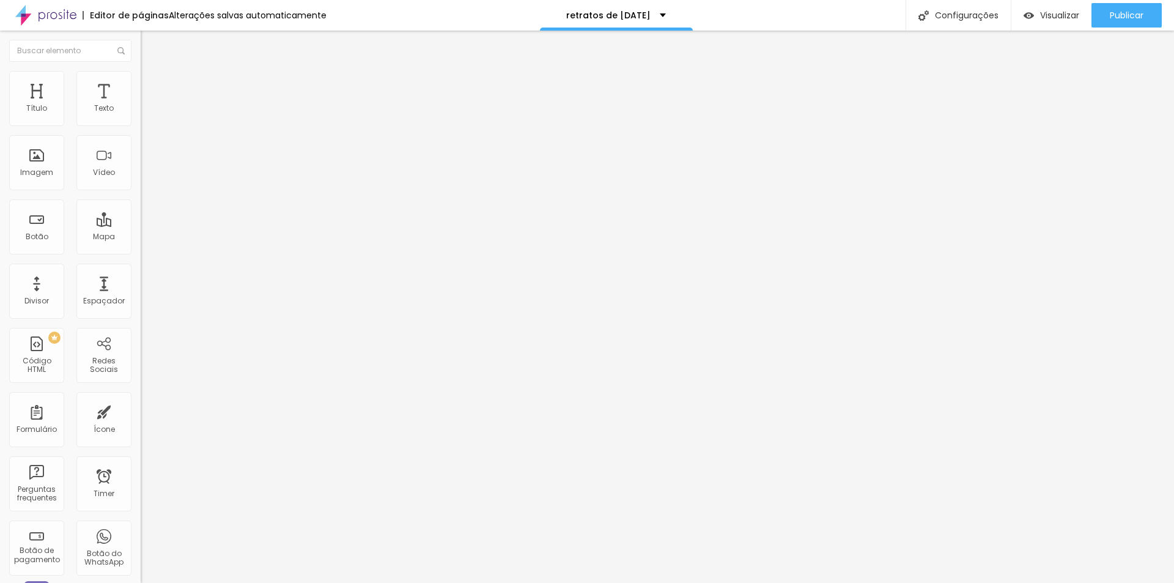
type input "184"
type input "183"
type input "171"
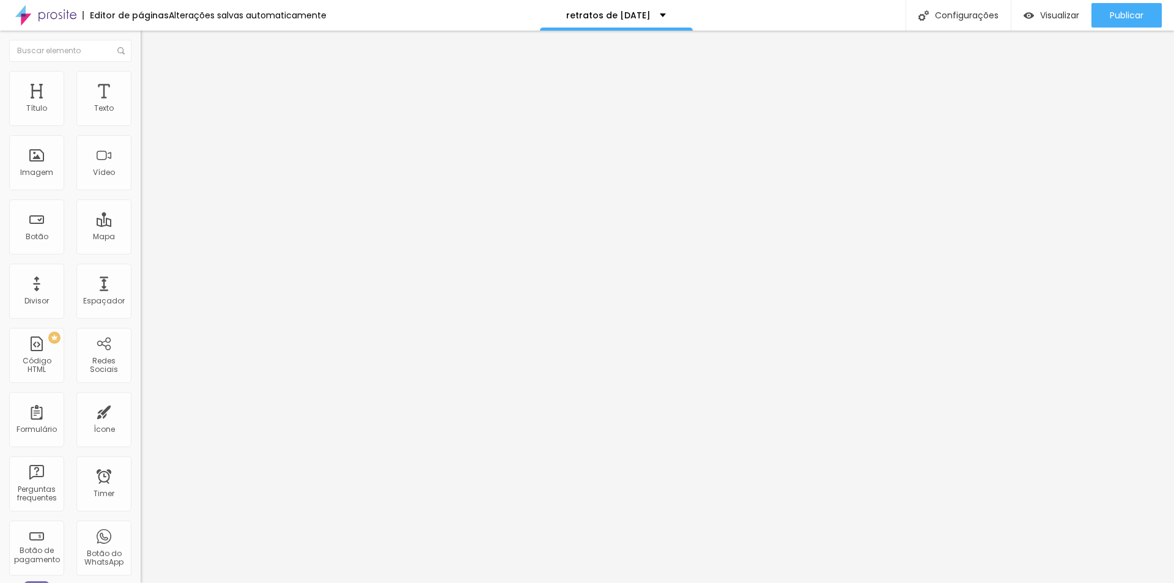
type input "171"
type input "163"
type input "142"
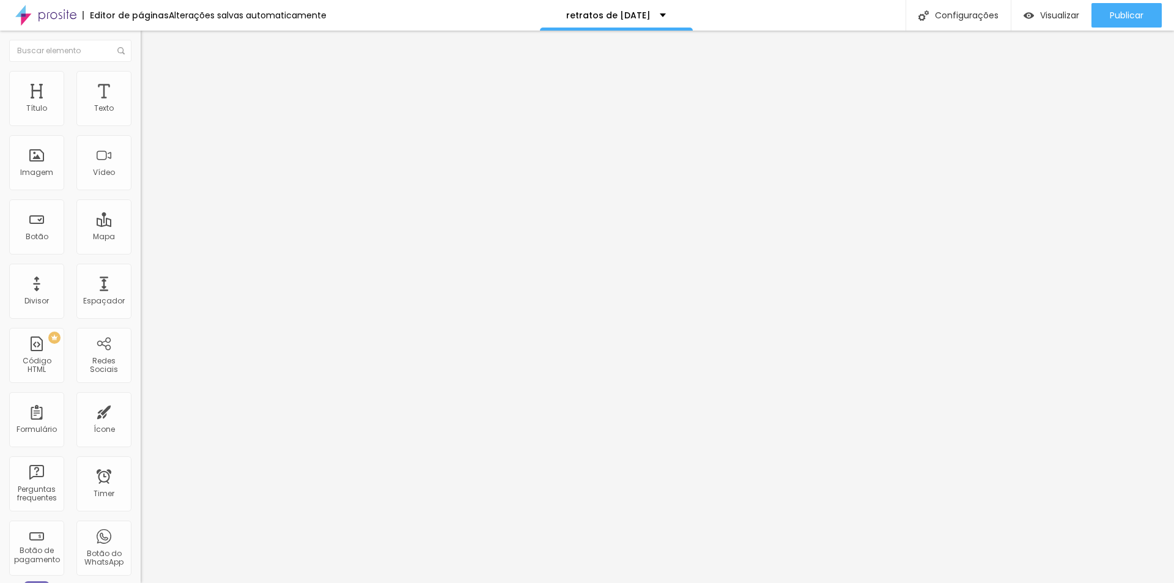
type input "0"
drag, startPoint x: 29, startPoint y: 155, endPoint x: 0, endPoint y: 149, distance: 30.0
click at [141, 268] on input "range" at bounding box center [180, 273] width 79 height 10
type input "7"
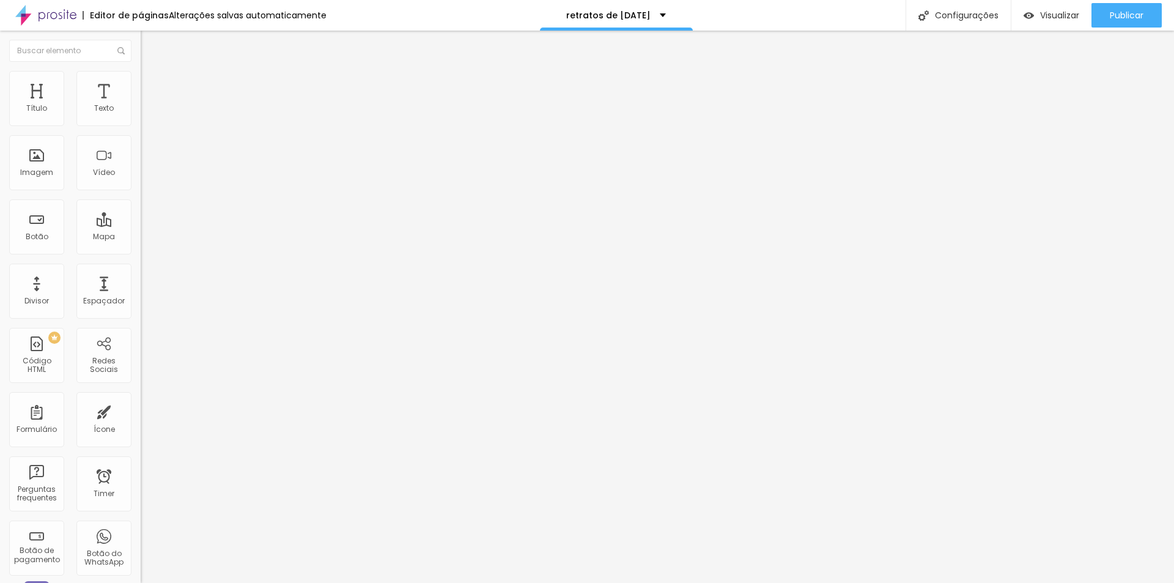
type input "7"
type input "8"
type input "21"
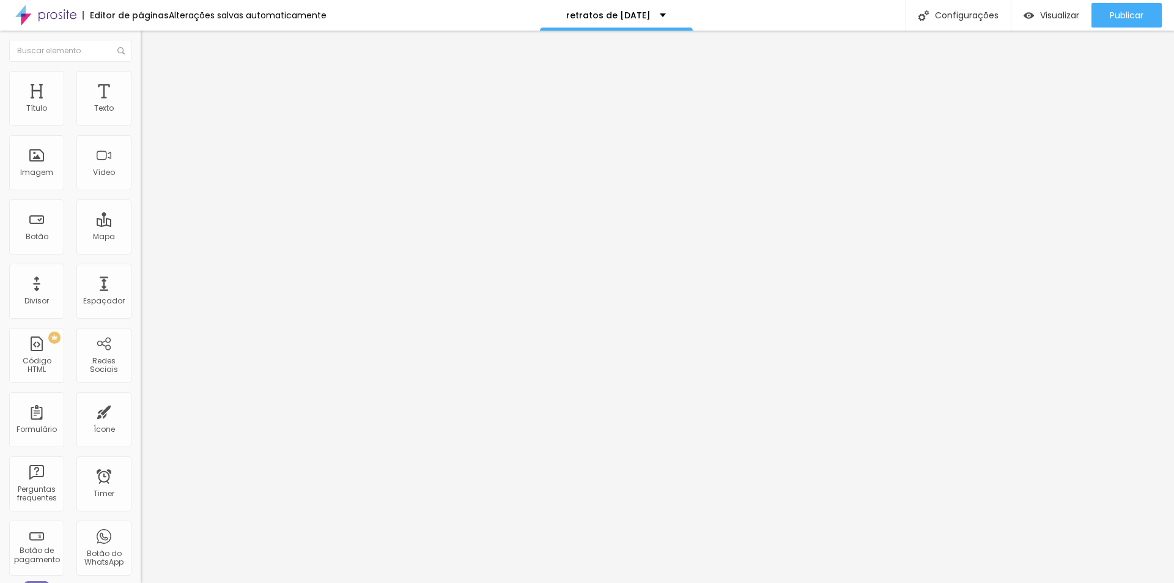
type input "43"
type input "44"
type input "46"
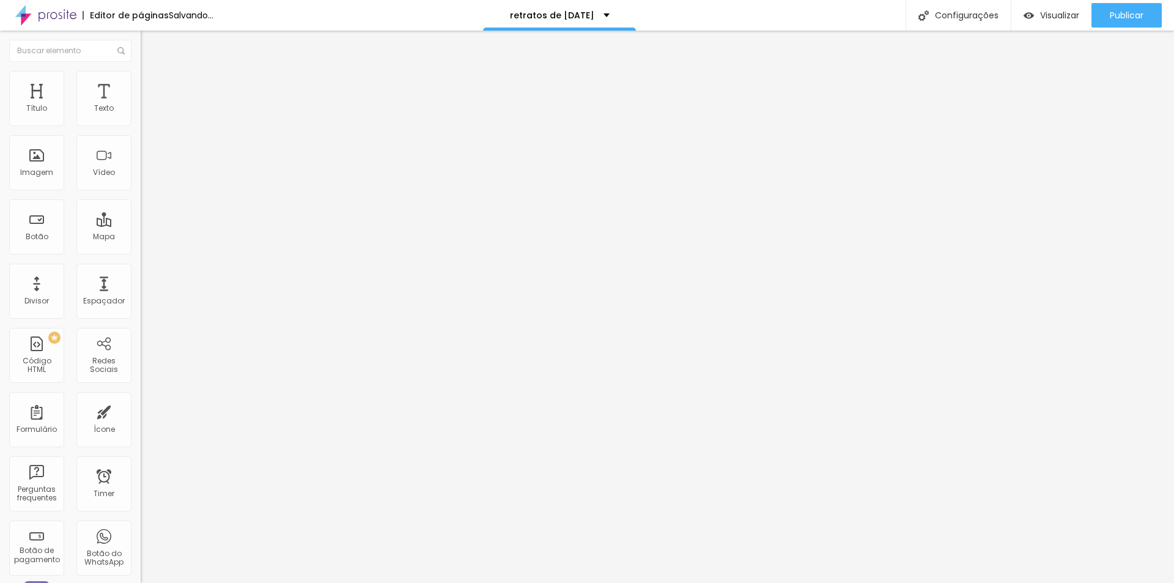
type input "46"
type input "48"
drag, startPoint x: 32, startPoint y: 156, endPoint x: 46, endPoint y: 155, distance: 14.7
type input "48"
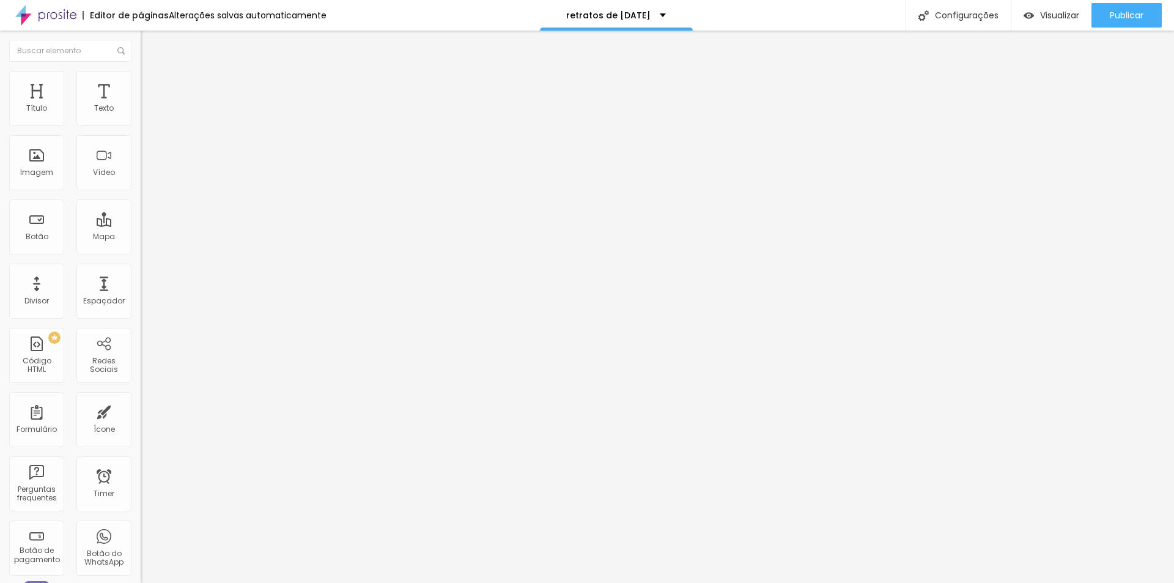
click at [141, 268] on input "range" at bounding box center [180, 273] width 79 height 10
click at [1127, 17] on span "Publicar" at bounding box center [1127, 15] width 34 height 10
click at [141, 191] on span "Original" at bounding box center [155, 186] width 29 height 10
click at [141, 199] on span "Cinema" at bounding box center [156, 193] width 31 height 10
click at [1125, 15] on span "Publicar" at bounding box center [1127, 15] width 34 height 10
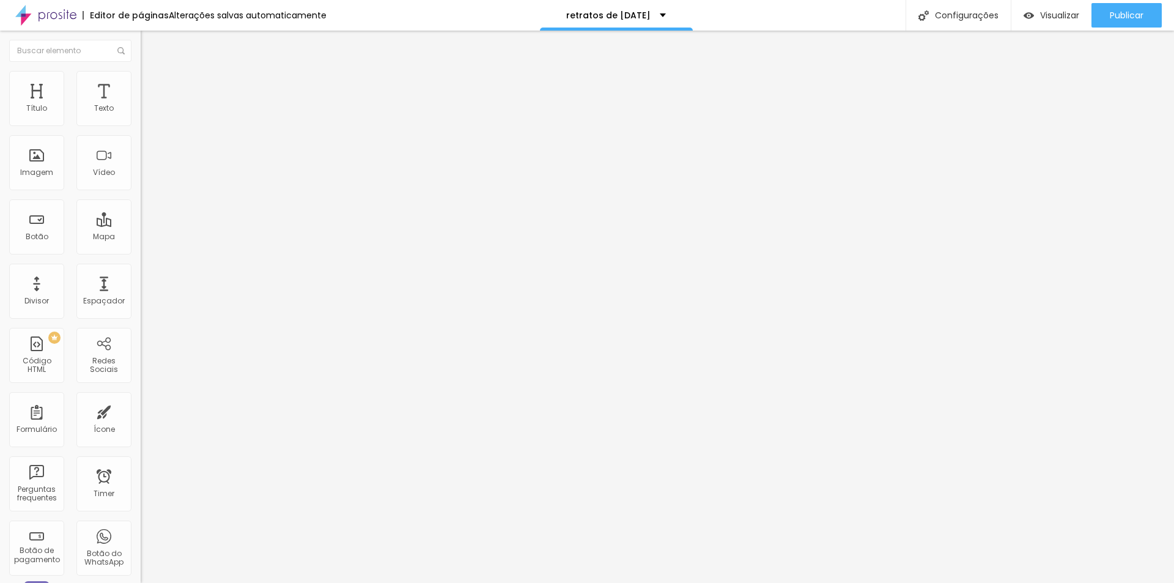
click at [141, 225] on span "Original" at bounding box center [155, 220] width 29 height 10
click at [141, 206] on span "Padrão" at bounding box center [155, 201] width 28 height 10
click at [141, 224] on div "Original" at bounding box center [211, 220] width 141 height 7
click at [1119, 18] on span "Publicar" at bounding box center [1127, 15] width 34 height 10
click at [141, 105] on span "Trocar imagem" at bounding box center [174, 100] width 67 height 10
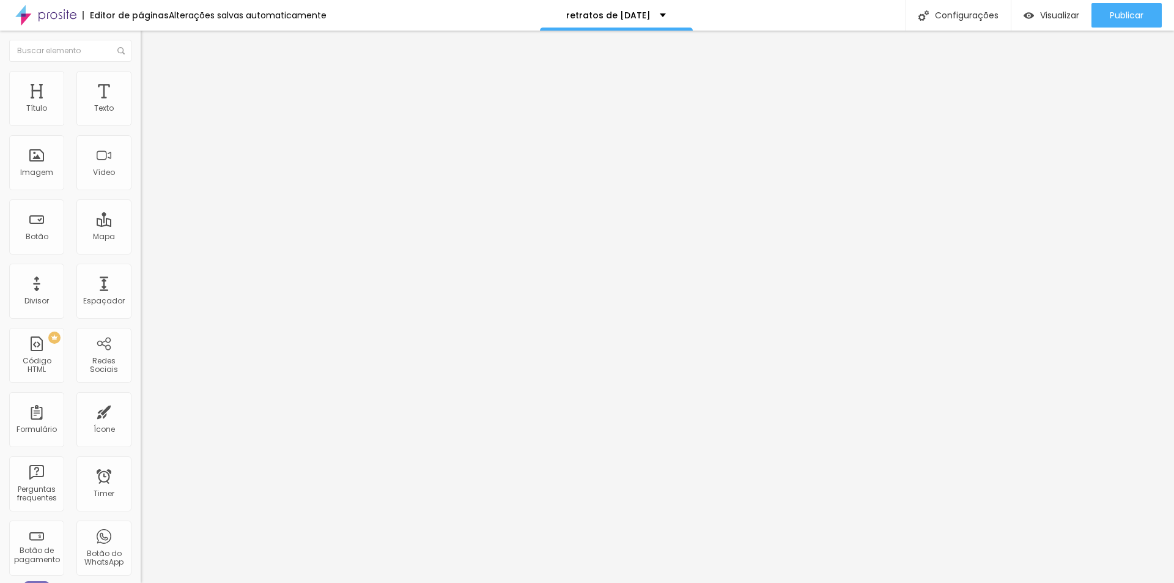
click at [141, 105] on span "Trocar imagem" at bounding box center [174, 100] width 67 height 10
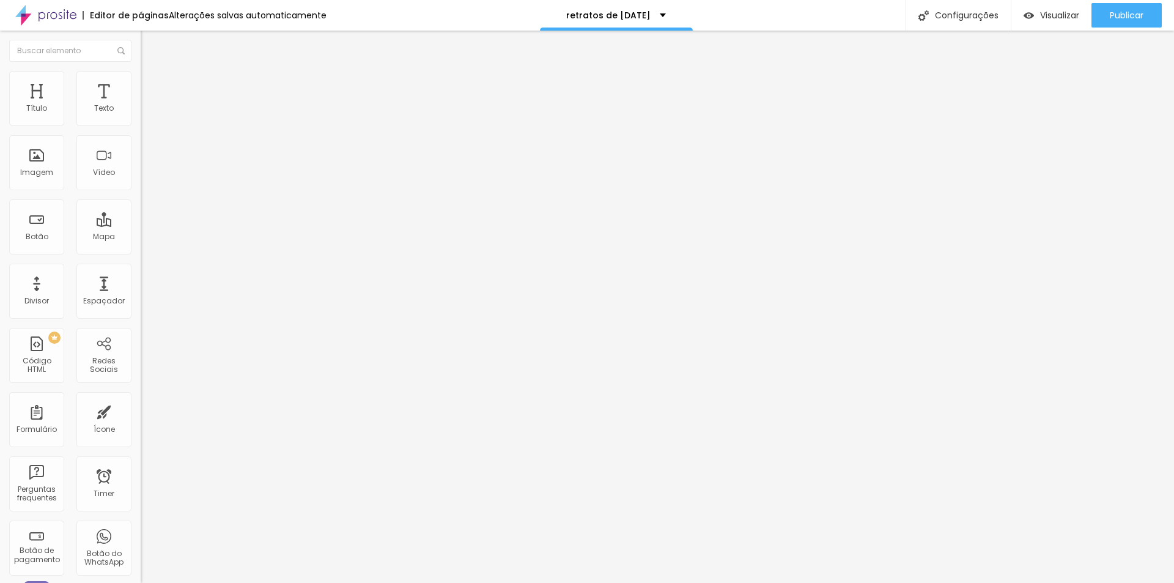
click at [1134, 0] on div "Publicar Publicar alterações Clique para publicar as ultimas alterações reaizad…" at bounding box center [1127, 15] width 70 height 31
click at [1132, 26] on div "Publicar" at bounding box center [1127, 15] width 34 height 24
click at [141, 251] on input "https://wa.me/message/7LHTKXBURZJDI1" at bounding box center [214, 245] width 147 height 12
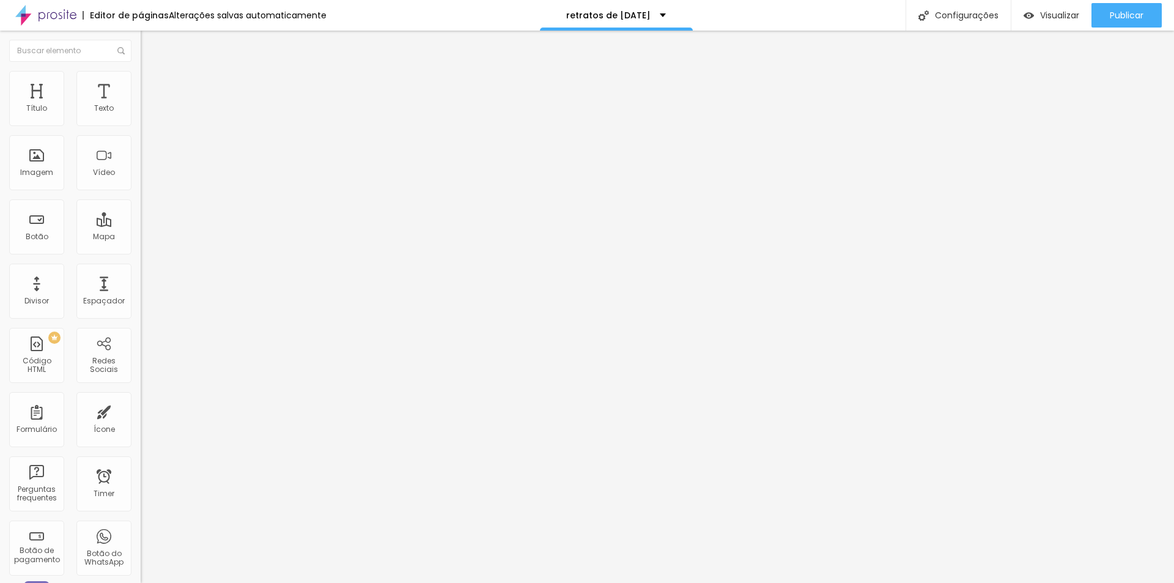
click at [141, 251] on input "https://wa.me/message/7LHTKXBURZJDI1" at bounding box center [214, 245] width 147 height 12
paste input "chat.whatsapp.com/L6qDjGvMMxg0NGRPrLTm2s?mode=ems_copy_t"
type input "https://chat.whatsapp.com/L6qDjGvMMxg0NGRPrLTm2s?mode=ems_copy_t"
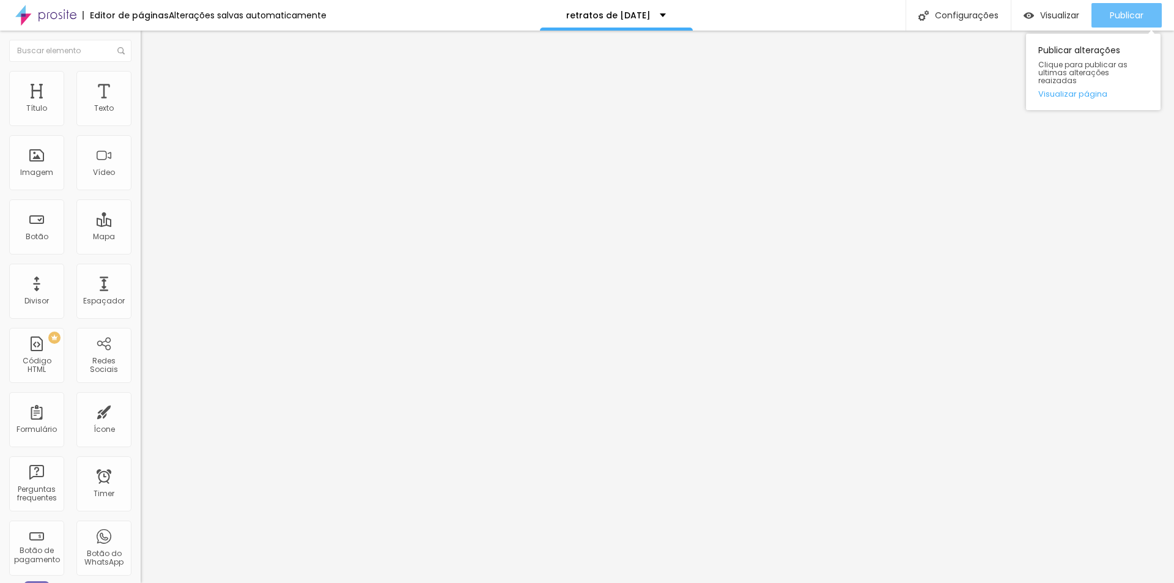
click at [1111, 20] on span "Publicar" at bounding box center [1127, 15] width 34 height 10
click at [141, 251] on input "https://wa.me/message/7LHTKXBURZJDI1" at bounding box center [214, 245] width 147 height 12
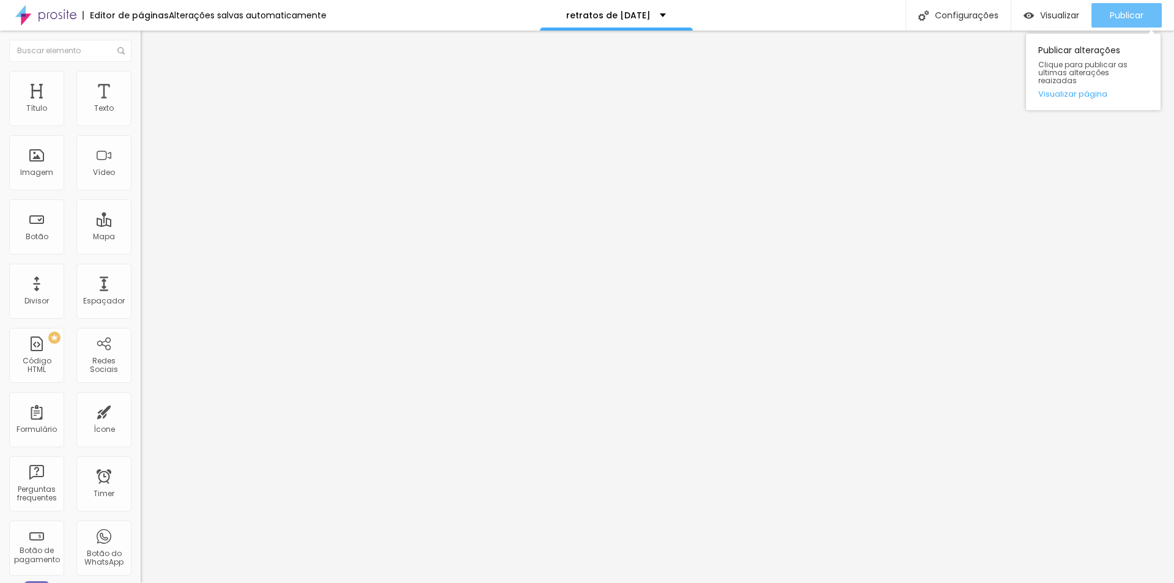
click at [1125, 17] on span "Publicar" at bounding box center [1127, 15] width 34 height 10
click at [1125, 18] on span "Publicar" at bounding box center [1127, 15] width 34 height 10
